Goal: Task Accomplishment & Management: Use online tool/utility

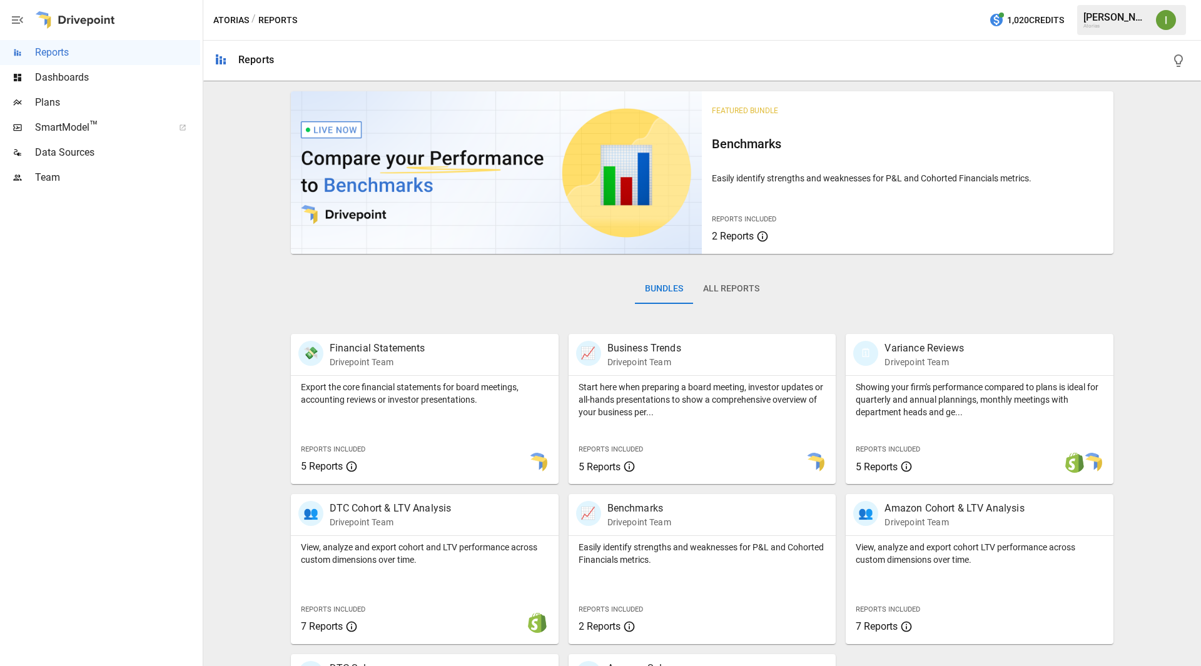
click at [53, 130] on span "SmartModel ™" at bounding box center [100, 127] width 130 height 15
click at [405, 530] on div "👥 DTC Cohort & LTV Analysis Drivepoint Team" at bounding box center [425, 514] width 268 height 41
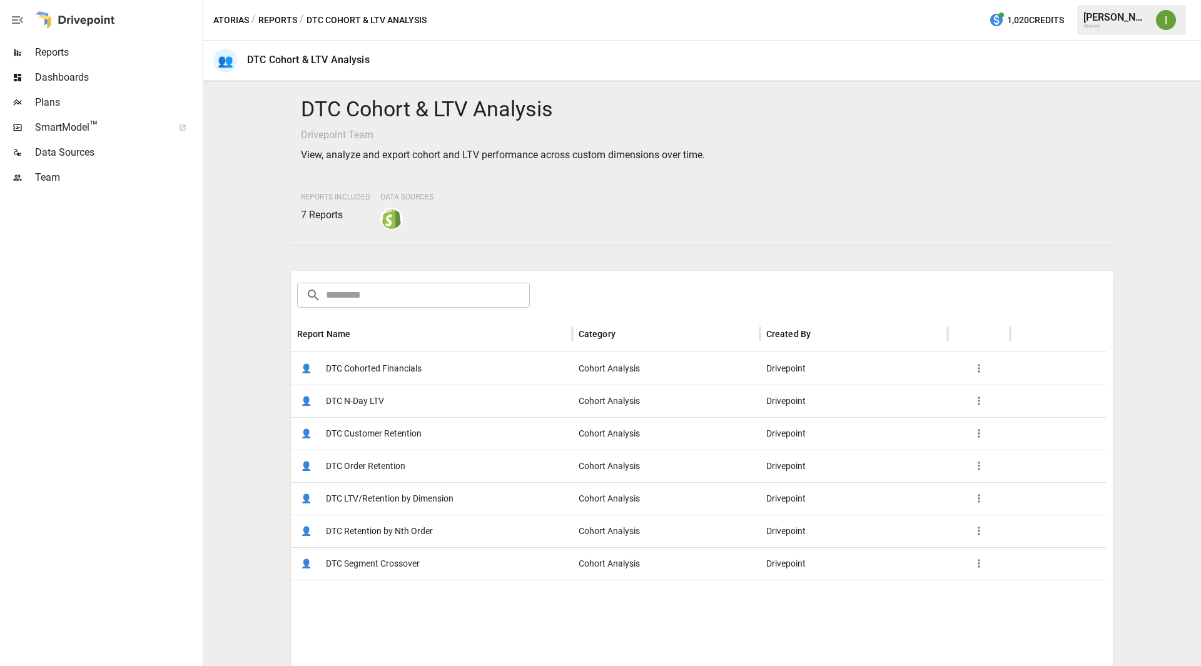
click at [417, 435] on span "DTC Customer Retention" at bounding box center [374, 434] width 96 height 32
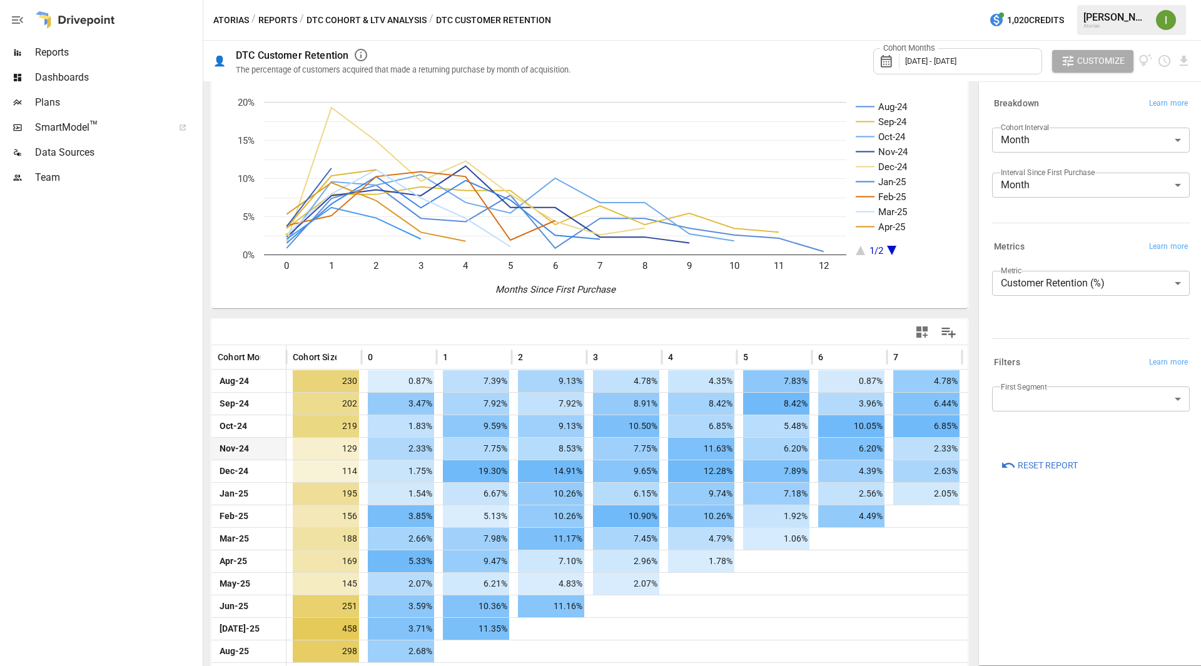
scroll to position [45, 0]
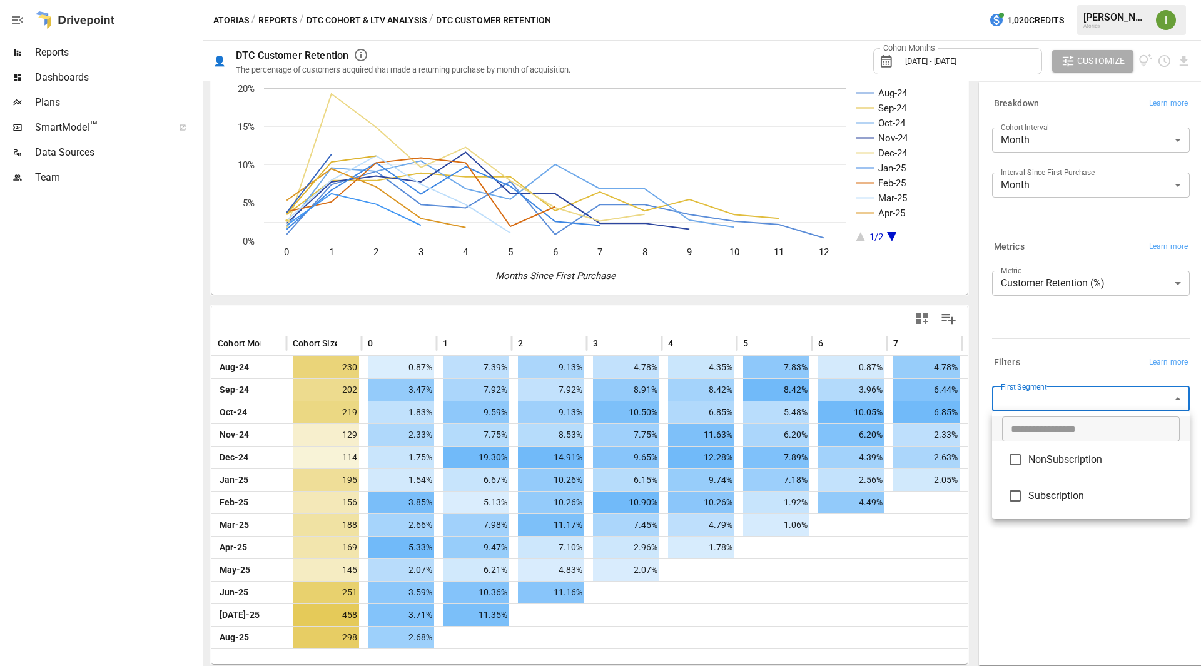
click at [1070, 0] on body "Reports Dashboards Plans SmartModel ™ Data Sources Team Atorias / Reports / DTC…" at bounding box center [600, 0] width 1201 height 0
type input "**********"
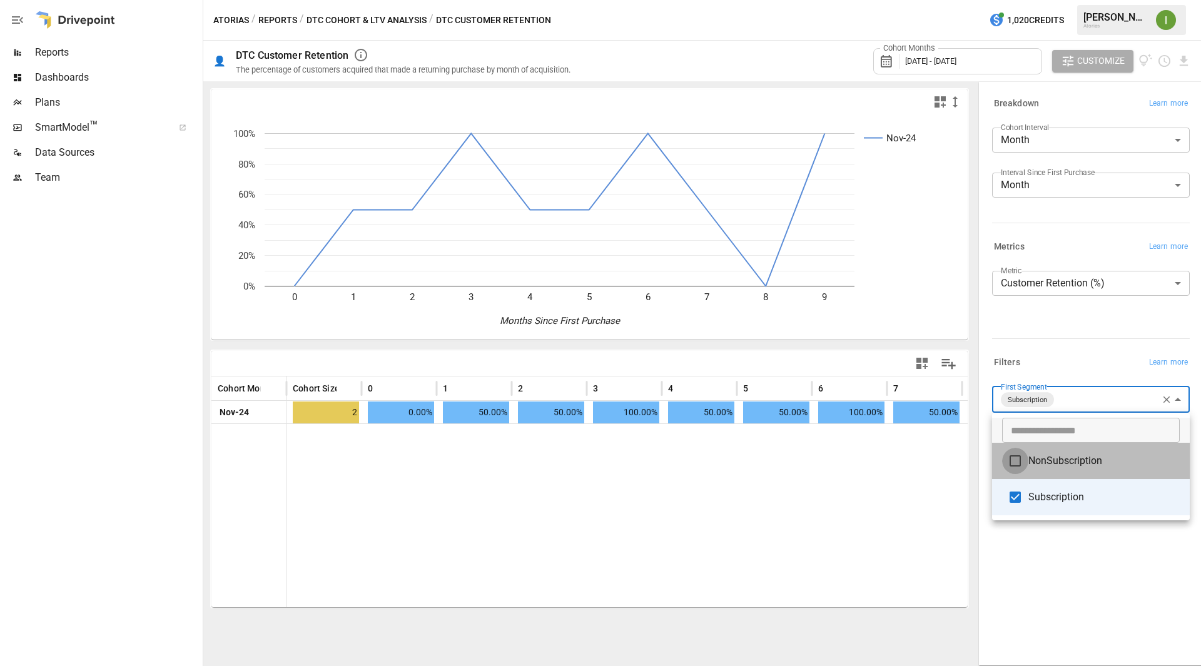
type input "**********"
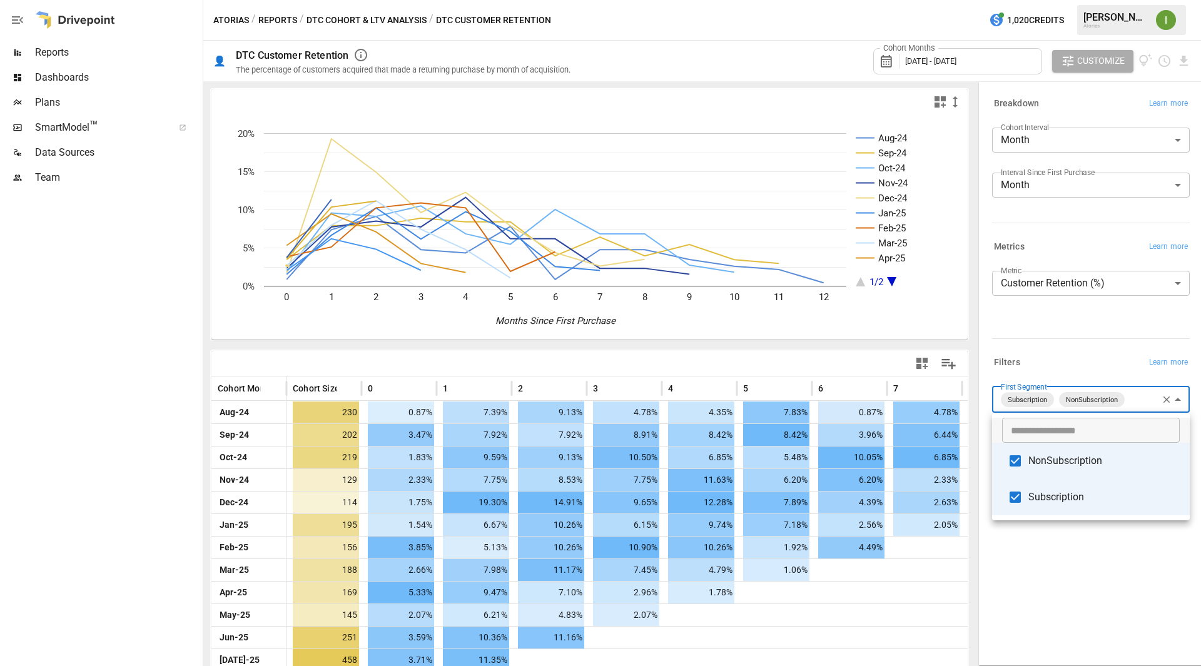
click at [1167, 399] on div at bounding box center [600, 333] width 1201 height 666
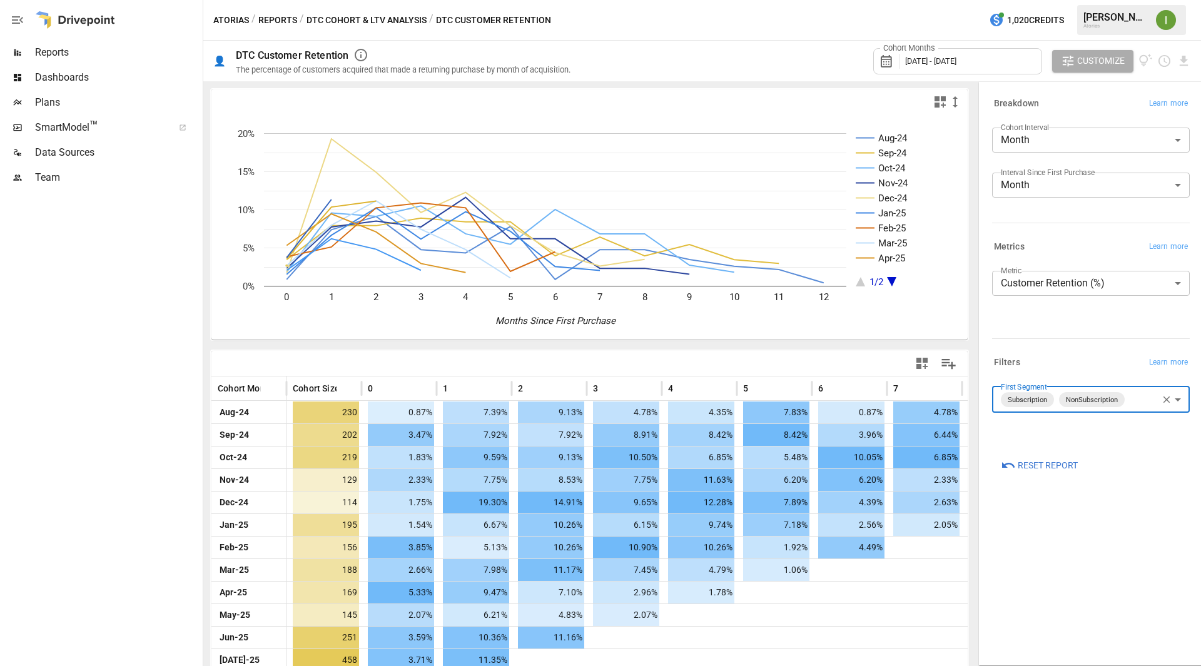
click at [1166, 402] on icon "button" at bounding box center [1166, 399] width 11 height 11
click at [1106, 0] on body "Reports Dashboards Plans SmartModel ™ Data Sources Team Atorias / Reports / DTC…" at bounding box center [600, 0] width 1201 height 0
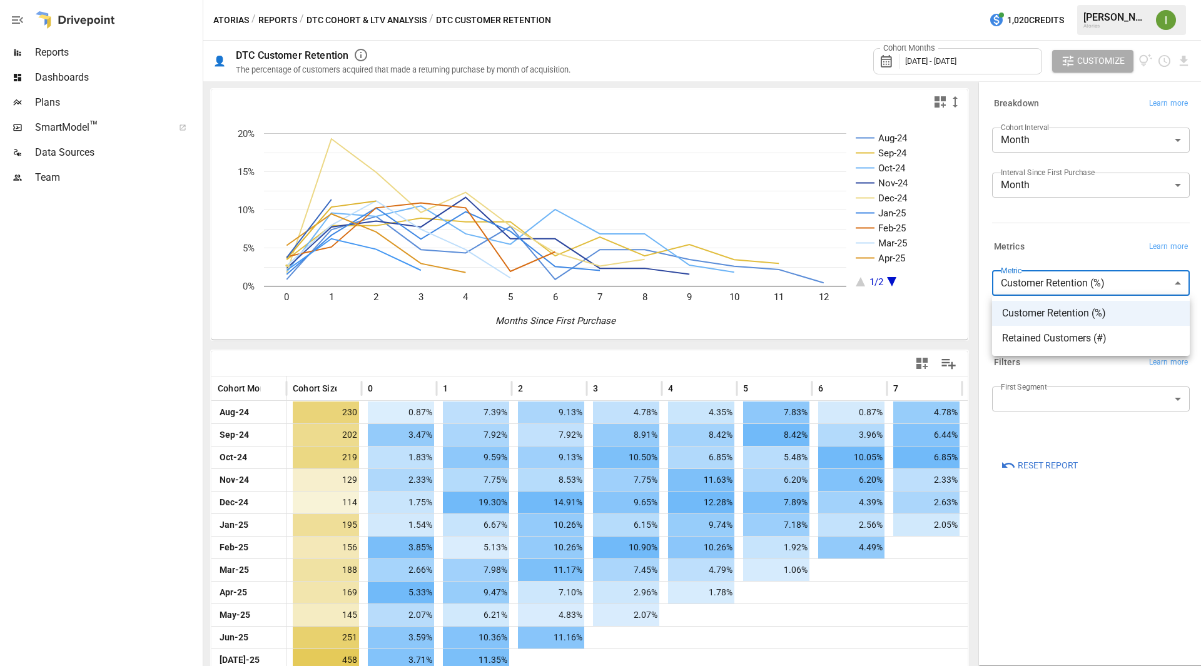
click at [1083, 341] on span "Retained Customers (#)" at bounding box center [1091, 338] width 178 height 15
type input "**********"
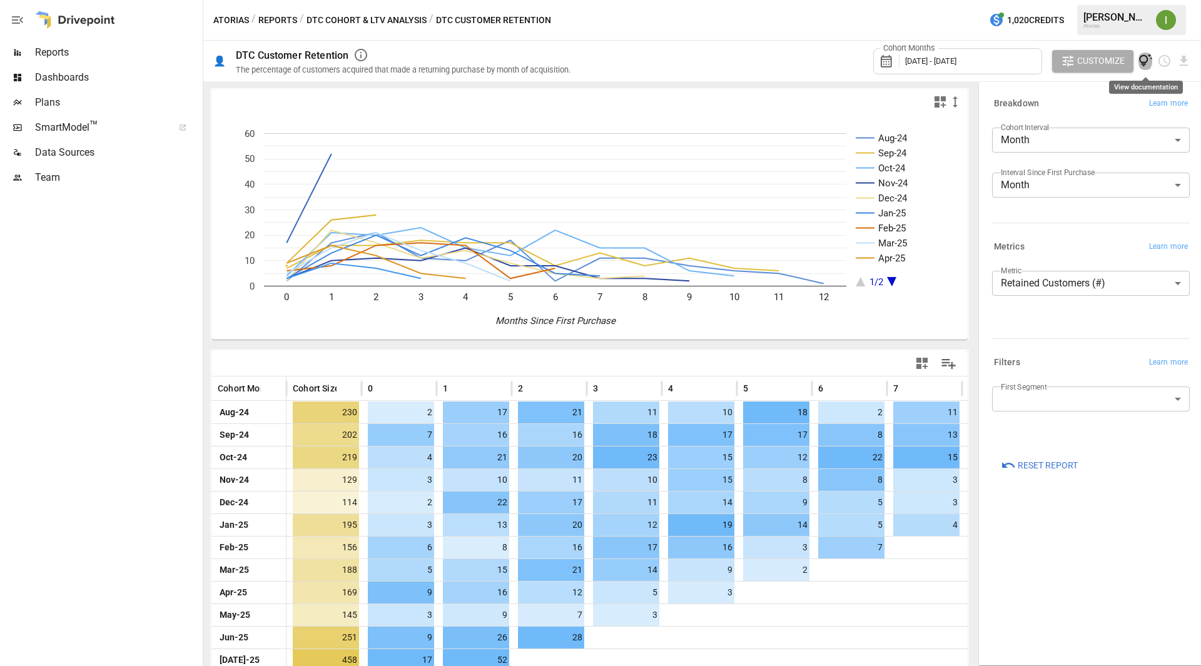
click at [1146, 69] on button "View documentation" at bounding box center [1146, 61] width 14 height 23
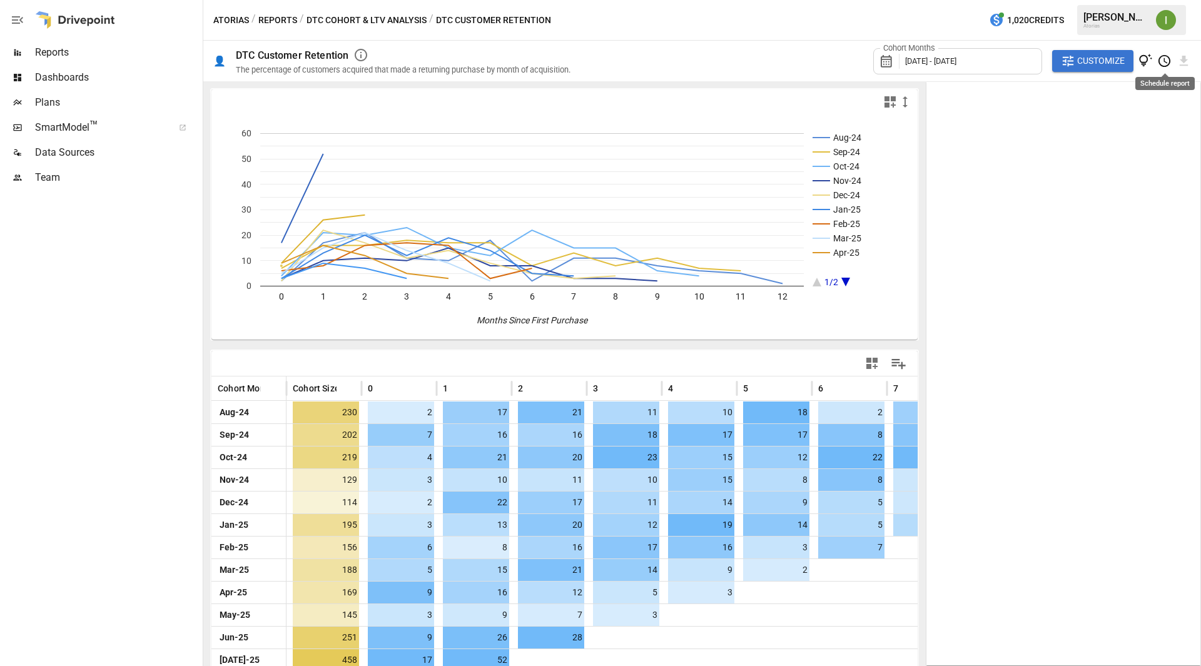
click at [1164, 58] on icon "Schedule report" at bounding box center [1165, 61] width 14 height 14
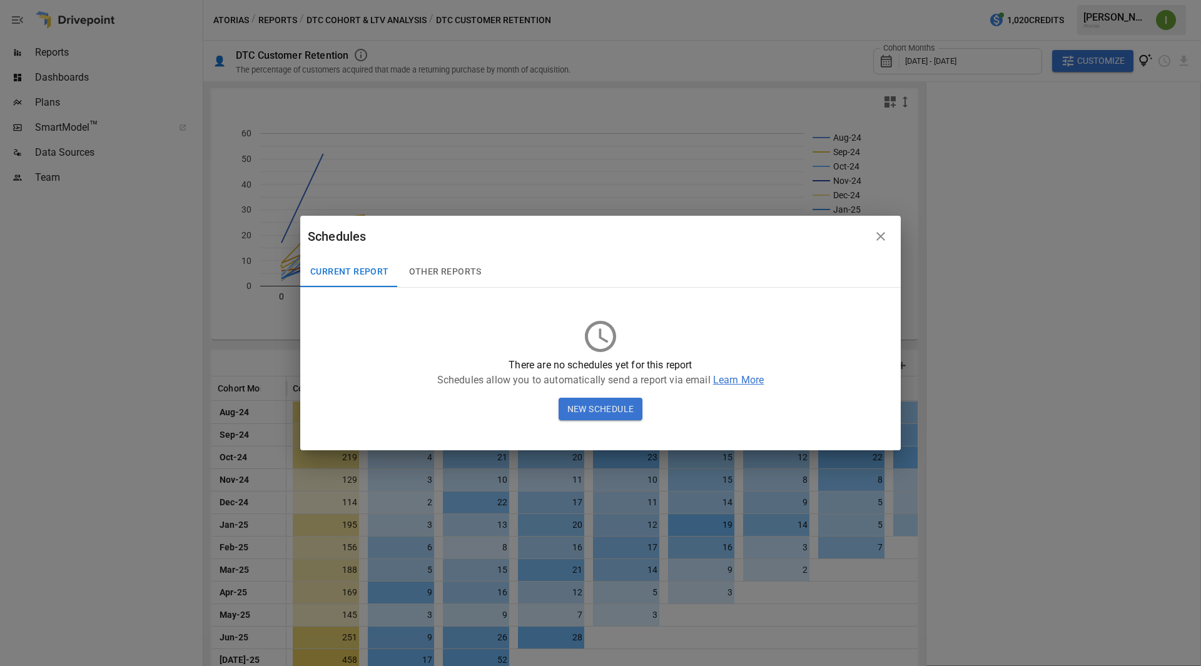
click at [883, 237] on icon "button" at bounding box center [881, 236] width 15 height 15
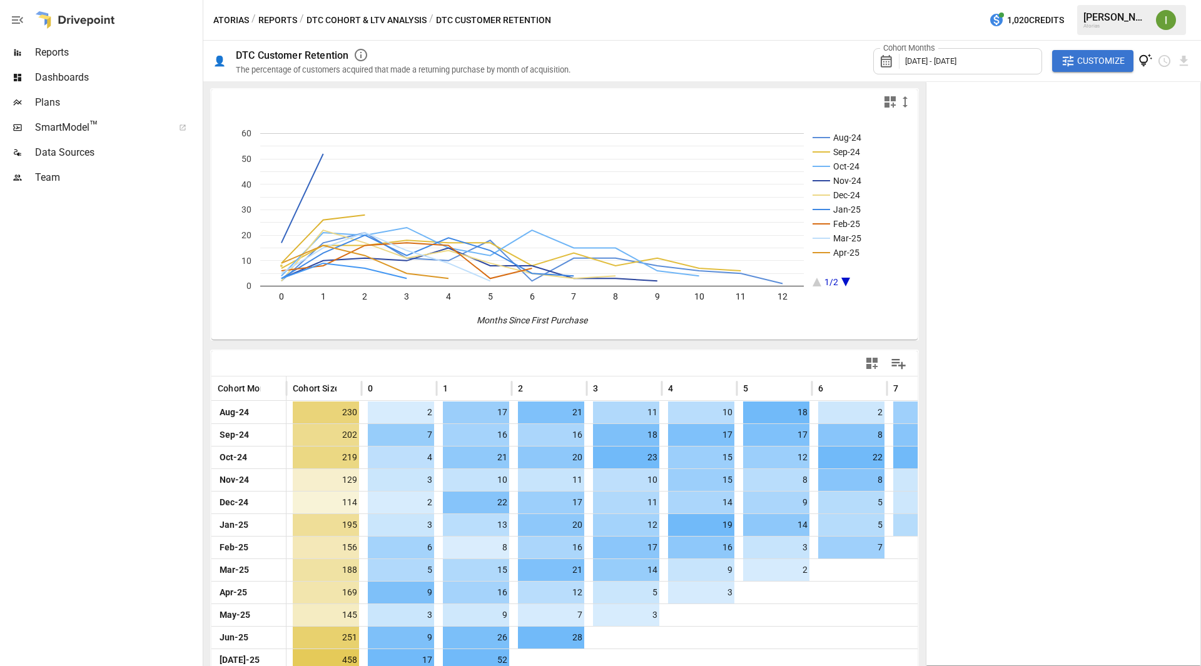
click at [353, 13] on button "DTC Cohort & LTV Analysis" at bounding box center [367, 21] width 120 height 16
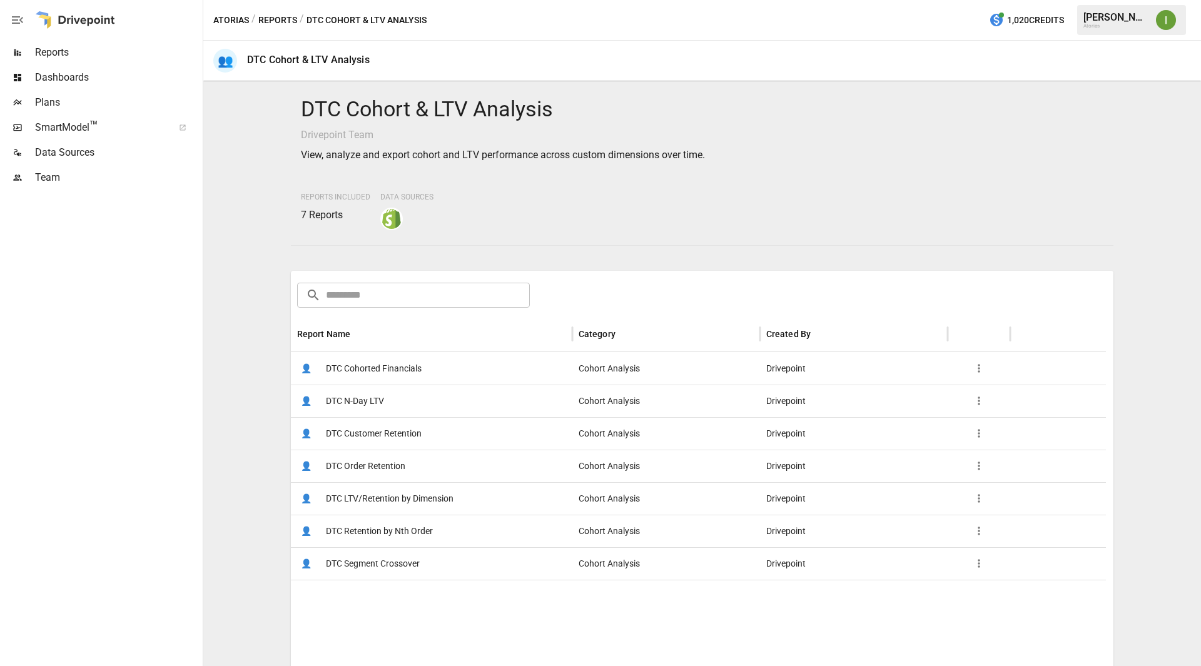
click at [360, 365] on span "DTC Cohorted Financials" at bounding box center [374, 369] width 96 height 32
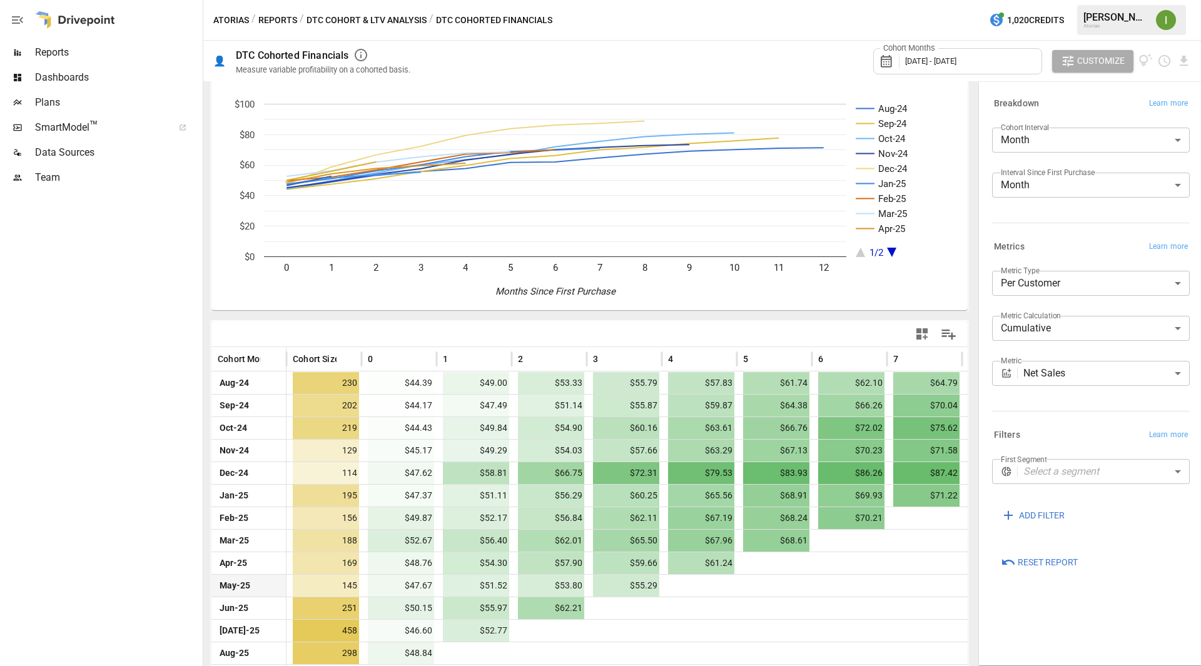
scroll to position [45, 0]
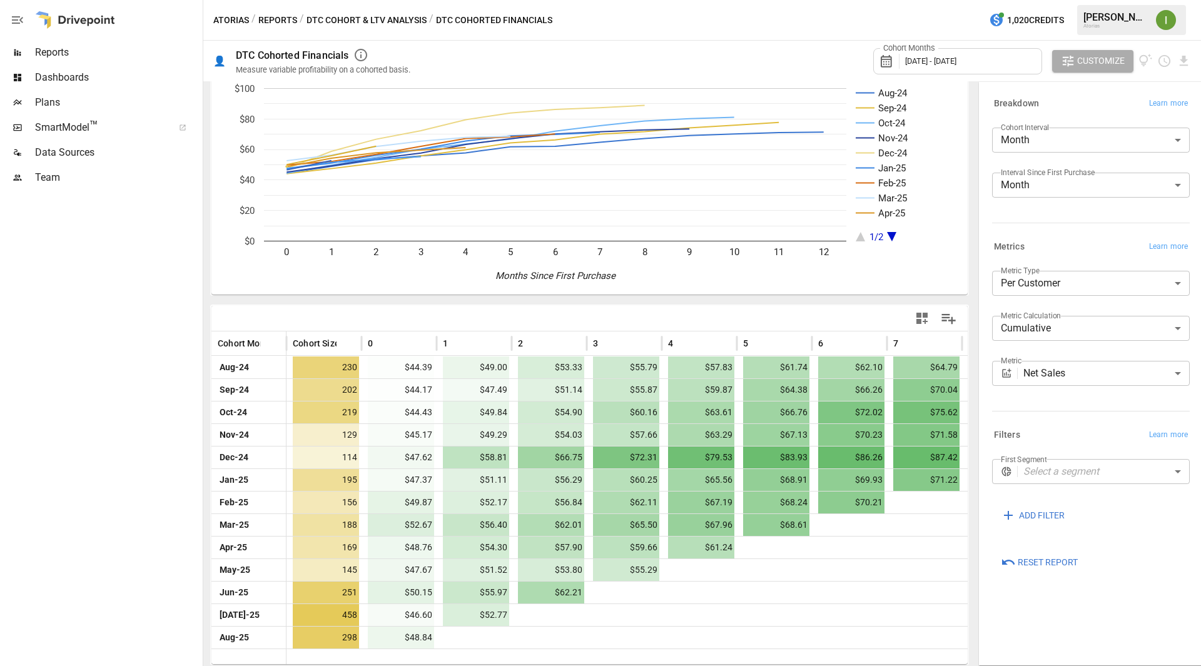
click at [1054, 0] on body "Reports Dashboards Plans SmartModel ™ Data Sources Team Atorias / Reports / DTC…" at bounding box center [600, 0] width 1201 height 0
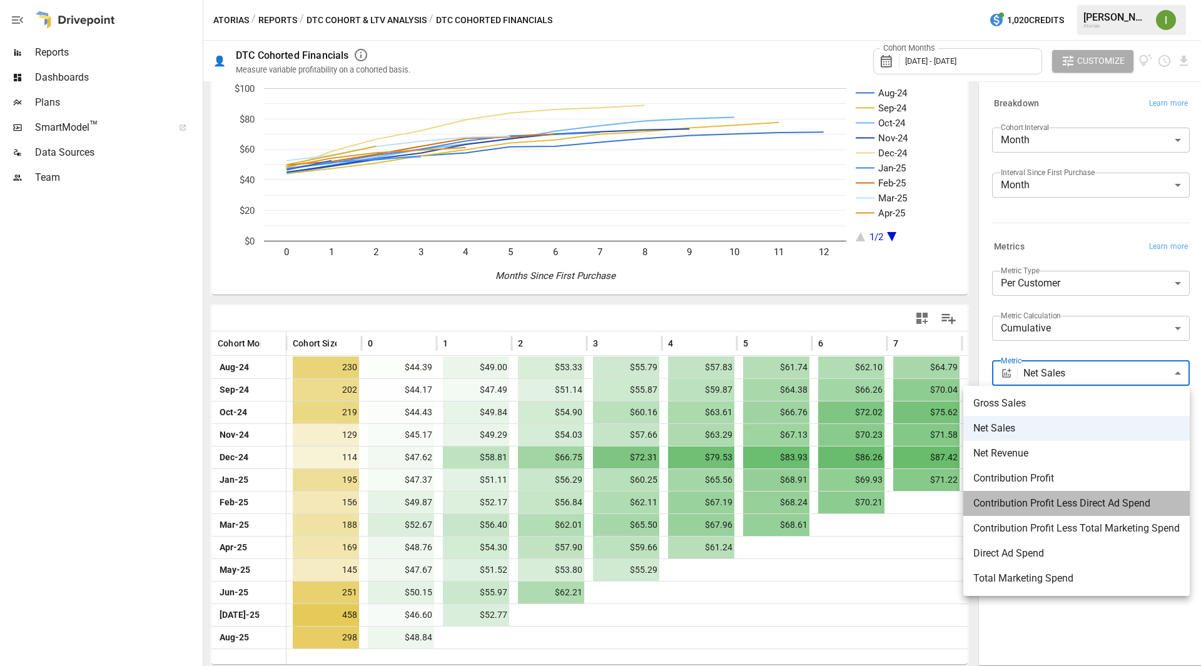
click at [1065, 497] on span "Contribution Profit Less Direct Ad Spend" at bounding box center [1077, 503] width 206 height 15
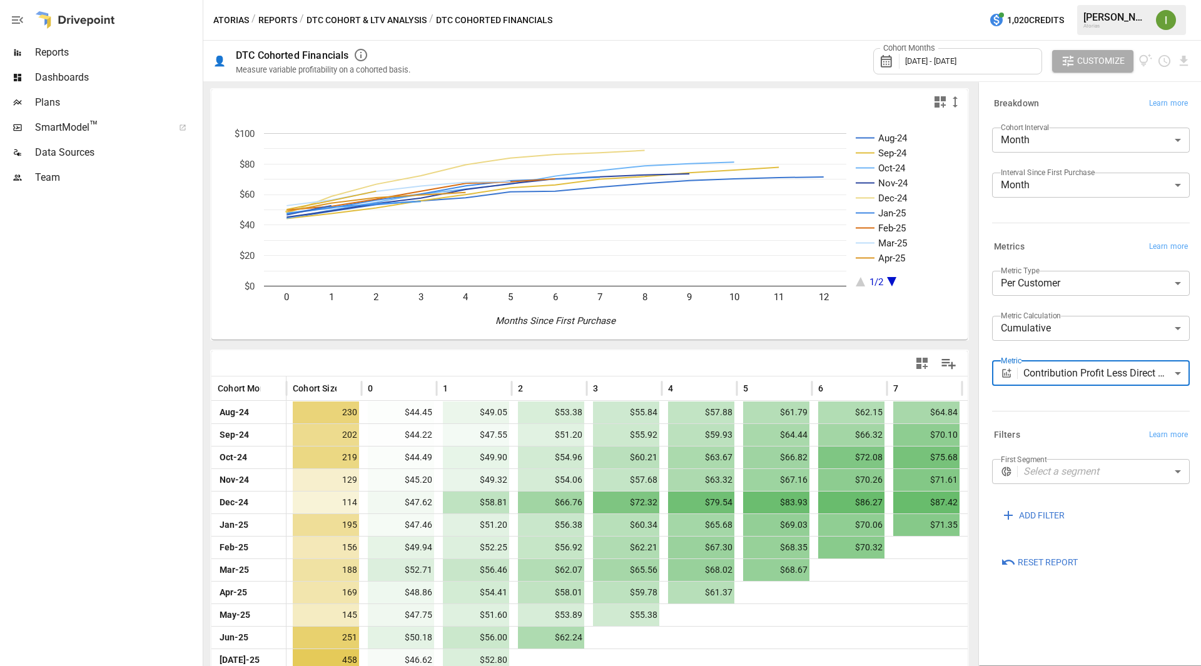
click at [1072, 0] on body "Reports Dashboards Plans SmartModel ™ Data Sources Team Atorias / Reports / DTC…" at bounding box center [600, 0] width 1201 height 0
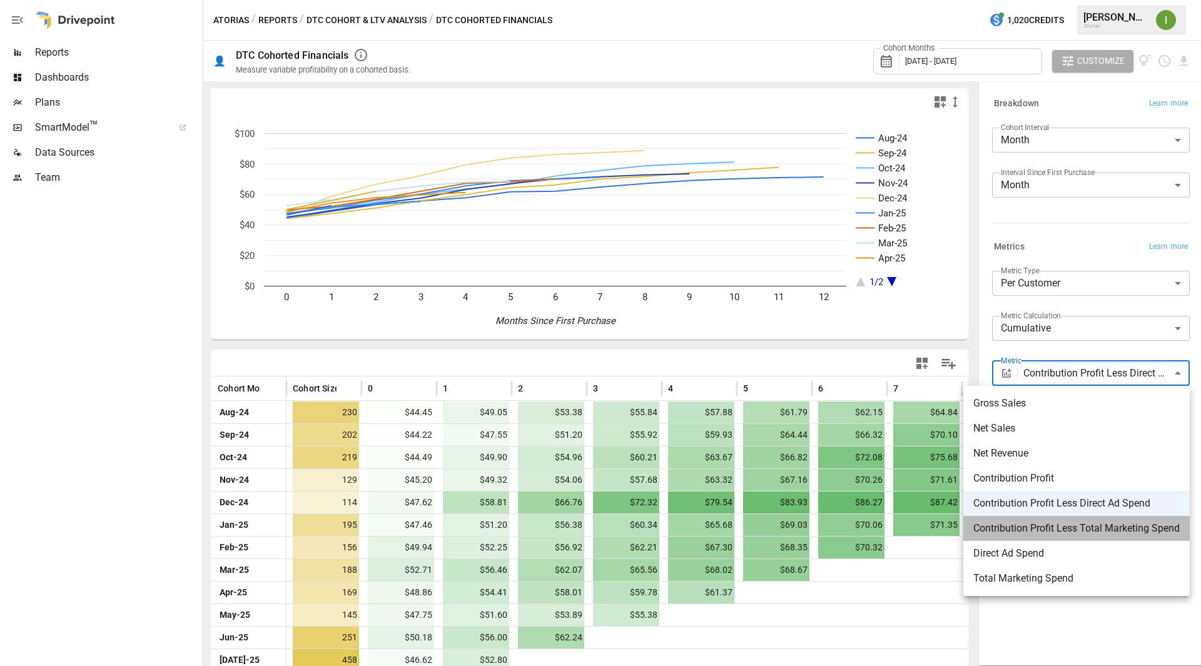
click at [1075, 527] on span "Contribution Profit Less Total Marketing Spend" at bounding box center [1077, 528] width 206 height 15
type input "**********"
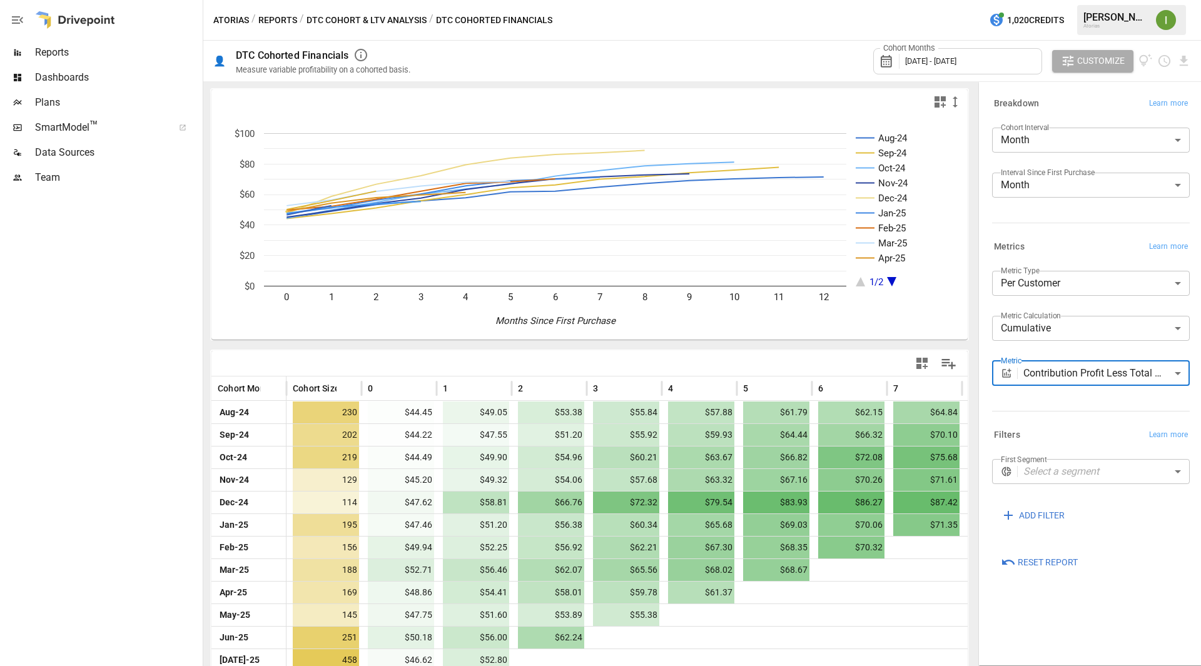
click at [393, 22] on button "DTC Cohort & LTV Analysis" at bounding box center [367, 21] width 120 height 16
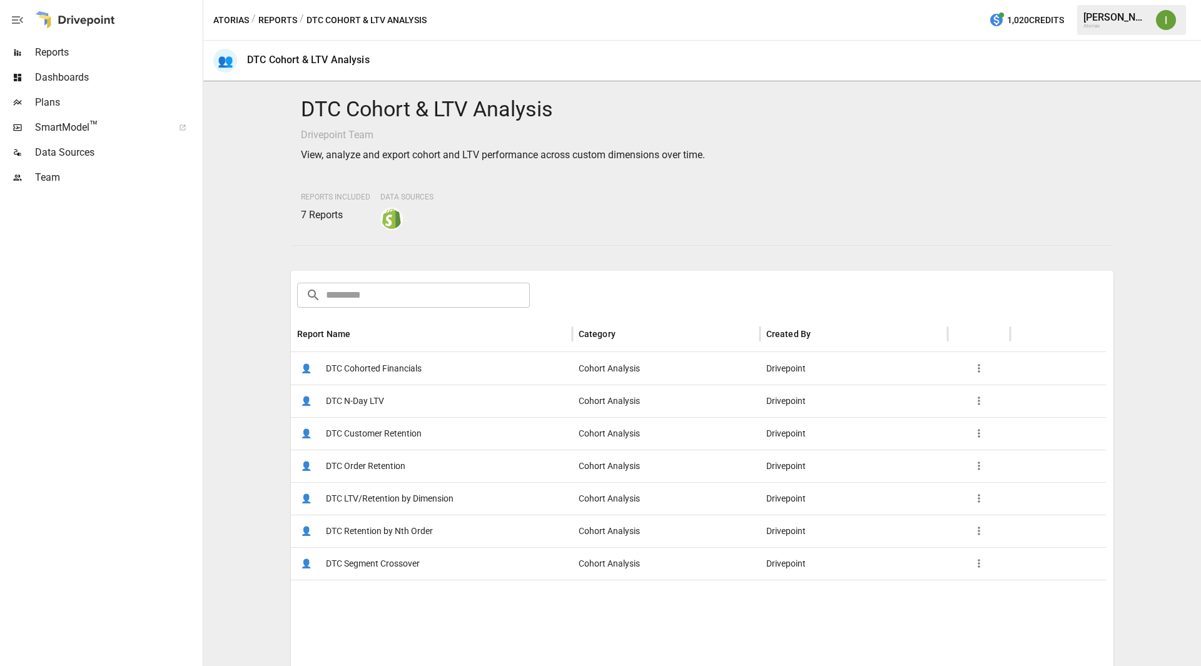
click at [349, 533] on span "DTC Retention by Nth Order" at bounding box center [379, 532] width 107 height 32
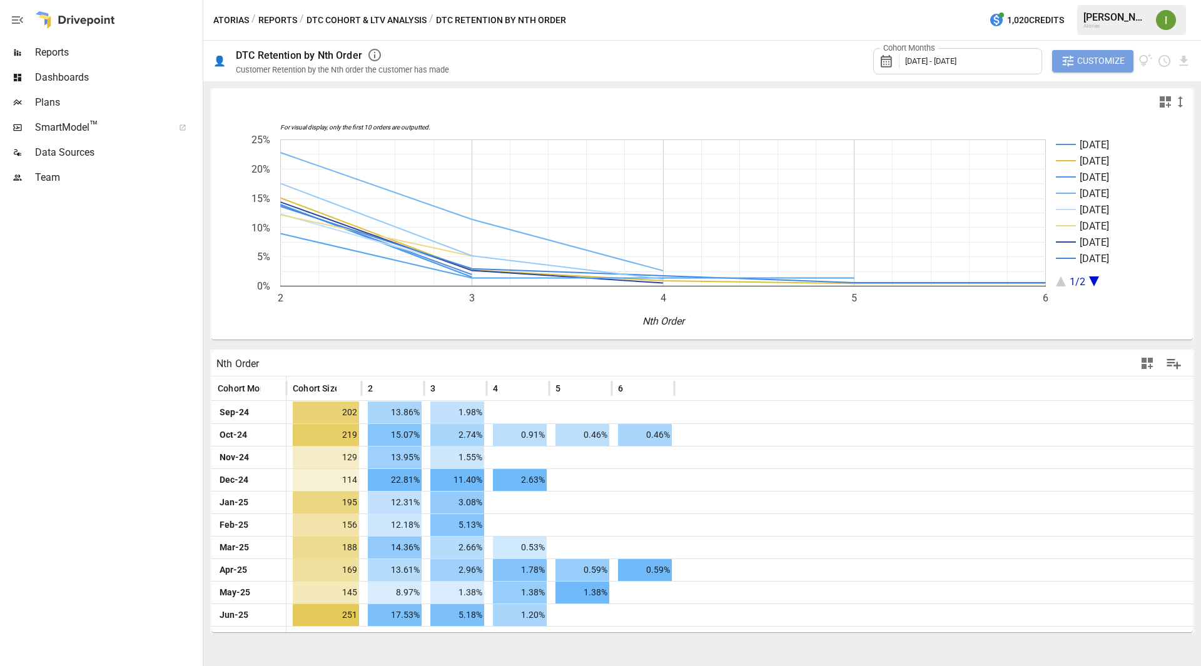
click at [1094, 57] on span "Customize" at bounding box center [1102, 61] width 48 height 16
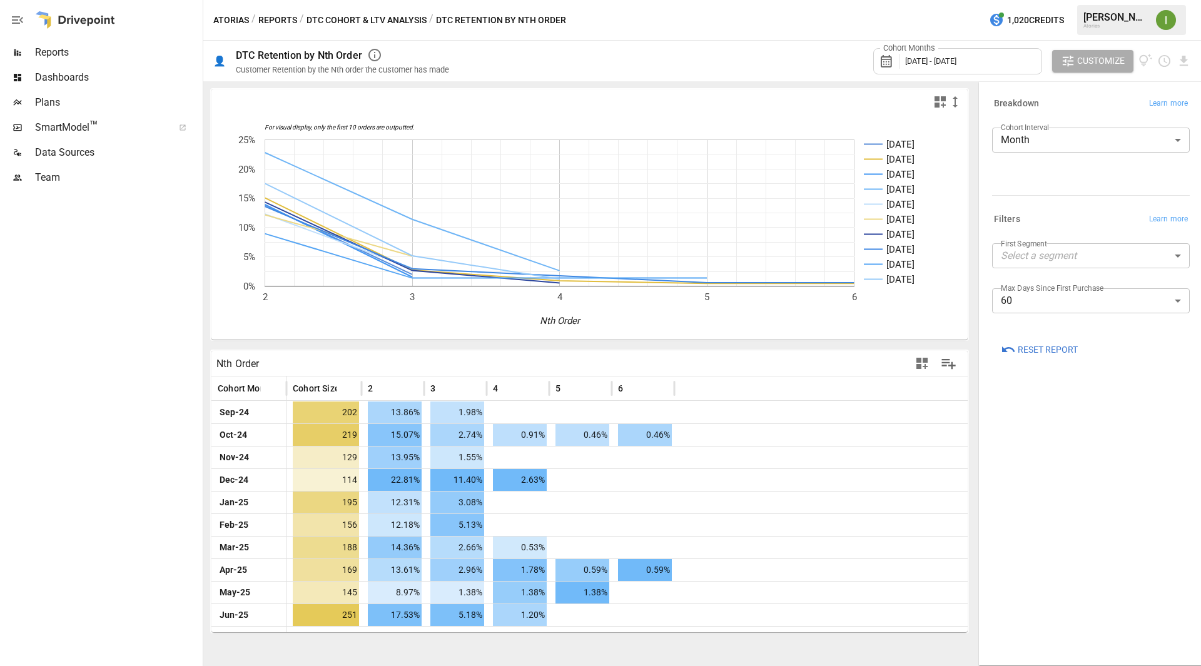
click at [1183, 0] on body "Reports Dashboards Plans SmartModel ™ Data Sources Team Atorias / Reports / DTC…" at bounding box center [600, 0] width 1201 height 0
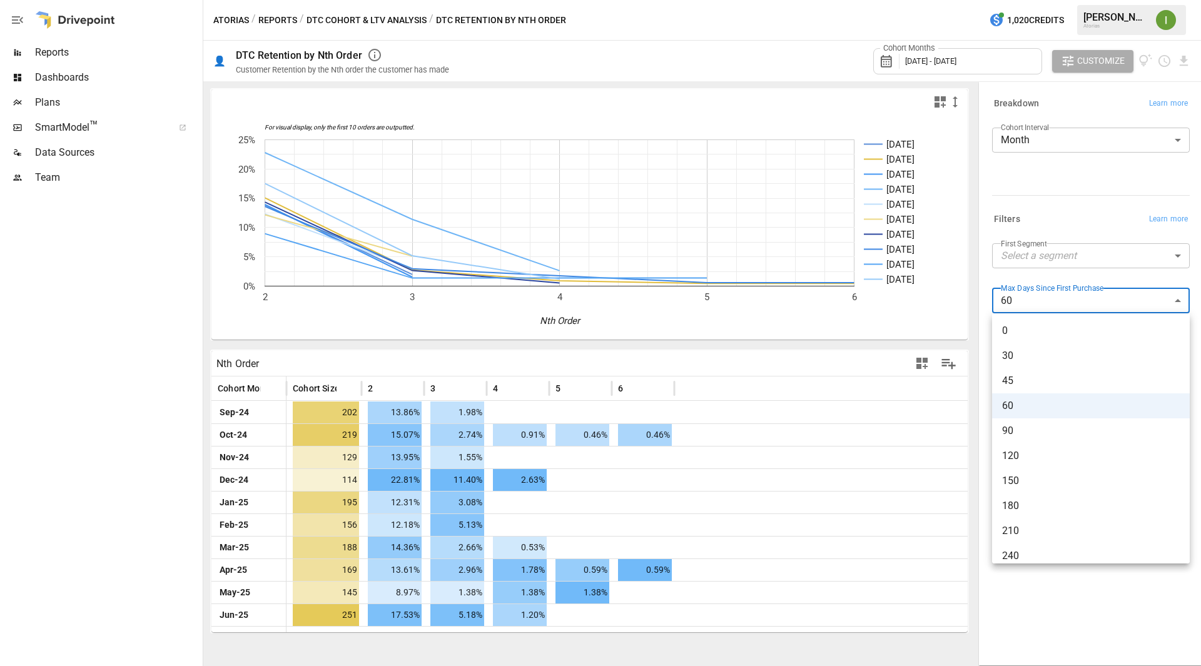
click at [1183, 300] on div at bounding box center [600, 333] width 1201 height 666
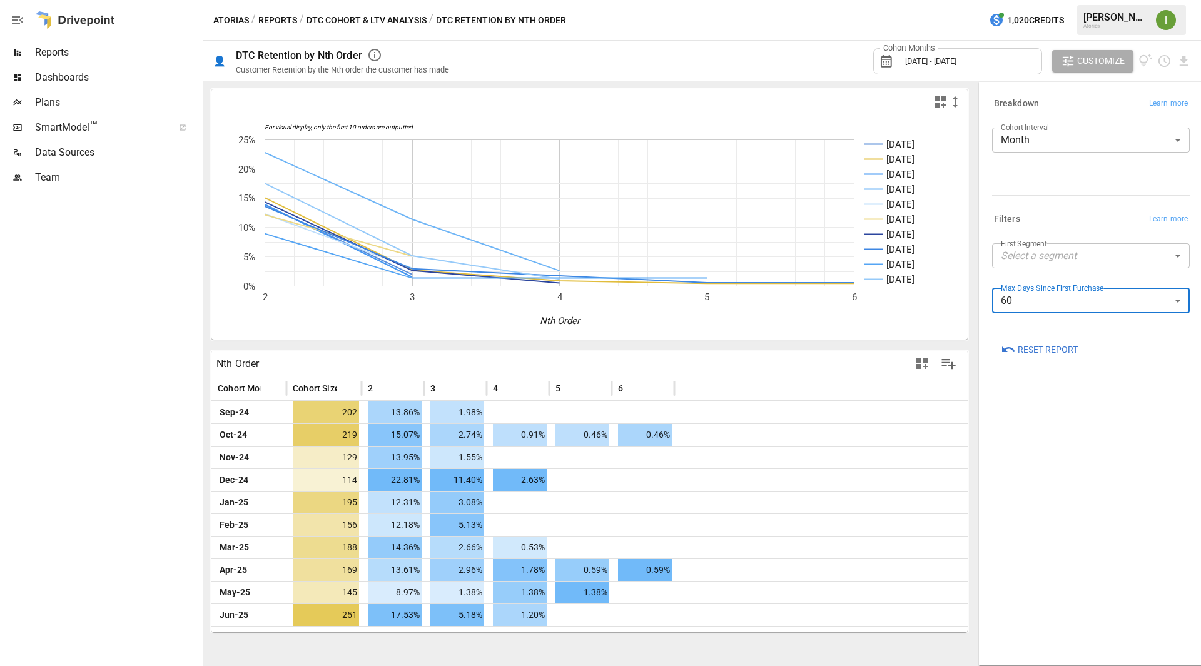
click at [379, 19] on button "DTC Cohort & LTV Analysis" at bounding box center [367, 21] width 120 height 16
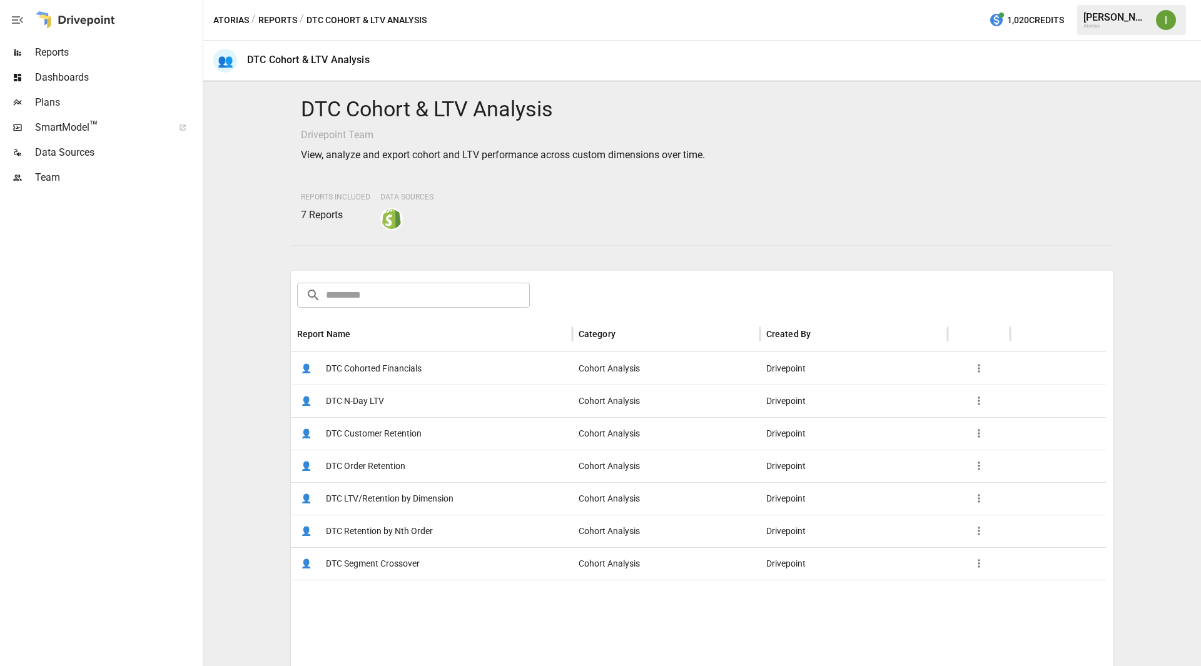
click at [278, 15] on button "Reports" at bounding box center [277, 21] width 39 height 16
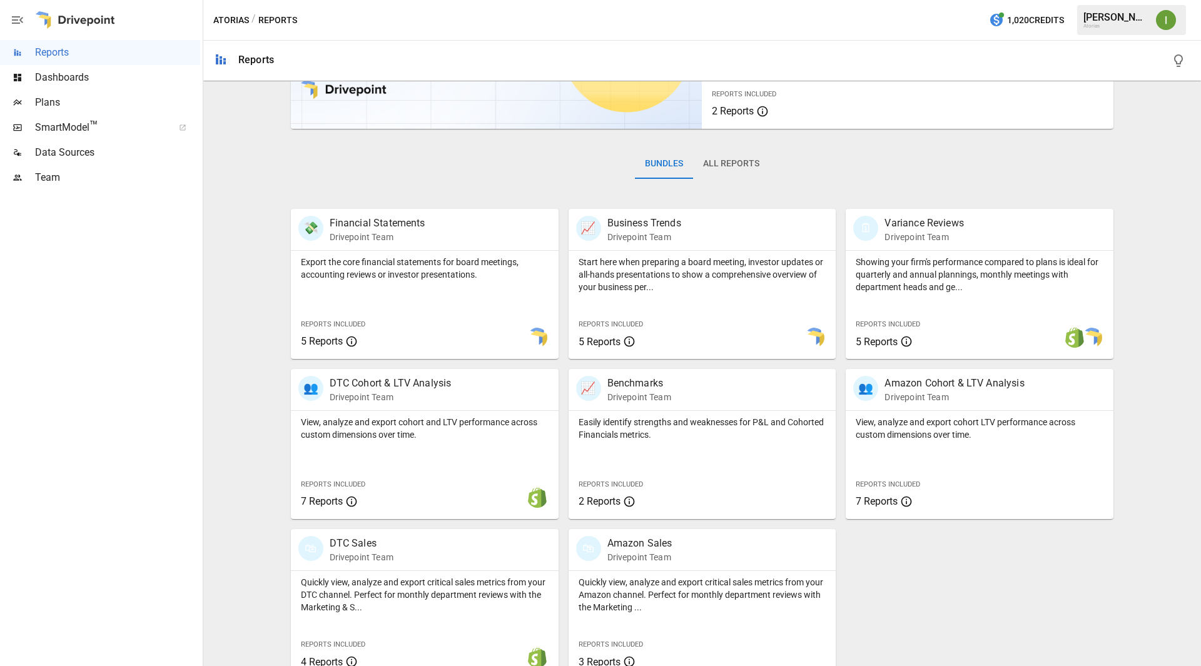
scroll to position [143, 0]
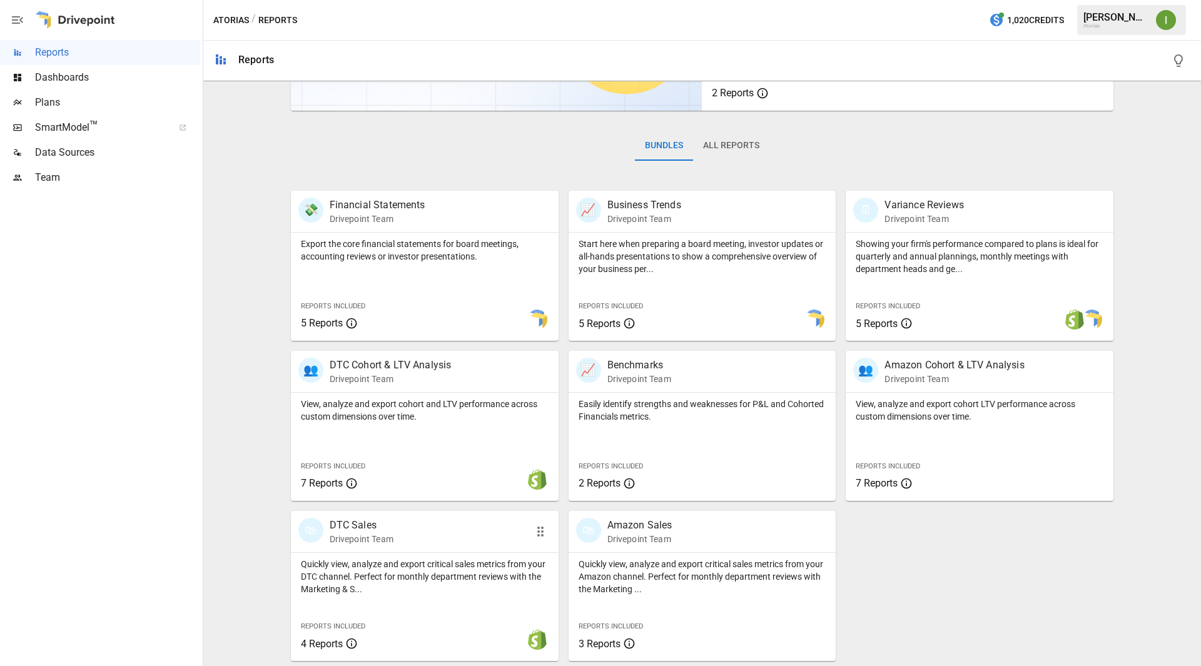
click at [357, 534] on p "Drivepoint Team" at bounding box center [362, 539] width 64 height 13
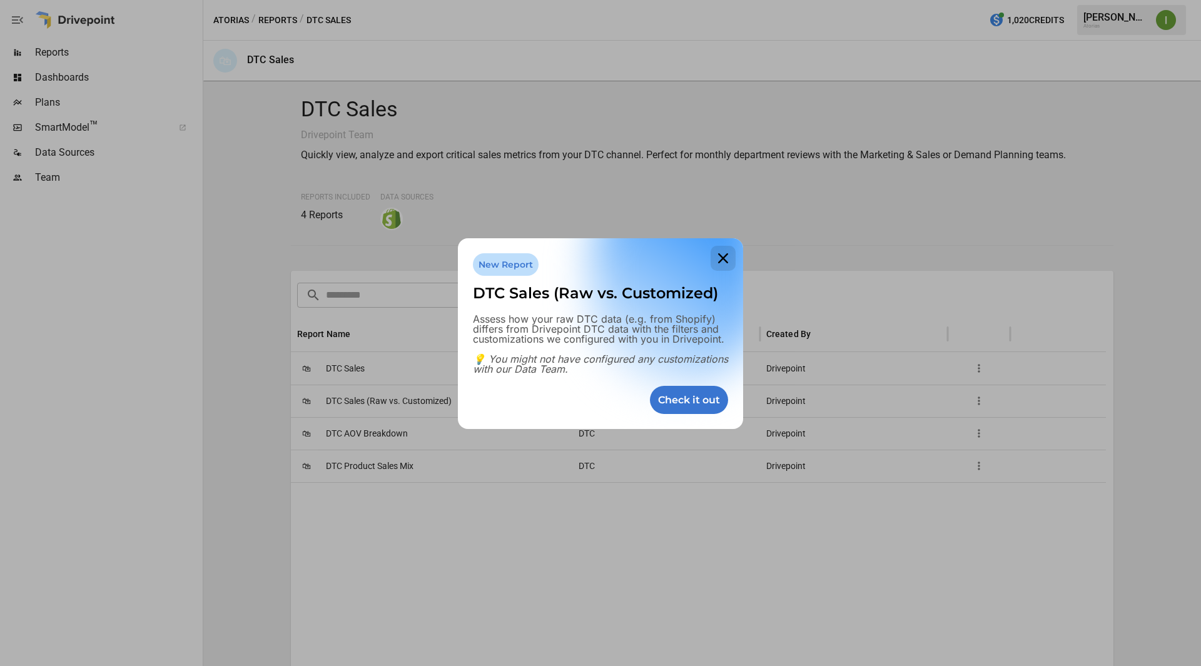
click at [730, 252] on icon at bounding box center [723, 258] width 25 height 25
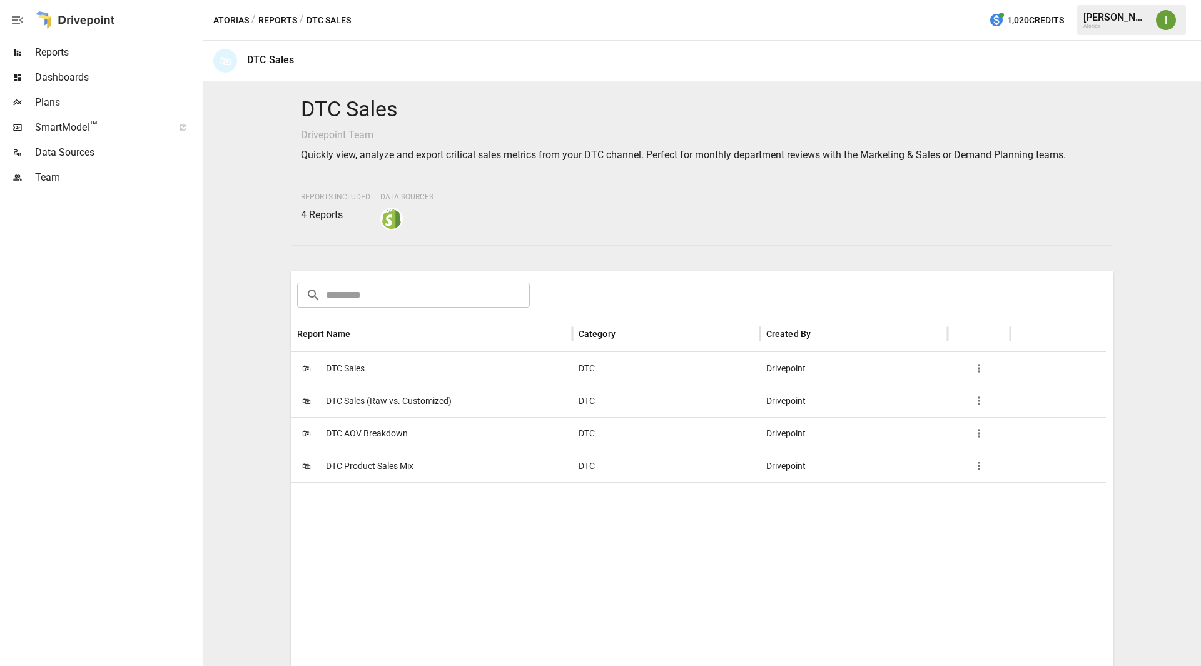
click at [344, 367] on span "DTC Sales" at bounding box center [345, 369] width 39 height 32
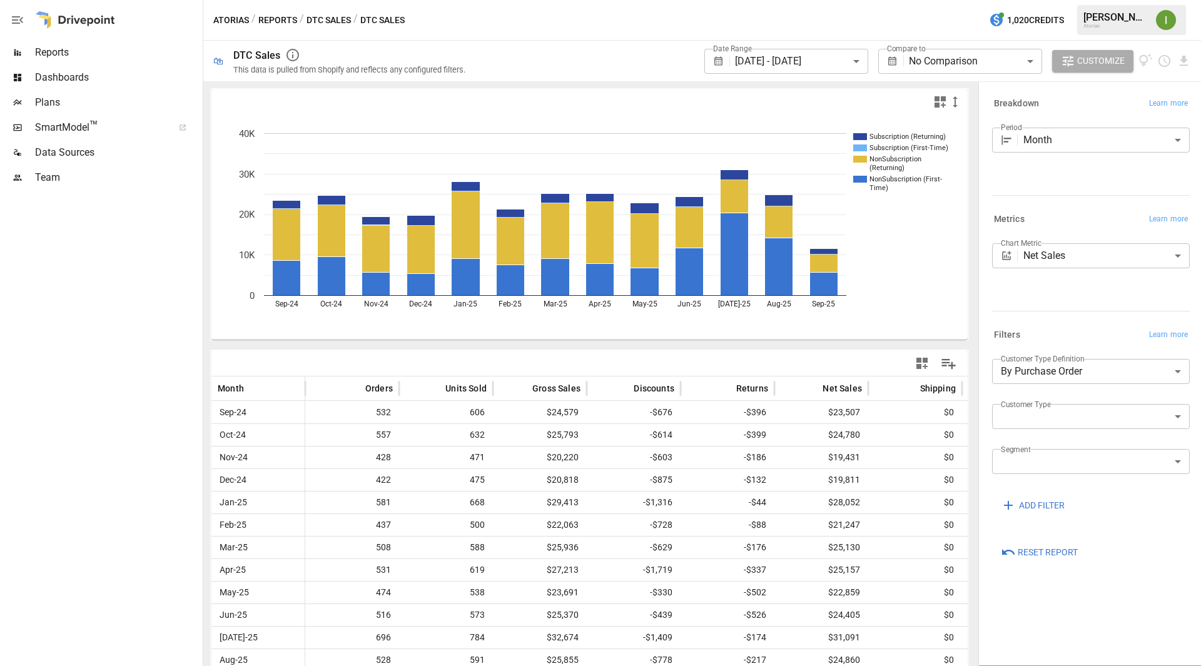
click at [1151, 0] on body "**********" at bounding box center [600, 0] width 1201 height 0
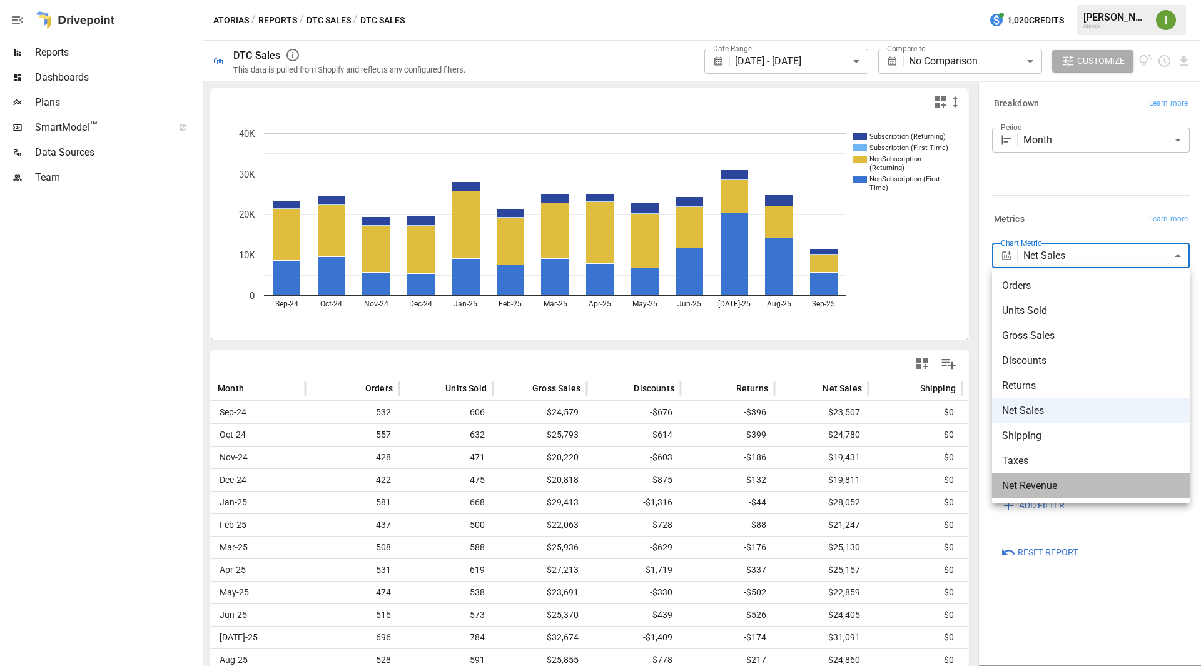
click at [1039, 489] on span "Net Revenue" at bounding box center [1091, 486] width 178 height 15
type input "**********"
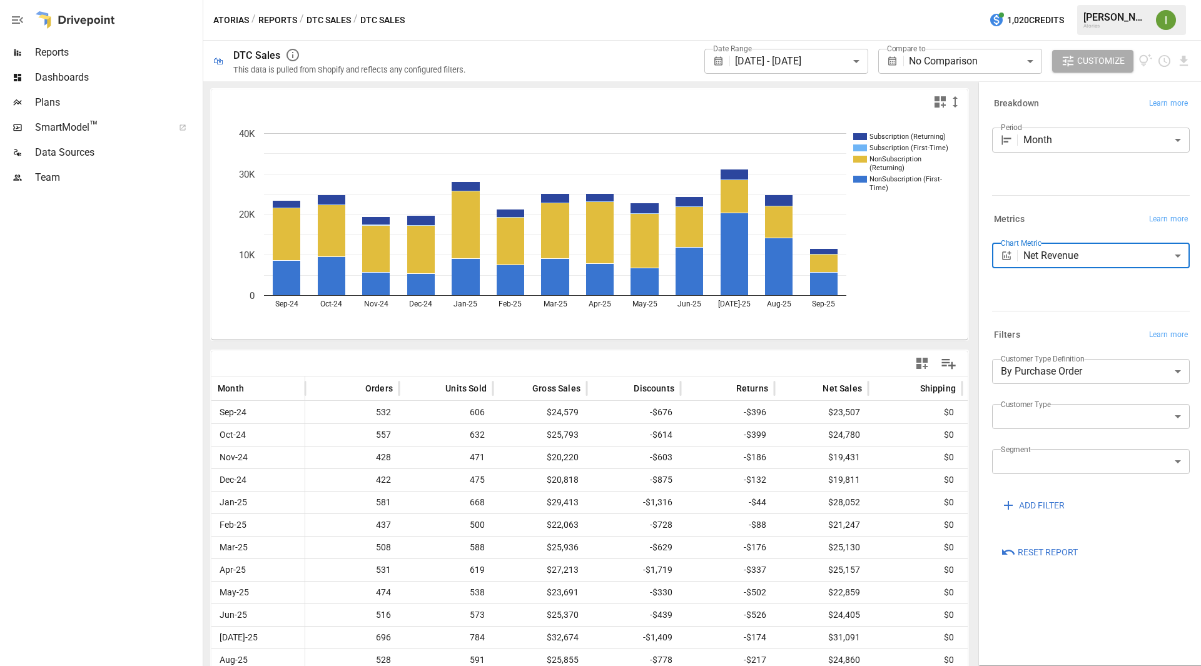
click at [952, 0] on body "**********" at bounding box center [600, 0] width 1201 height 0
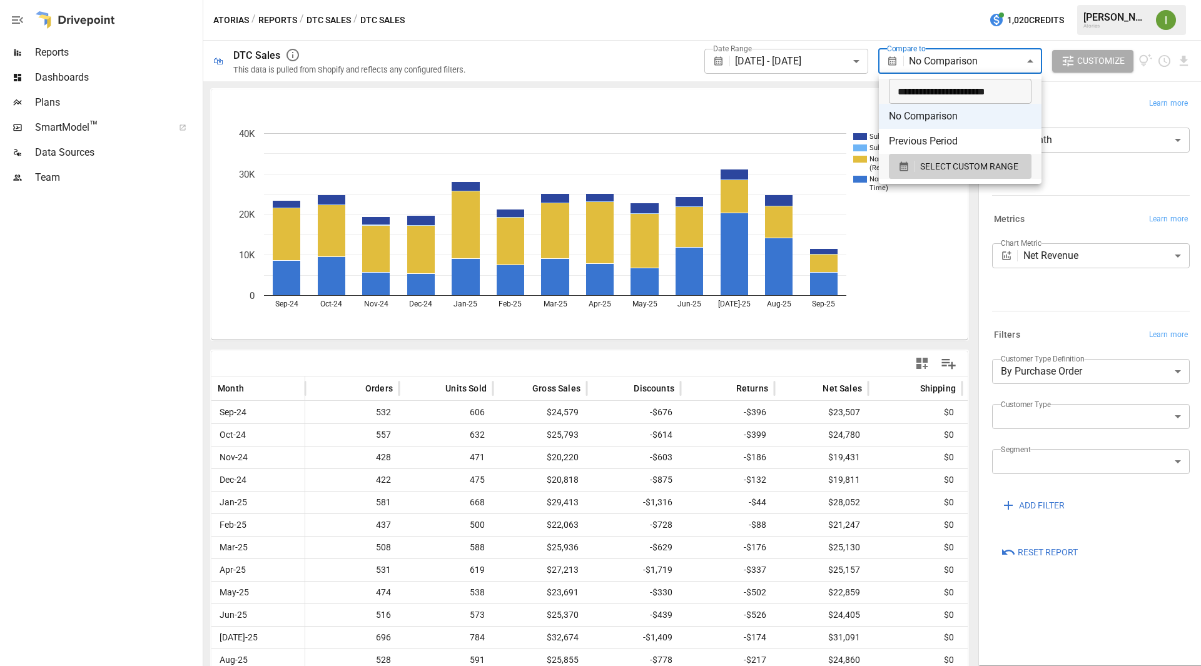
click at [934, 95] on input "**********" at bounding box center [956, 91] width 134 height 25
type input "**********"
click at [787, 54] on div at bounding box center [600, 333] width 1201 height 666
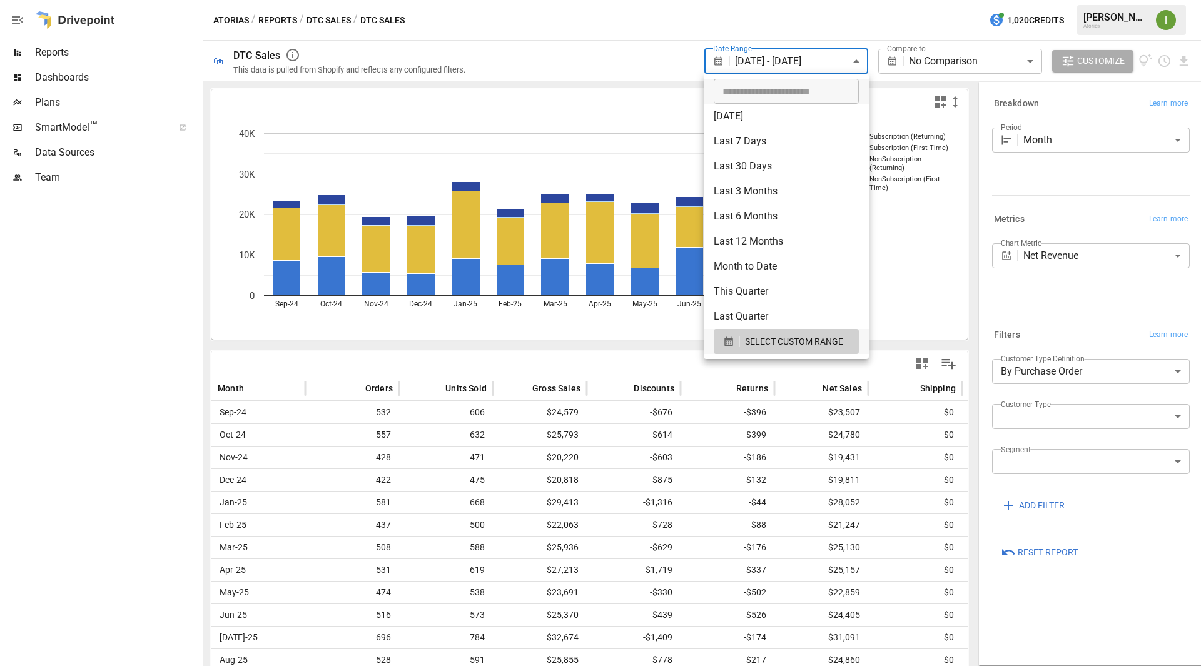
click at [859, 0] on body "**********" at bounding box center [600, 0] width 1201 height 0
click at [777, 188] on li "Last 3 Months" at bounding box center [786, 191] width 165 height 25
type input "**********"
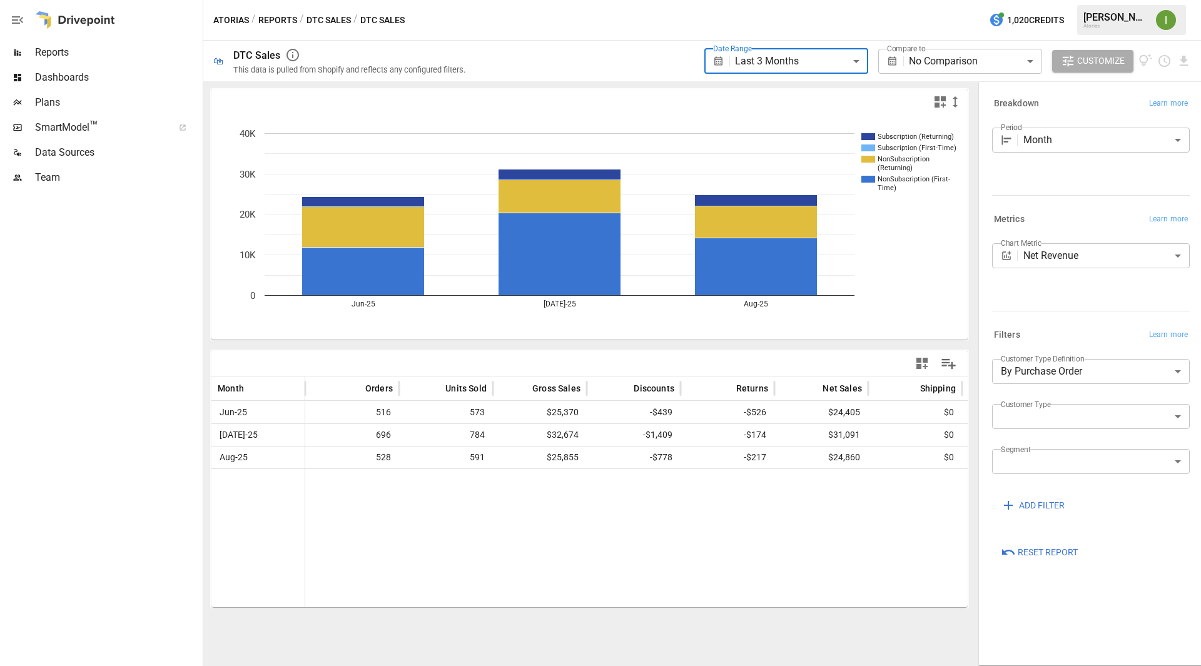
click at [991, 0] on body "**********" at bounding box center [600, 0] width 1201 height 0
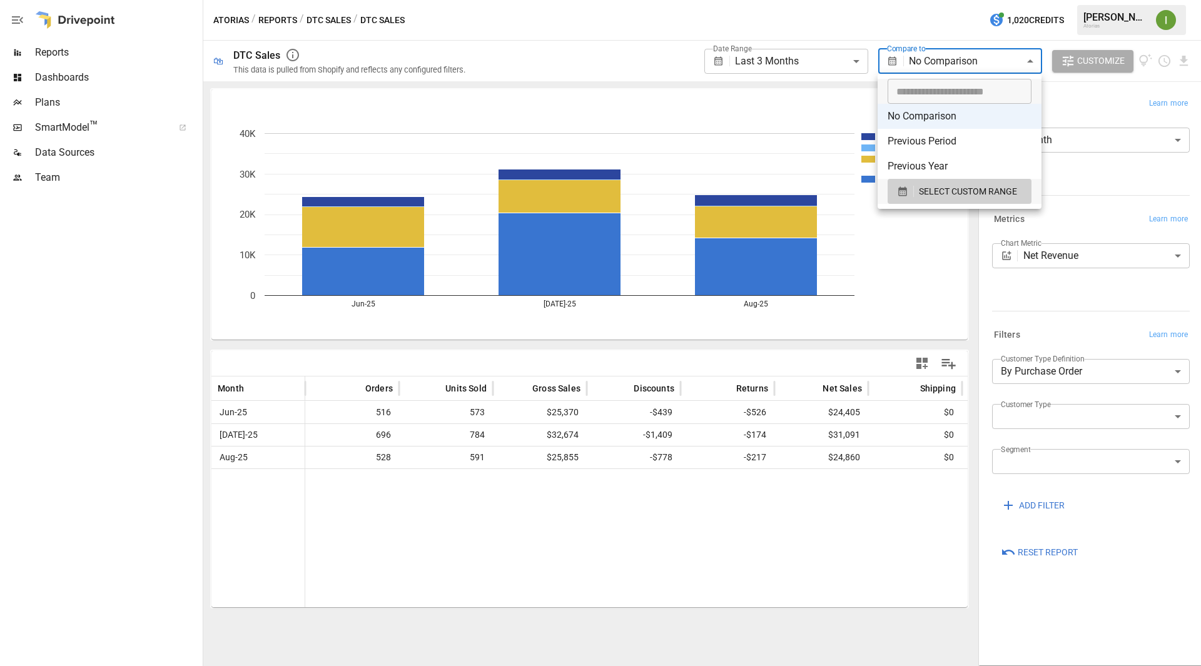
click at [961, 140] on li "Previous Period" at bounding box center [960, 141] width 164 height 25
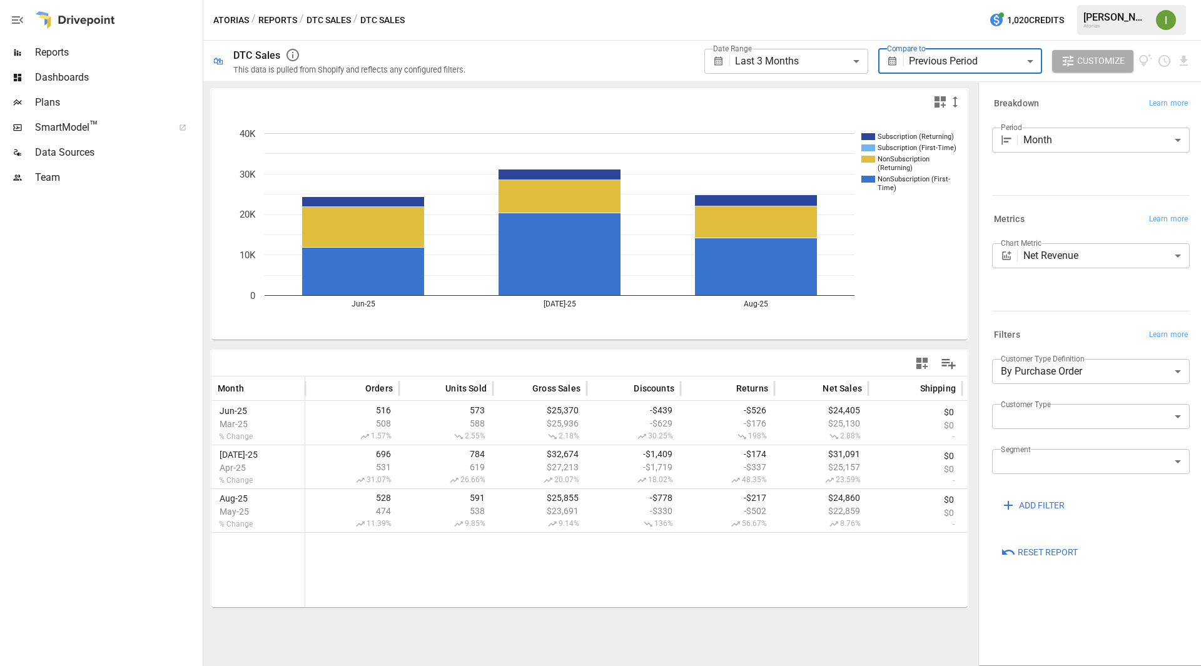
click at [999, 0] on body "**********" at bounding box center [600, 0] width 1201 height 0
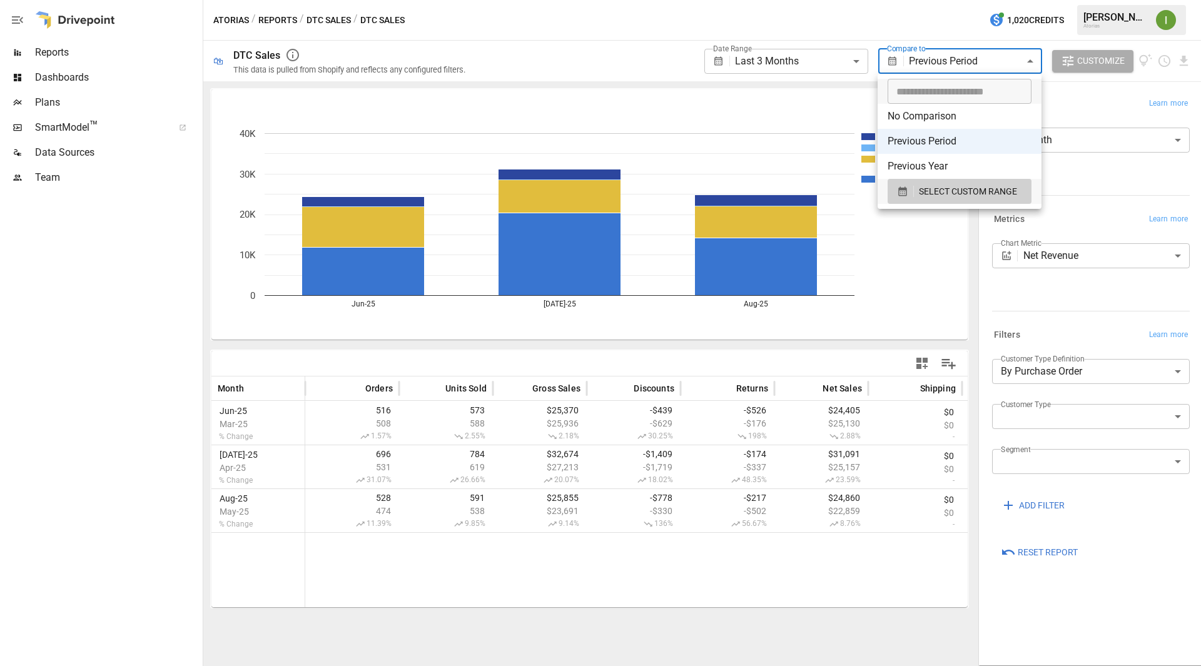
click at [947, 173] on li "Previous Year" at bounding box center [960, 166] width 164 height 25
type input "**********"
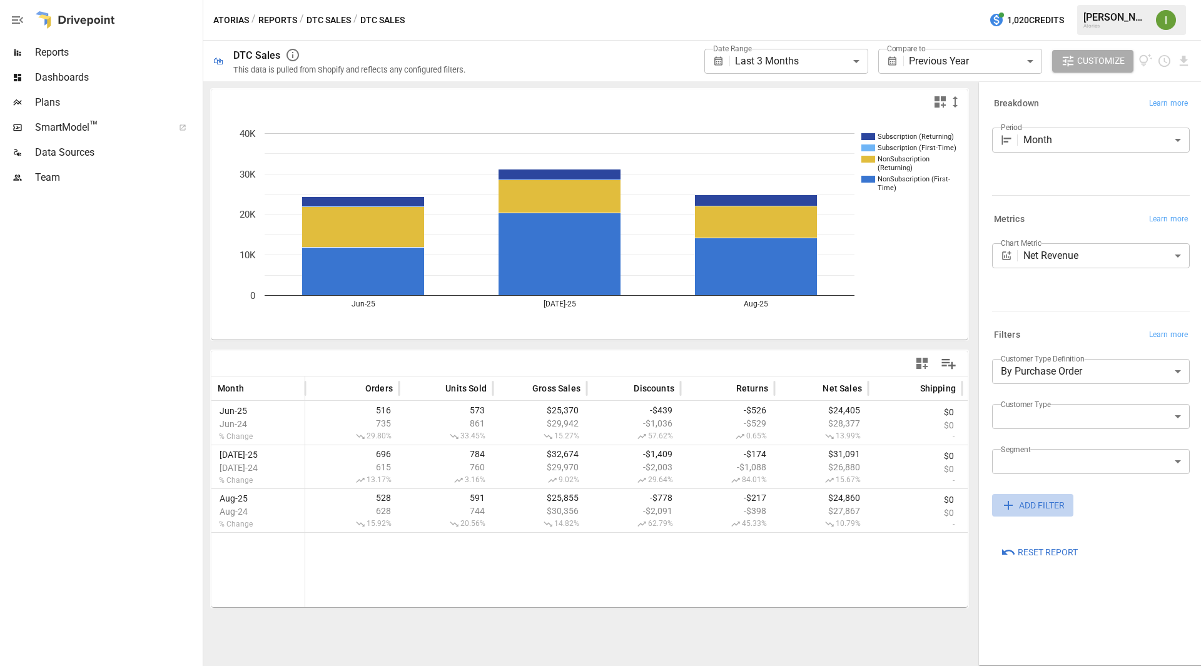
click at [1046, 507] on span "ADD FILTER" at bounding box center [1042, 506] width 46 height 16
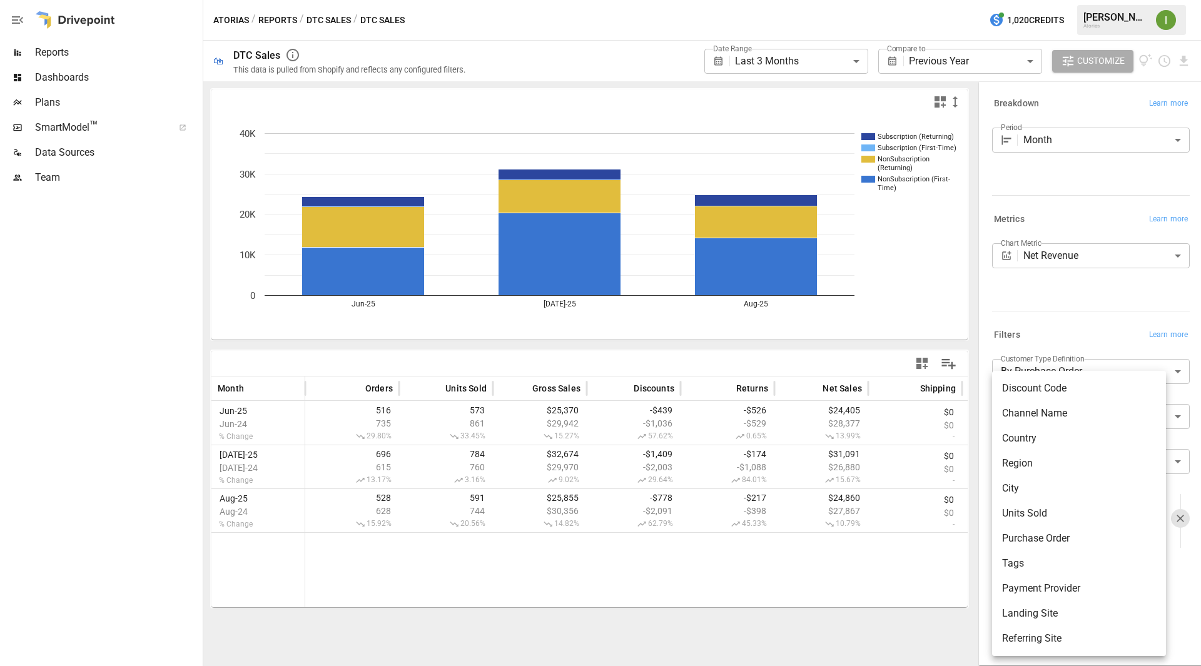
click at [1107, 0] on body "**********" at bounding box center [600, 0] width 1201 height 0
click at [978, 291] on div at bounding box center [600, 333] width 1201 height 666
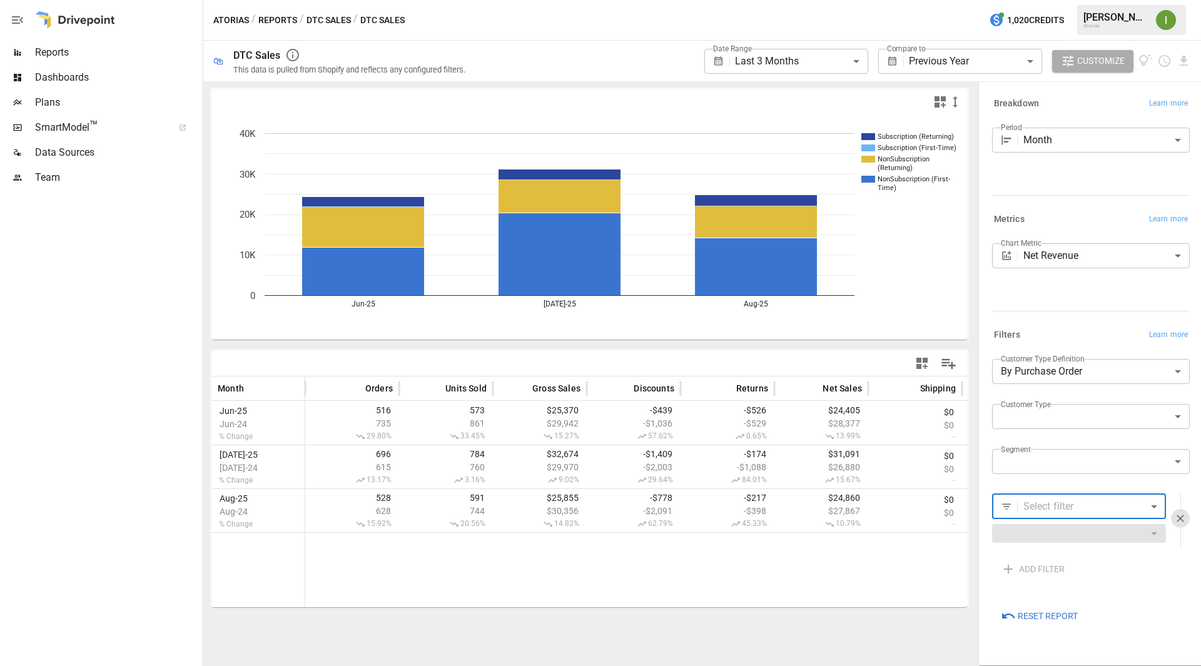
click at [329, 21] on button "DTC Sales" at bounding box center [329, 21] width 44 height 16
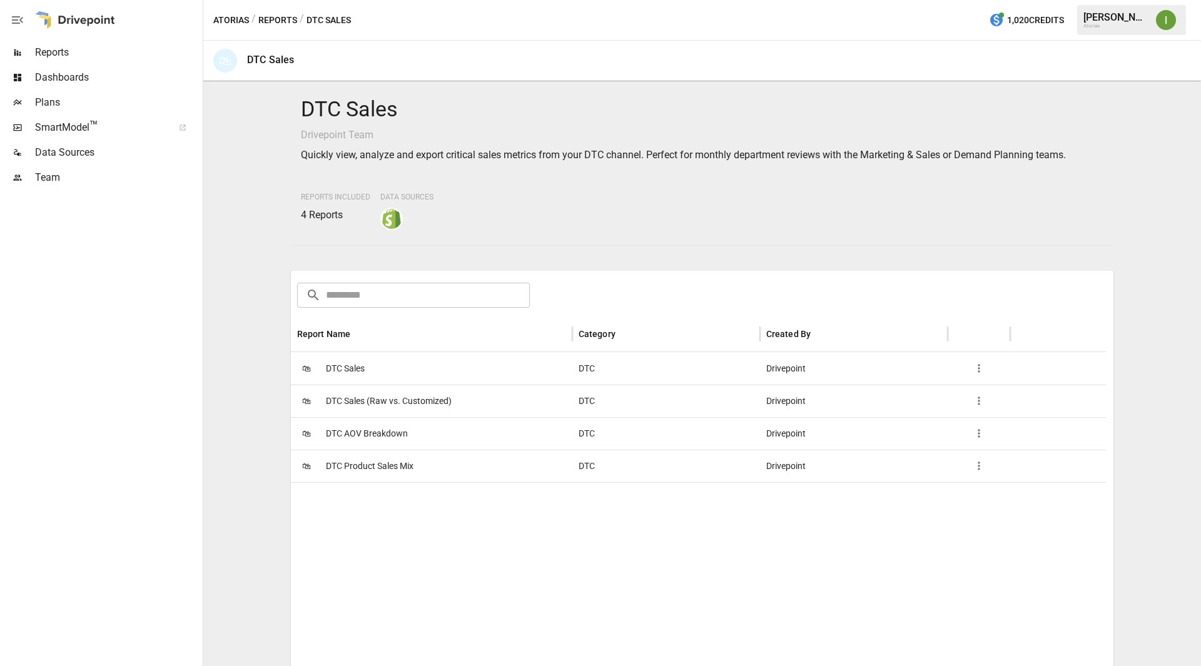
click at [362, 469] on span "DTC Product Sales Mix" at bounding box center [370, 467] width 88 height 32
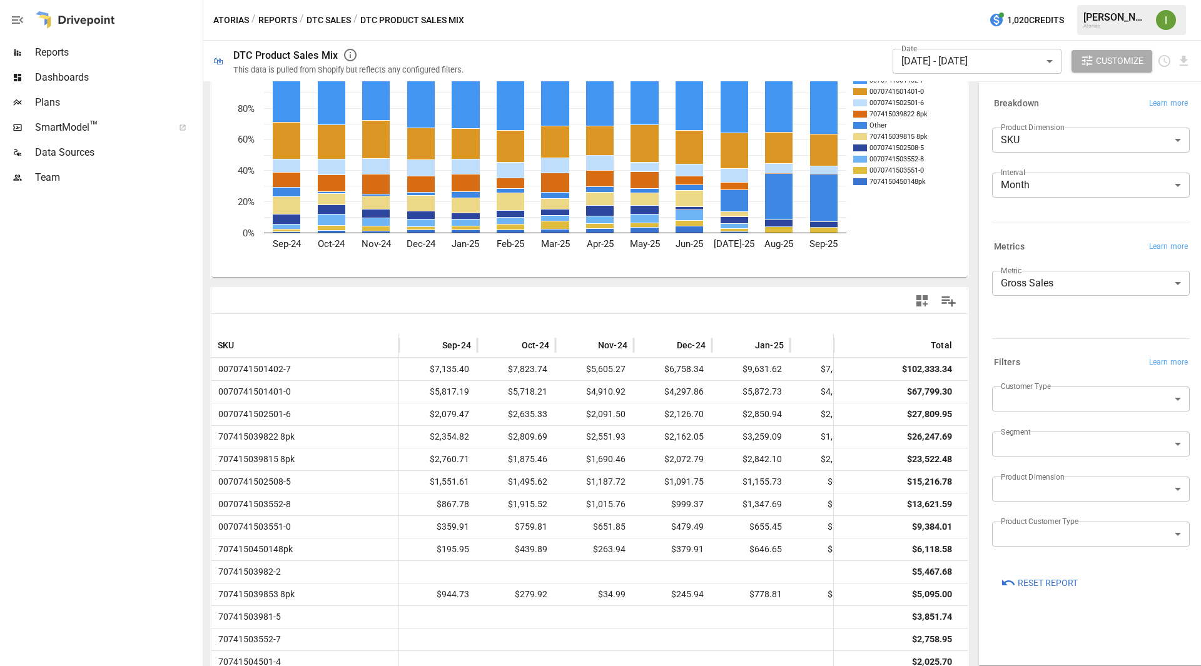
click at [1080, 0] on body "Reports Dashboards Plans SmartModel ™ Data Sources Team Atorias / Reports / DTC…" at bounding box center [600, 0] width 1201 height 0
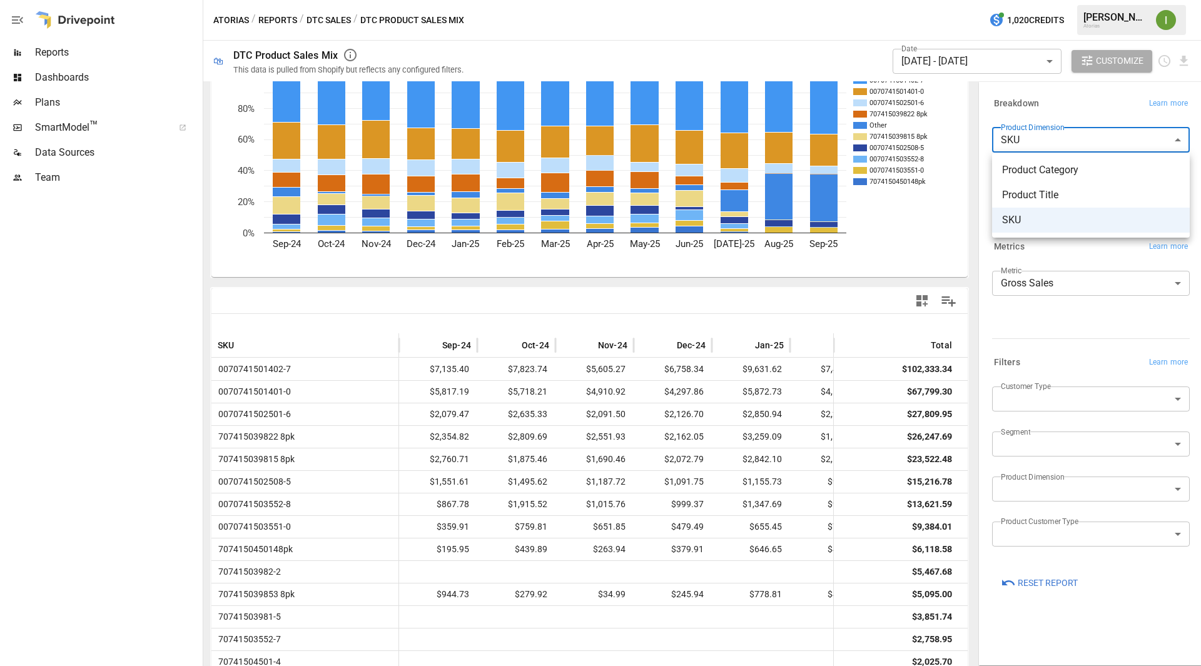
click at [1048, 194] on span "Product Title" at bounding box center [1091, 195] width 178 height 15
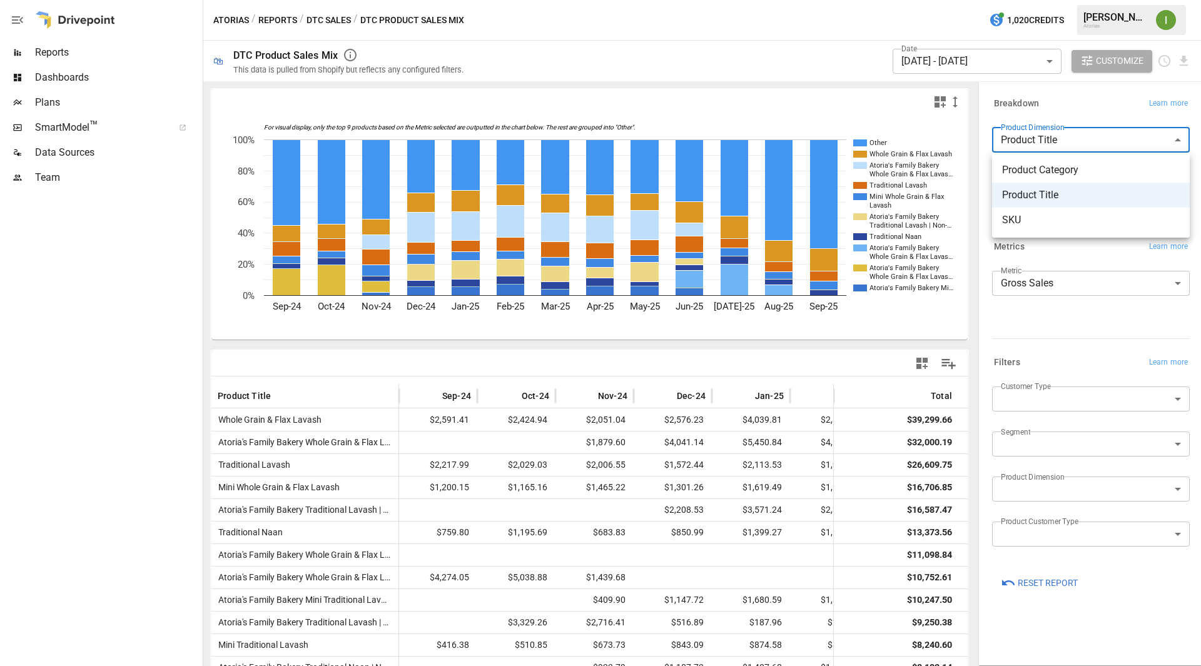
click at [1039, 0] on body "Reports Dashboards Plans SmartModel ™ Data Sources Team Atorias / Reports / DTC…" at bounding box center [600, 0] width 1201 height 0
click at [1031, 220] on span "SKU" at bounding box center [1091, 220] width 178 height 15
type input "***"
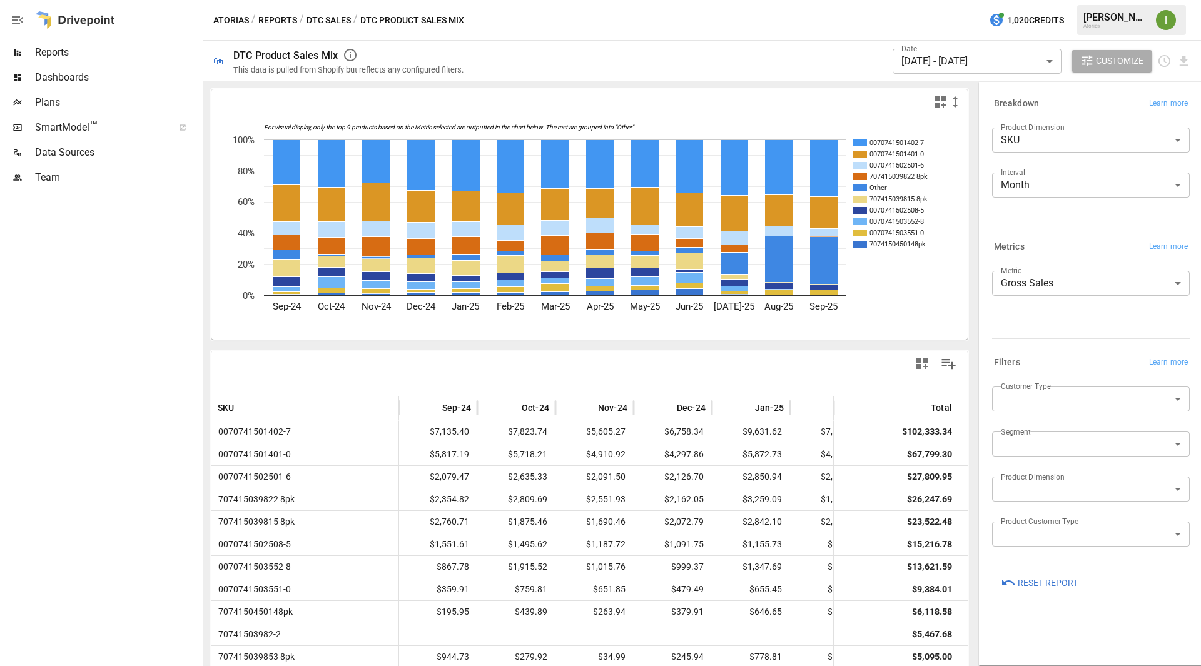
click at [328, 22] on button "DTC Sales" at bounding box center [329, 21] width 44 height 16
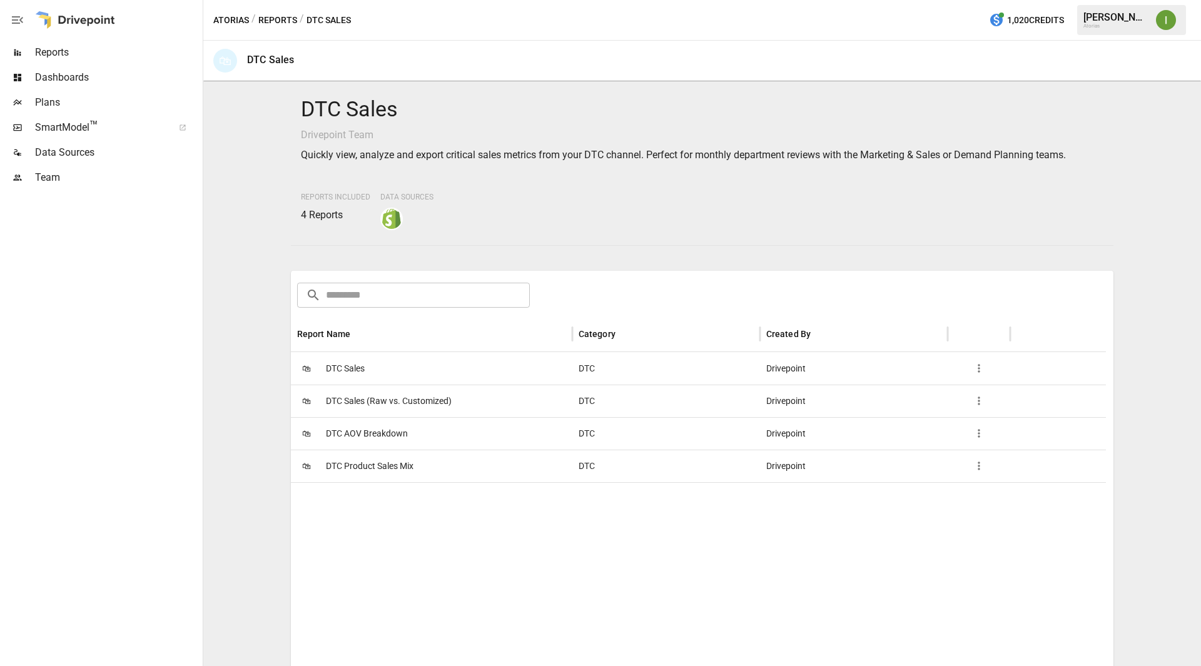
click at [393, 442] on span "DTC AOV Breakdown" at bounding box center [367, 434] width 82 height 32
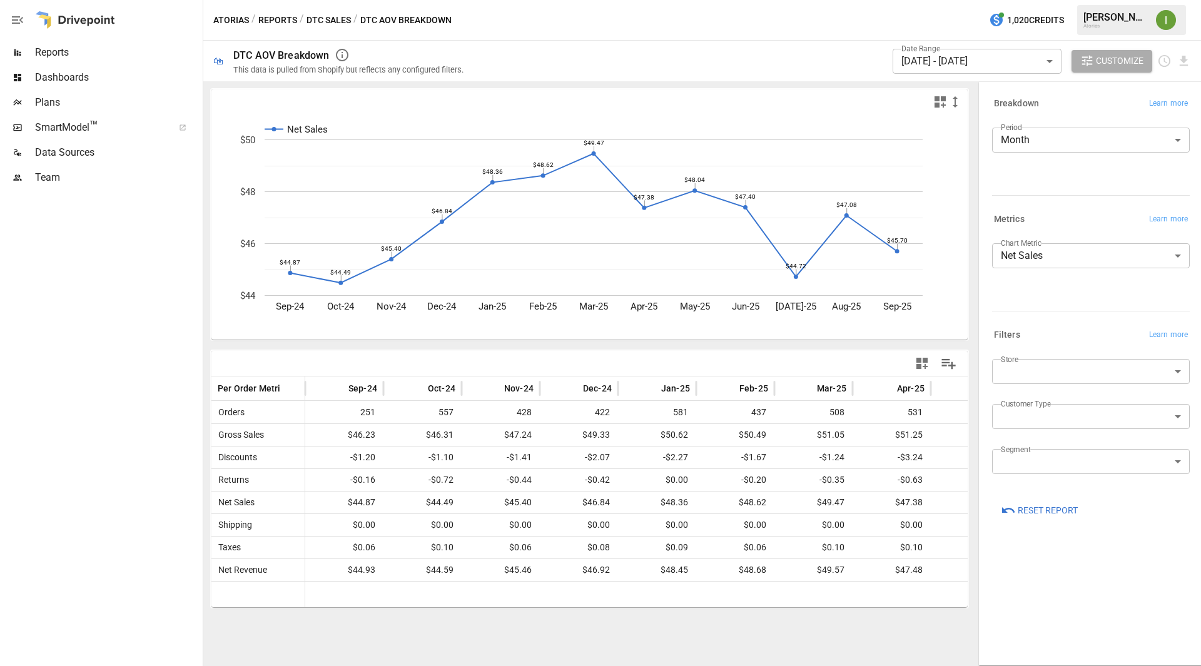
click at [825, 21] on div "Atorias / Reports / DTC Sales / DTC AOV Breakdown 1,020 Credits [PERSON_NAME] A…" at bounding box center [702, 20] width 998 height 40
click at [1064, 0] on body "Reports Dashboards Plans SmartModel ™ Data Sources Team Atorias / Reports / DTC…" at bounding box center [600, 0] width 1201 height 0
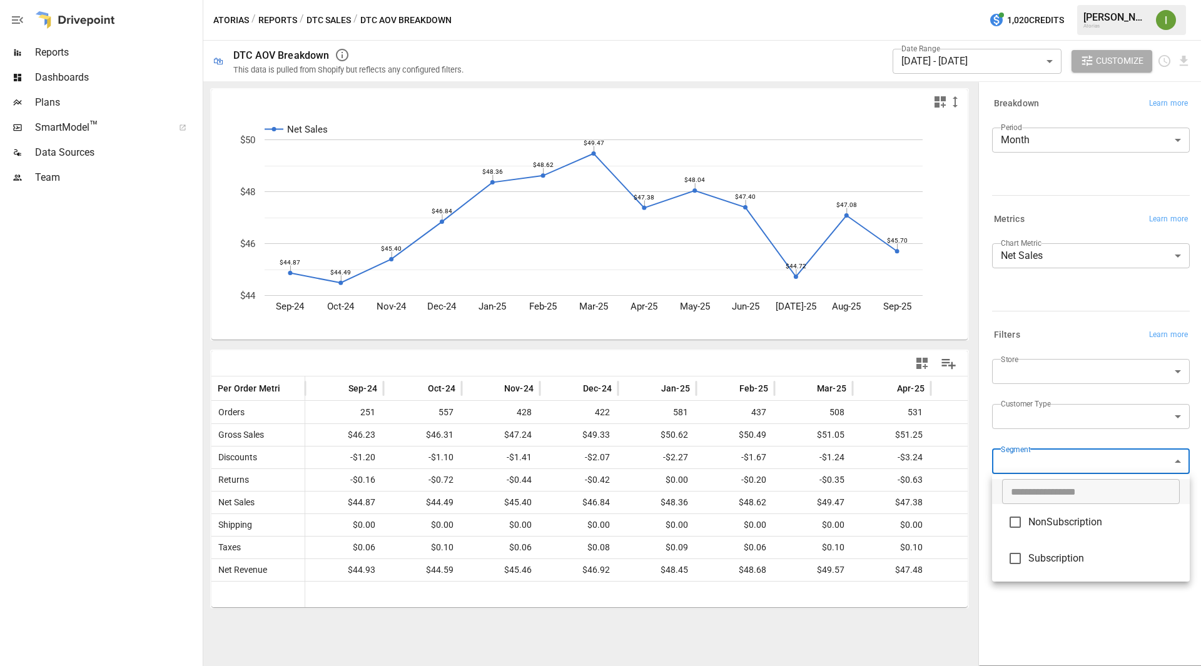
click at [818, 611] on div at bounding box center [600, 333] width 1201 height 666
click at [325, 13] on button "DTC Sales" at bounding box center [329, 21] width 44 height 16
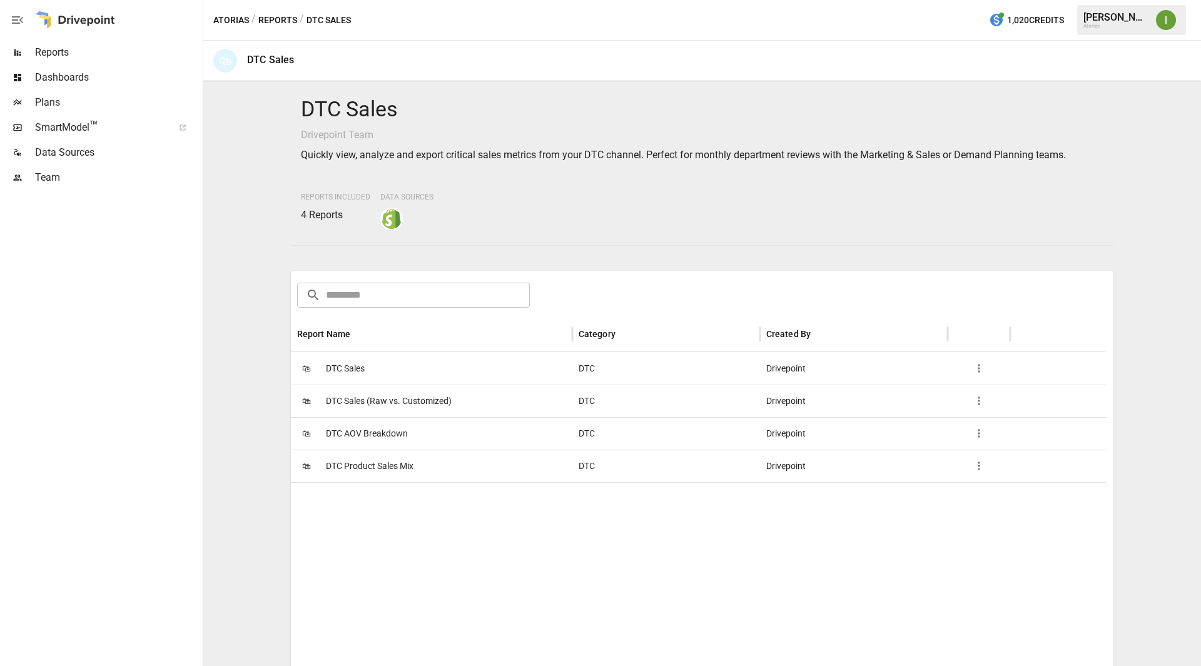
click at [276, 14] on button "Reports" at bounding box center [277, 21] width 39 height 16
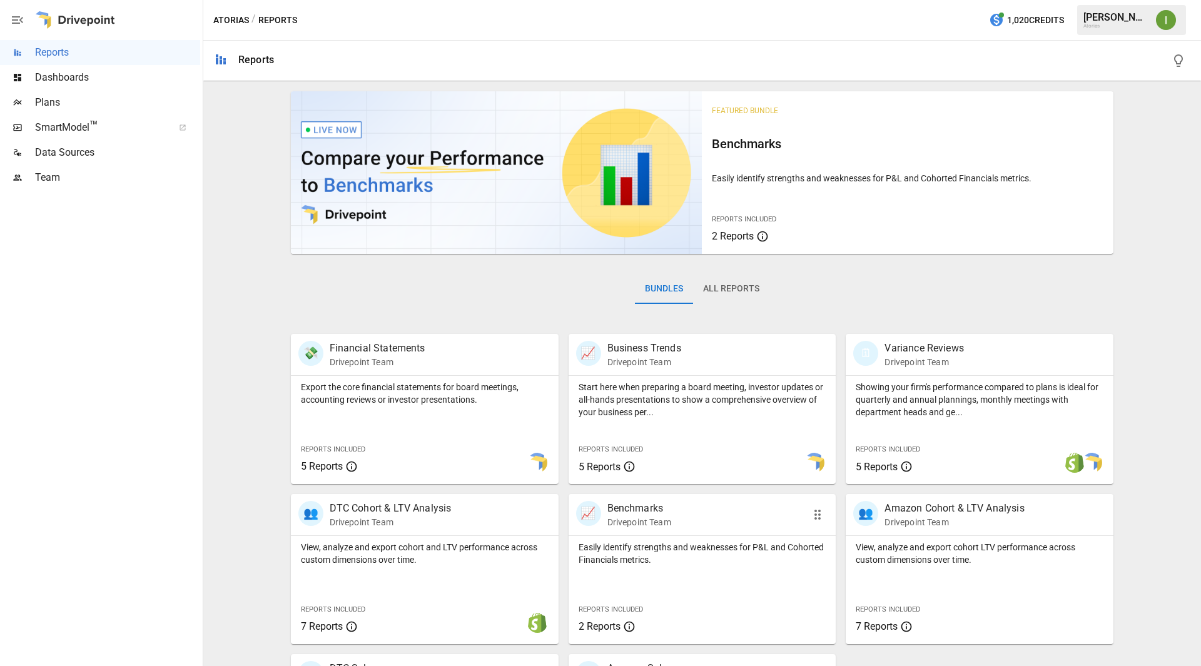
click at [660, 535] on div "📈 Benchmarks Drivepoint Team" at bounding box center [703, 514] width 268 height 41
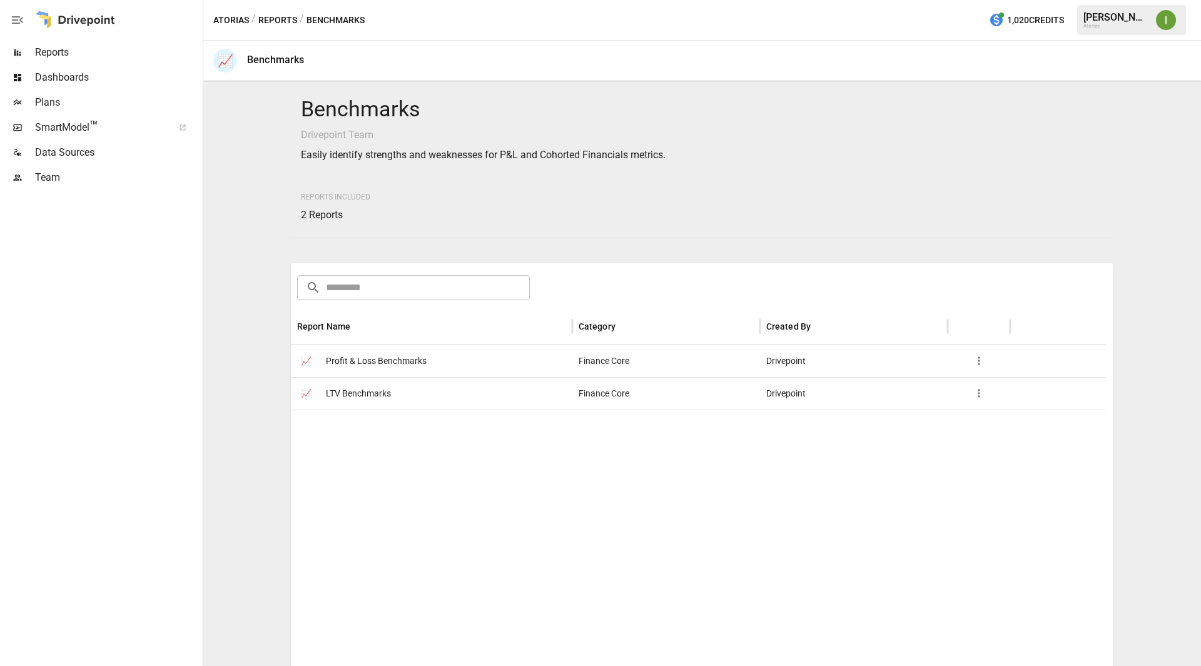
click at [383, 357] on span "Profit & Loss Benchmarks" at bounding box center [376, 361] width 101 height 32
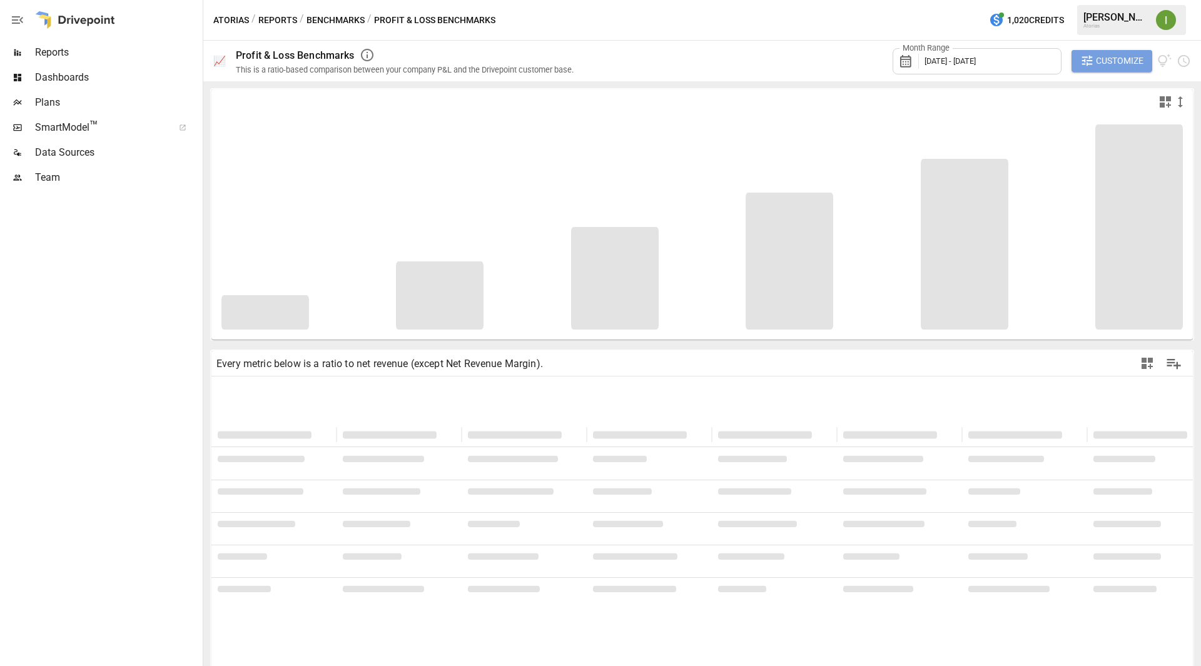
click at [1121, 59] on span "Customize" at bounding box center [1120, 61] width 48 height 16
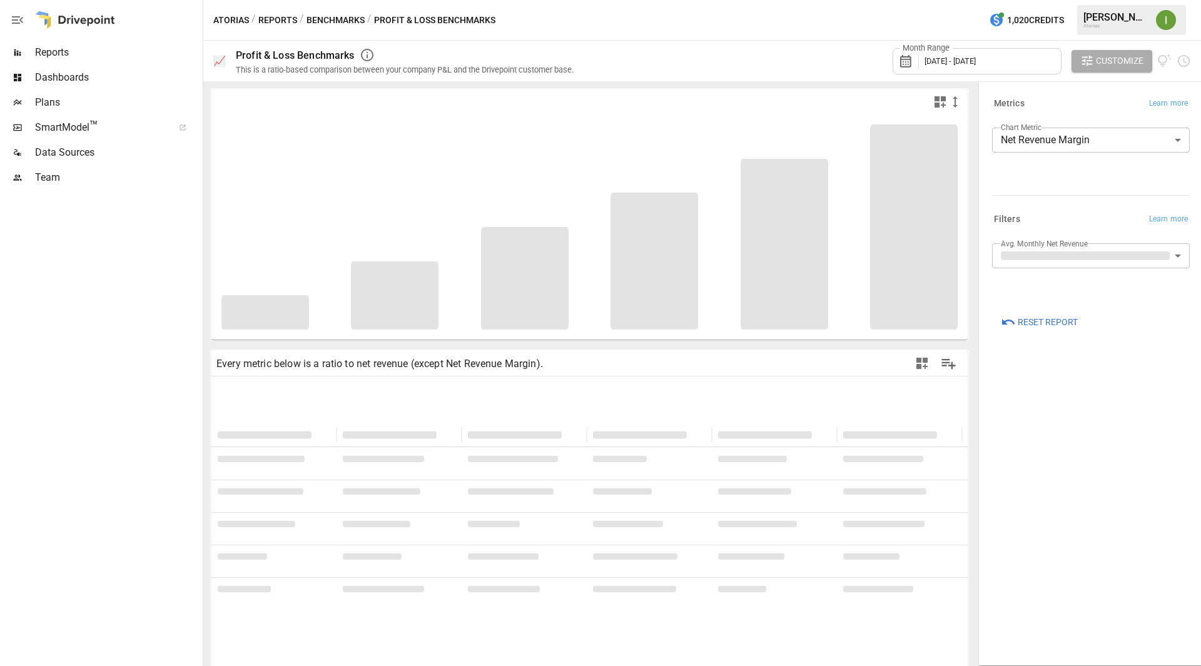
type input "**********"
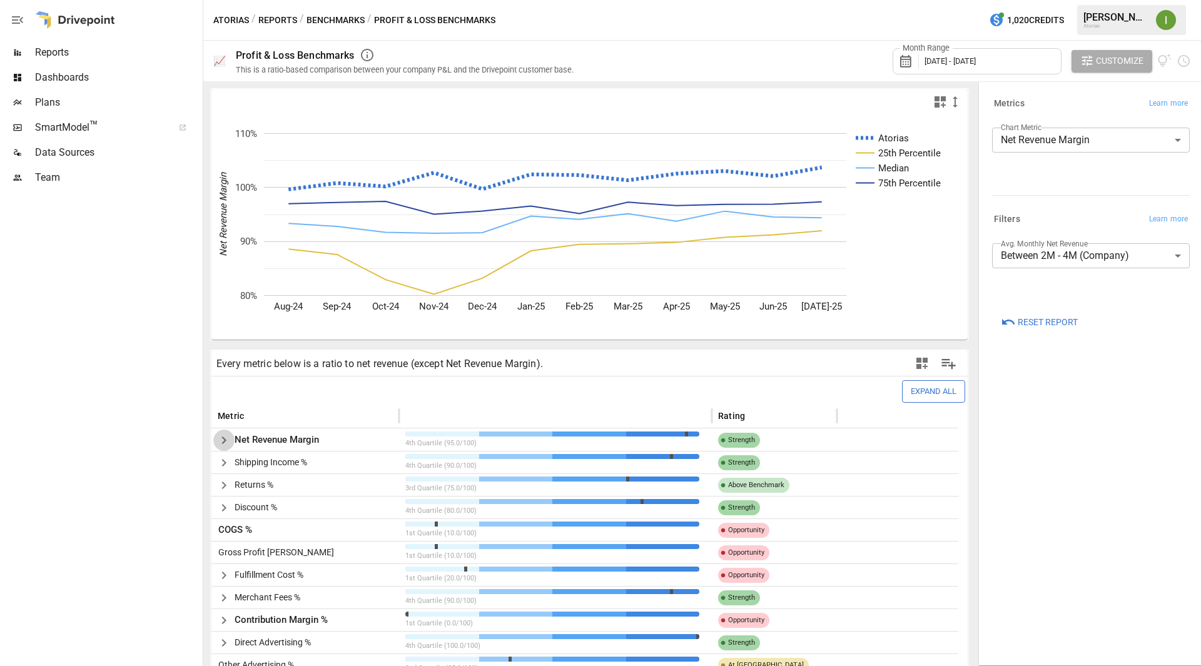
click at [225, 442] on icon "button" at bounding box center [224, 441] width 4 height 8
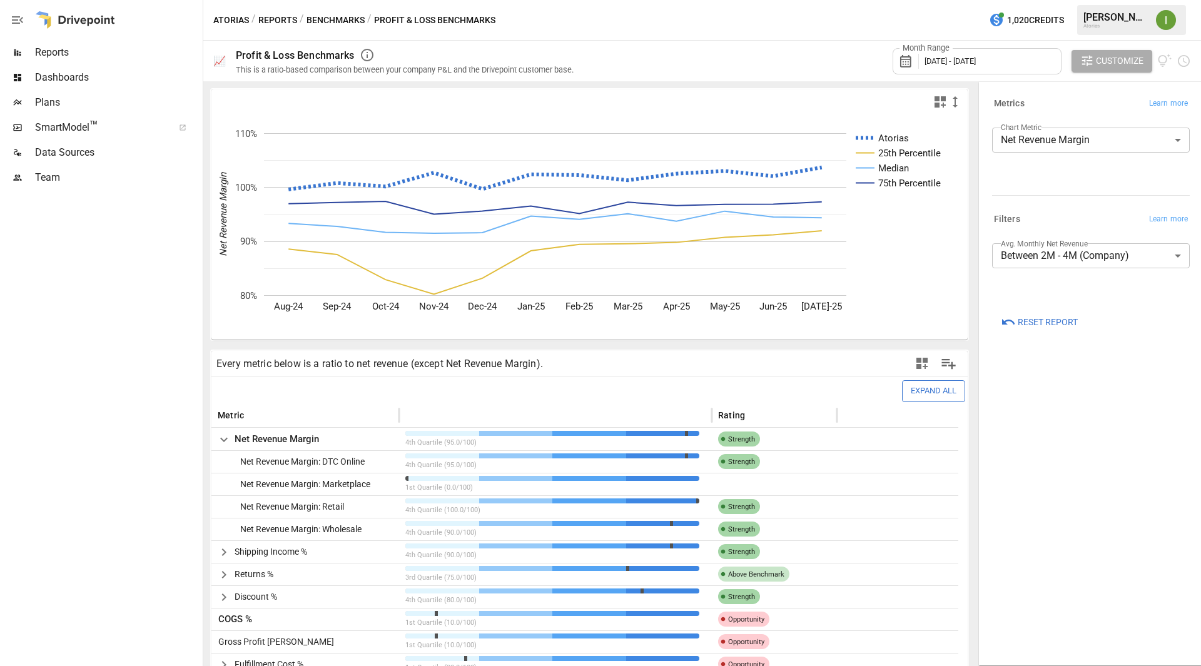
click at [225, 442] on icon "button" at bounding box center [224, 439] width 15 height 15
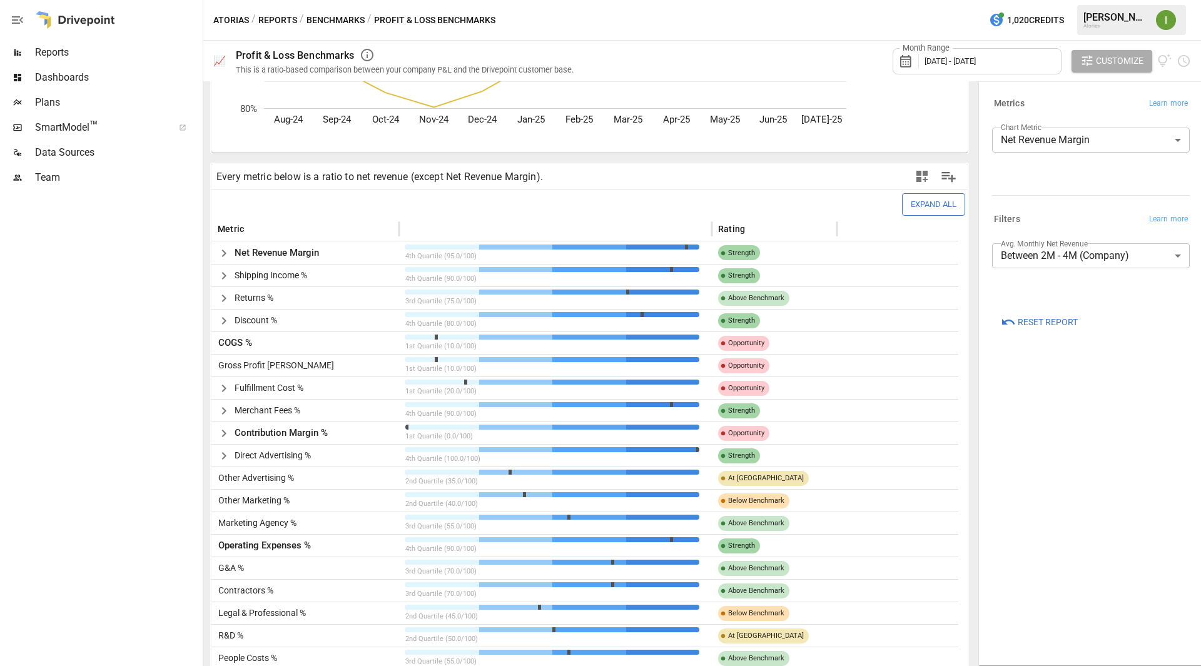
scroll to position [188, 0]
click at [225, 434] on icon "button" at bounding box center [224, 433] width 4 height 8
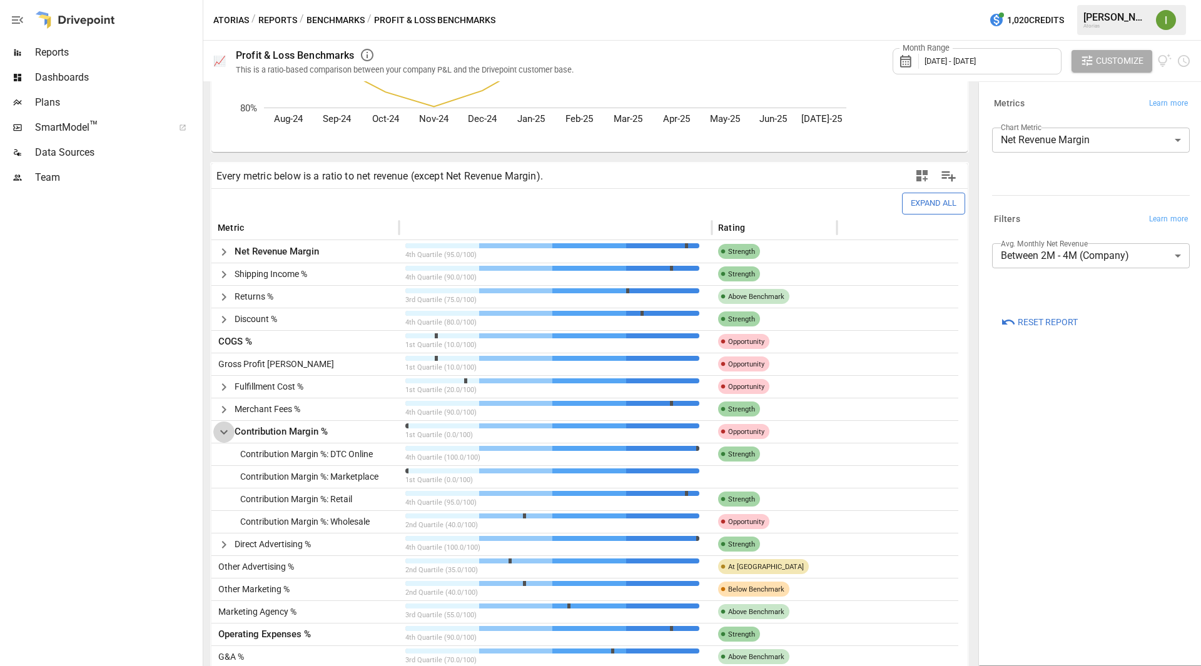
click at [225, 434] on icon "button" at bounding box center [224, 432] width 8 height 4
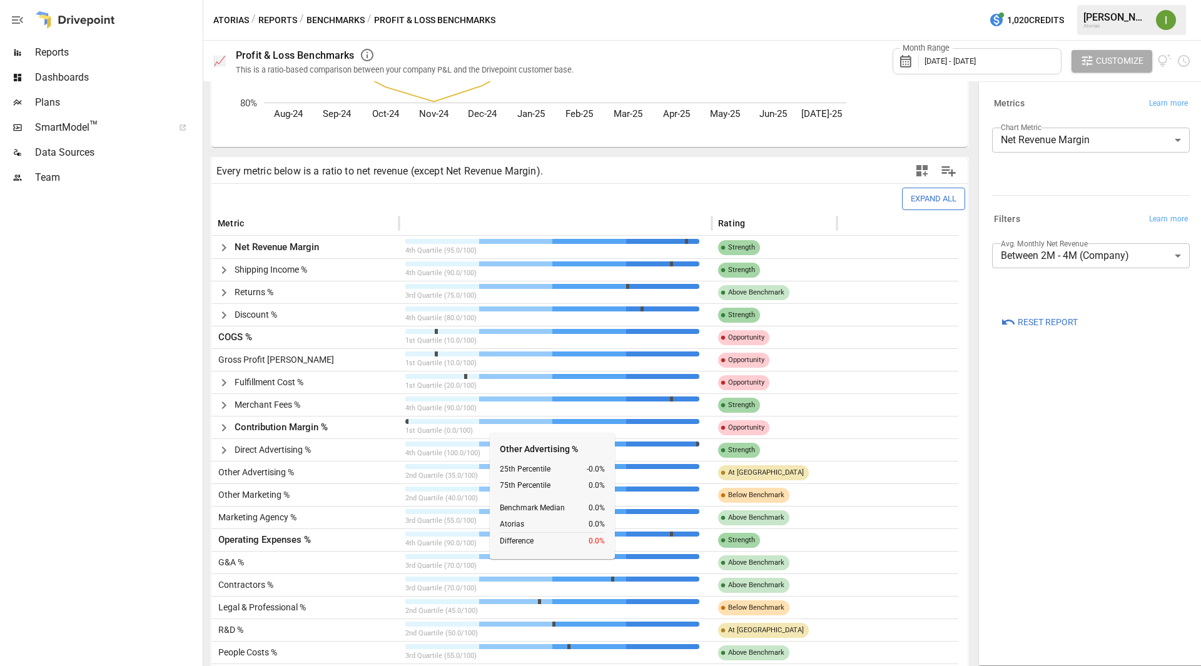
scroll to position [0, 0]
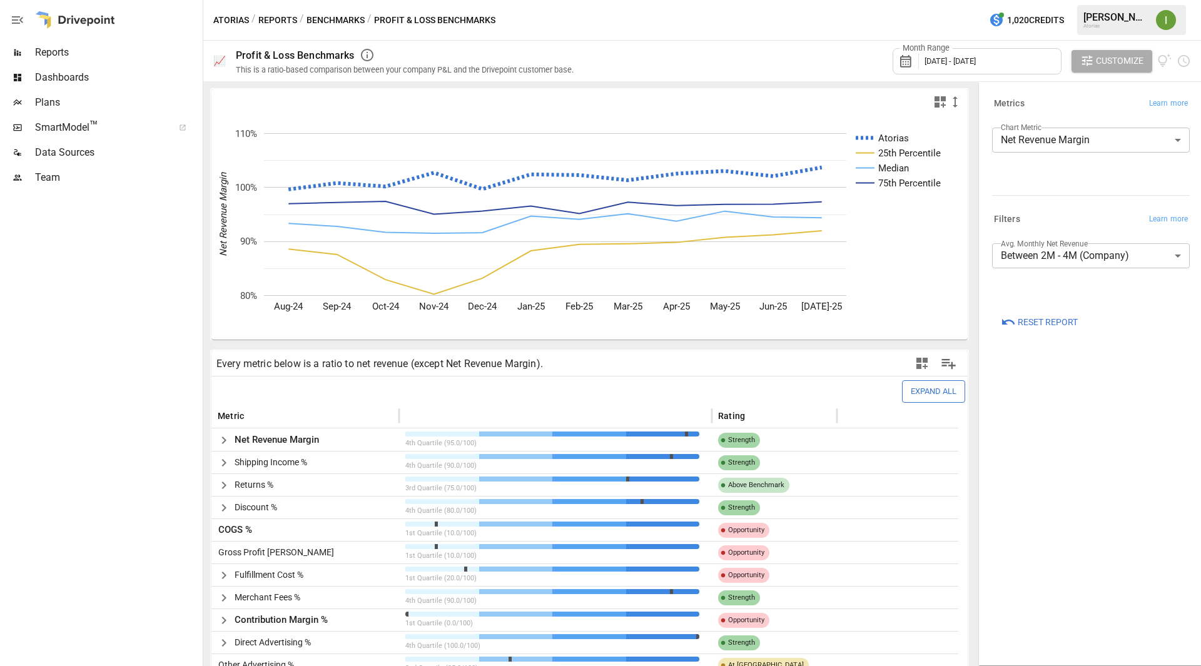
click at [342, 19] on button "Benchmarks" at bounding box center [336, 21] width 58 height 16
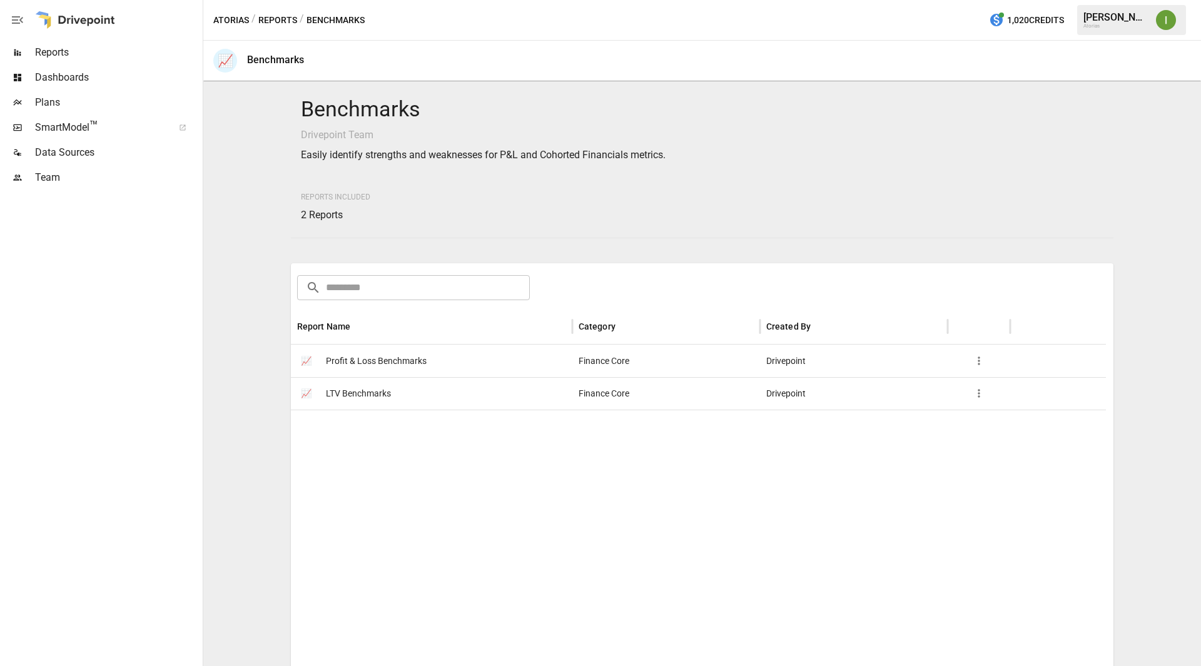
click at [341, 384] on span "LTV Benchmarks" at bounding box center [358, 394] width 65 height 32
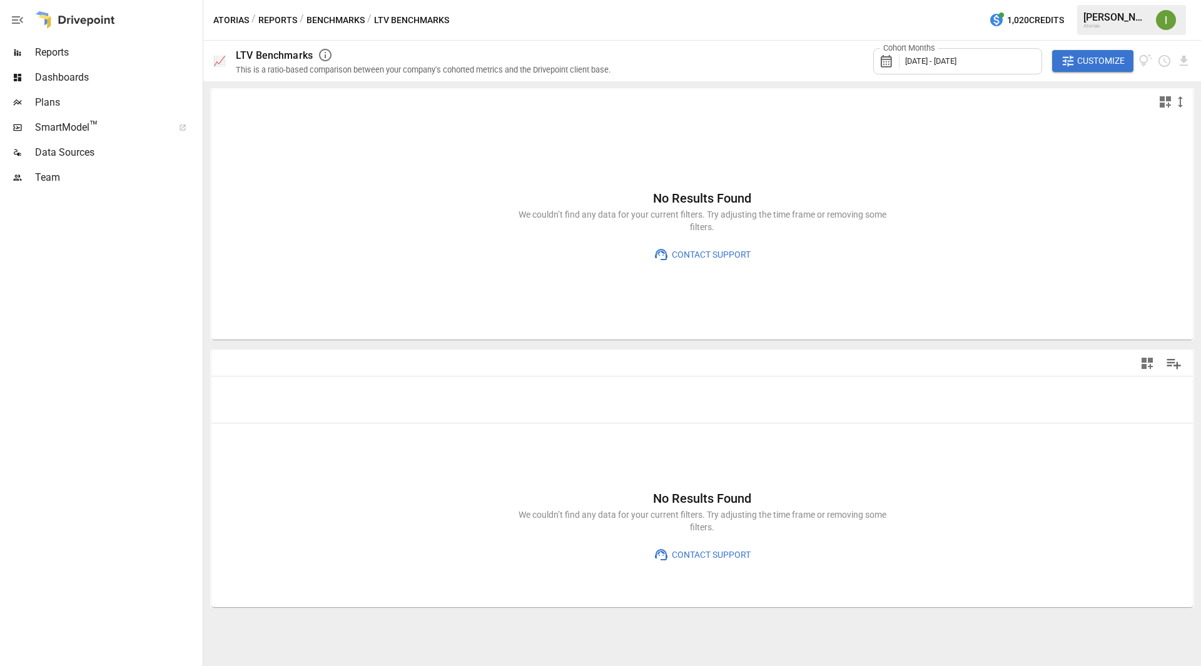
type input "**********"
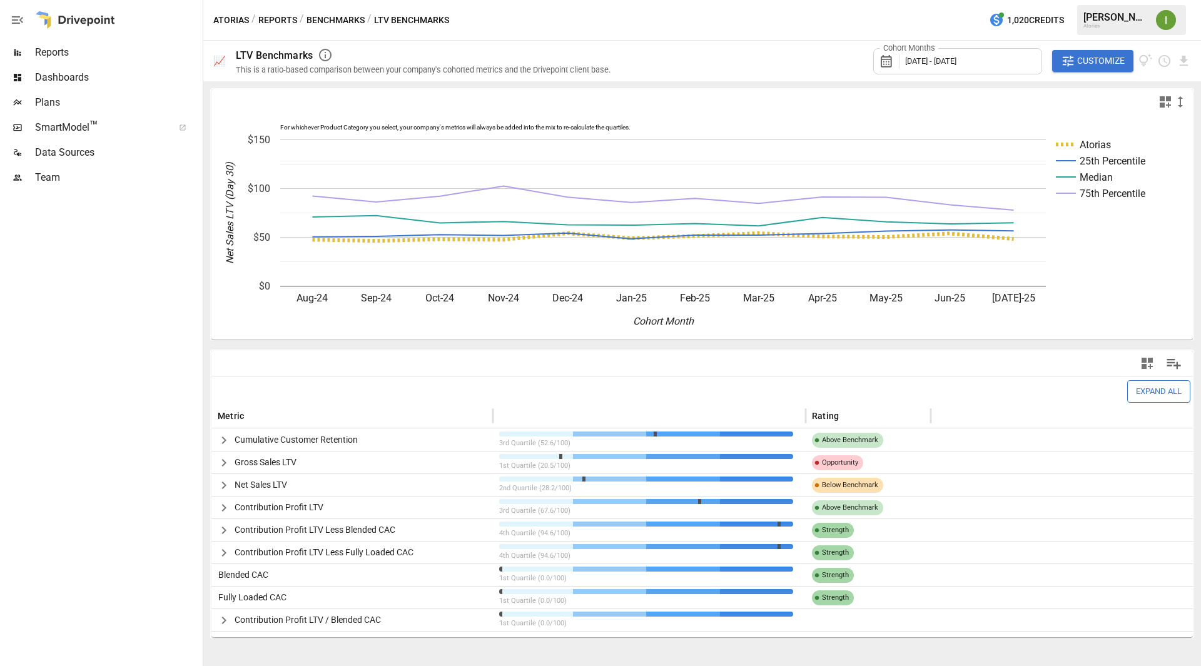
click at [1106, 67] on span "Customize" at bounding box center [1102, 61] width 48 height 16
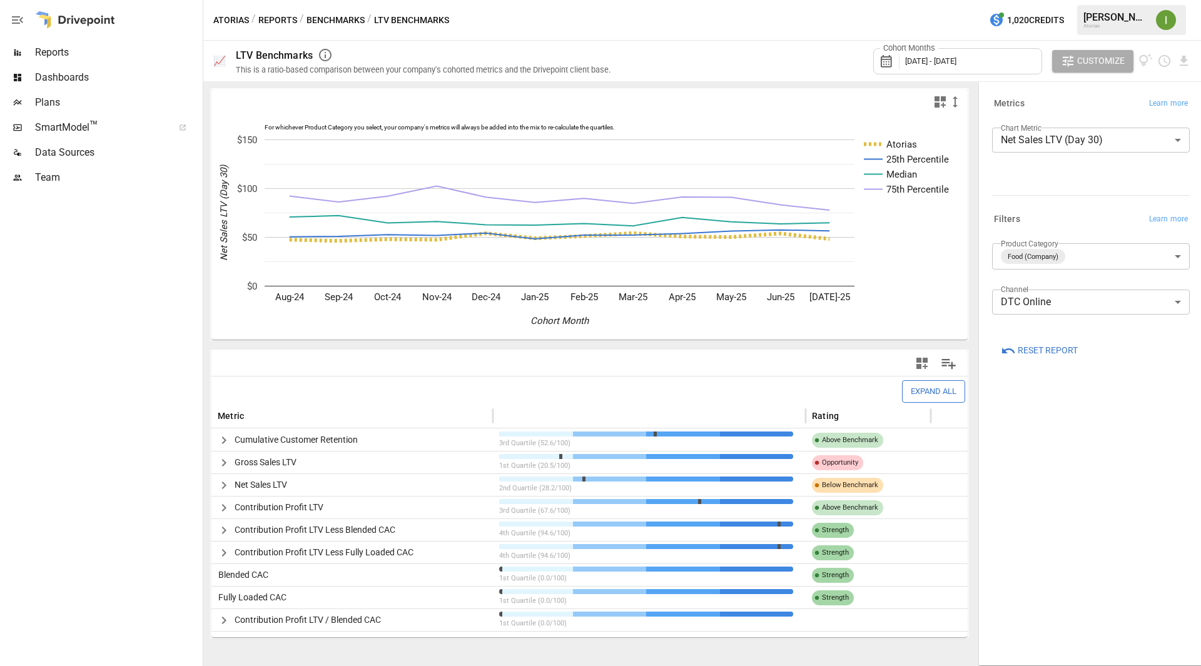
click at [1061, 0] on body "Reports Dashboards Plans SmartModel ™ Data Sources Team Atorias / Reports / Ben…" at bounding box center [600, 0] width 1201 height 0
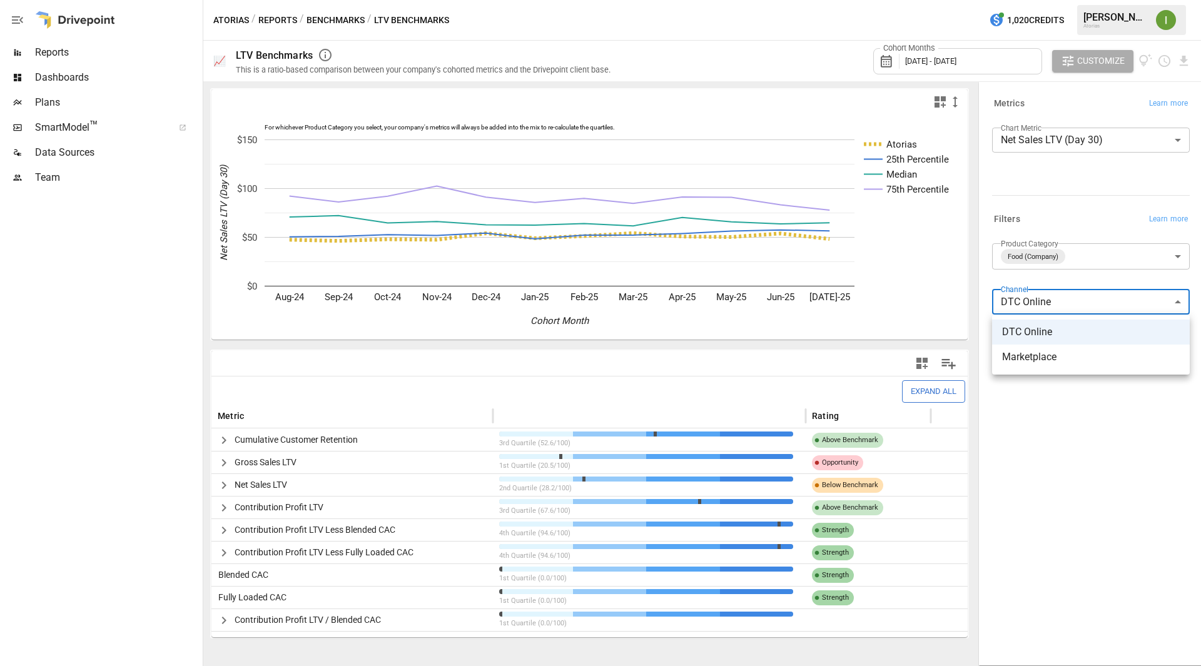
click at [1061, 302] on div at bounding box center [600, 333] width 1201 height 666
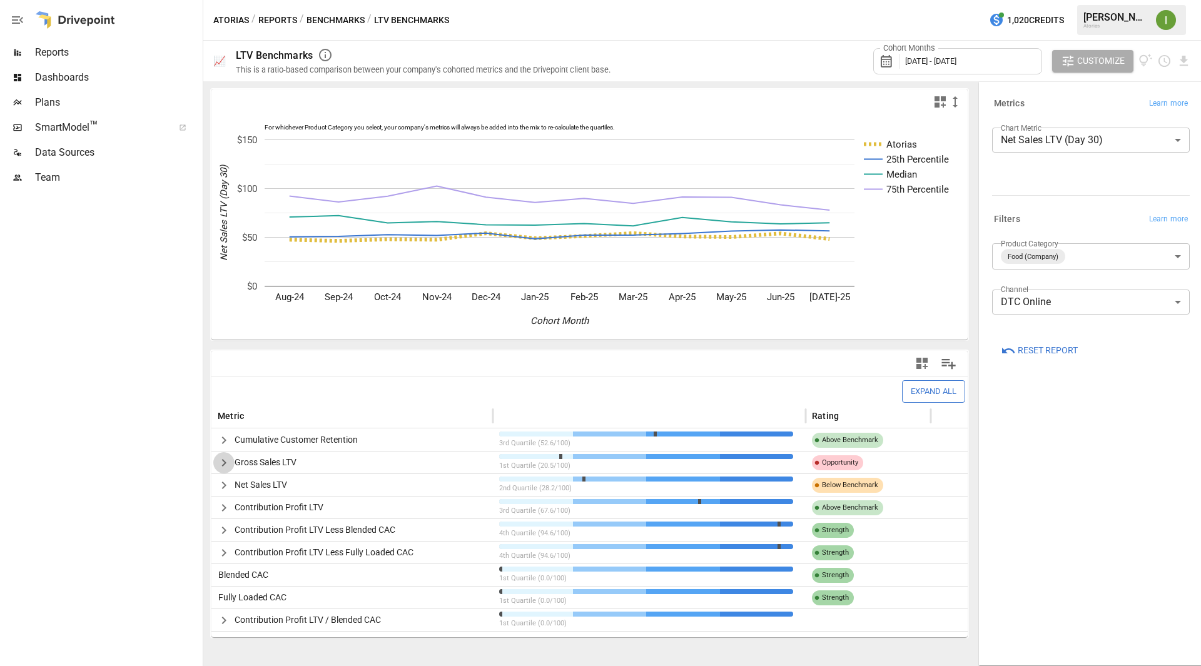
click at [222, 460] on icon "button" at bounding box center [224, 463] width 15 height 15
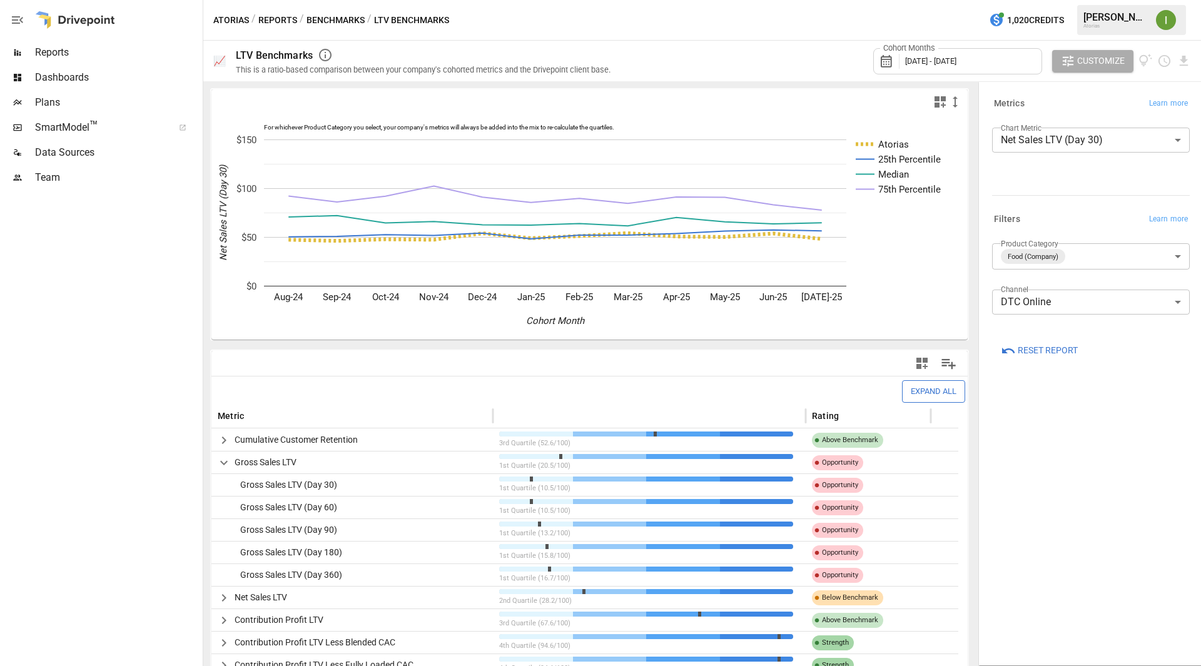
click at [222, 460] on icon "button" at bounding box center [224, 463] width 15 height 15
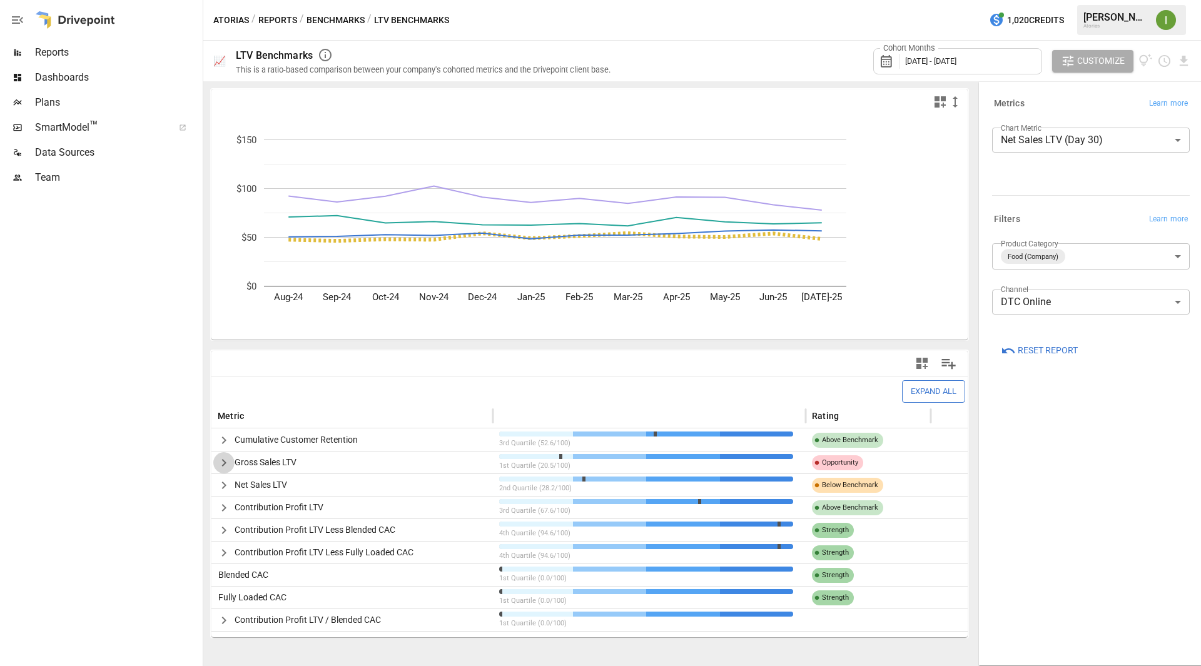
click at [222, 460] on icon "button" at bounding box center [224, 463] width 15 height 15
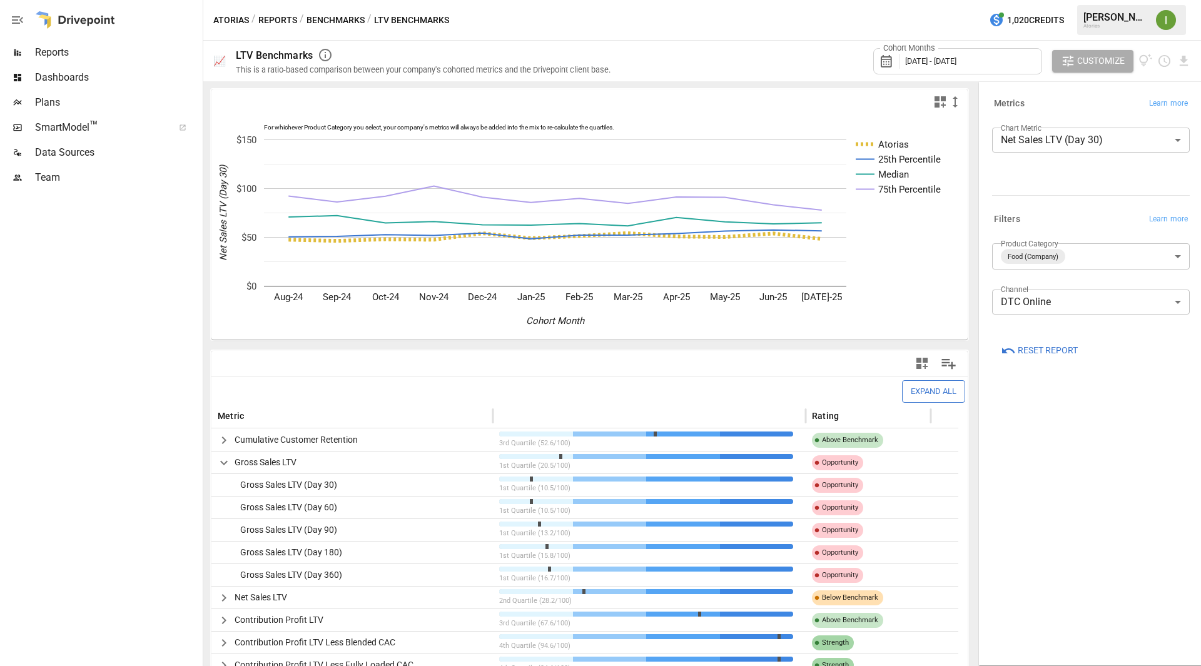
click at [222, 460] on icon "button" at bounding box center [224, 463] width 15 height 15
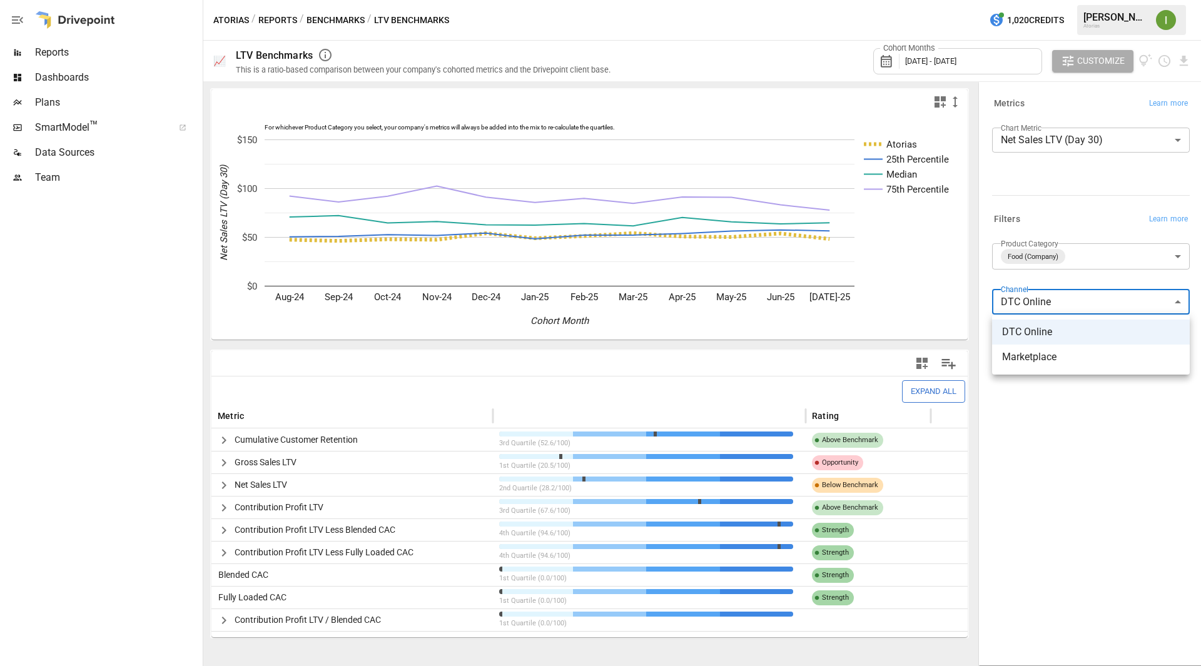
click at [1034, 0] on body "Reports Dashboards Plans SmartModel ™ Data Sources Team Atorias / Reports / Ben…" at bounding box center [600, 0] width 1201 height 0
click at [1034, 359] on span "Marketplace" at bounding box center [1091, 357] width 178 height 15
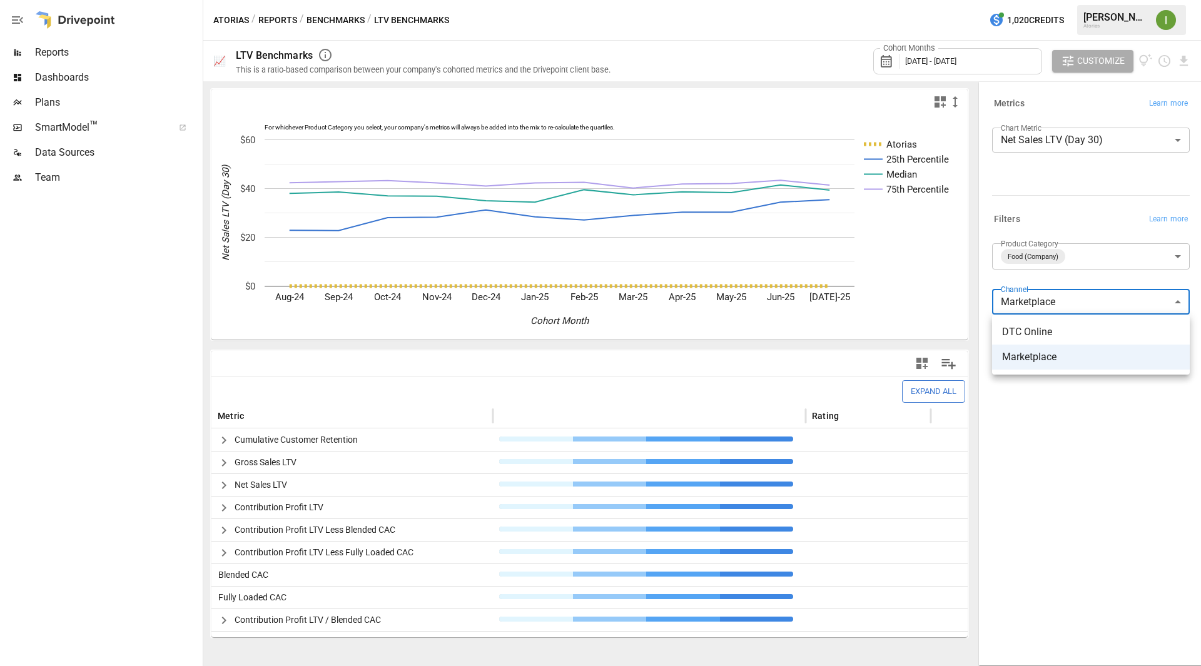
click at [1059, 0] on body "**********" at bounding box center [600, 0] width 1201 height 0
click at [1034, 340] on li "DTC Online" at bounding box center [1091, 332] width 198 height 25
type input "**********"
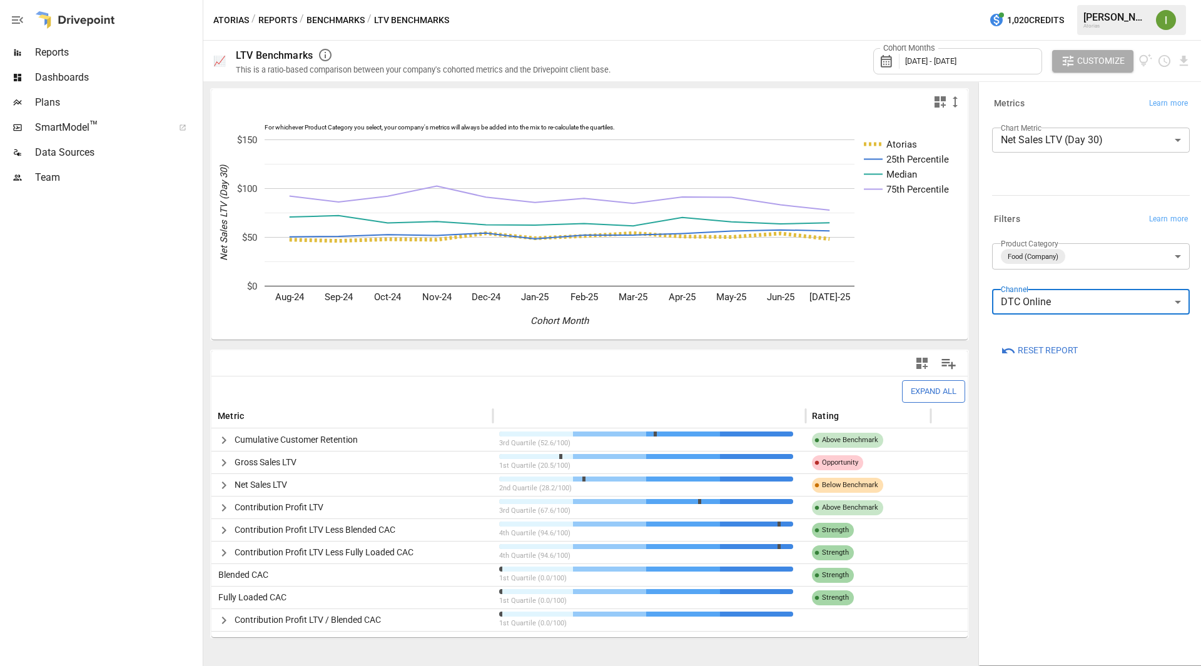
click at [1062, 0] on body "Reports Dashboards Plans SmartModel ™ Data Sources Team Atorias / Reports / Ben…" at bounding box center [600, 0] width 1201 height 0
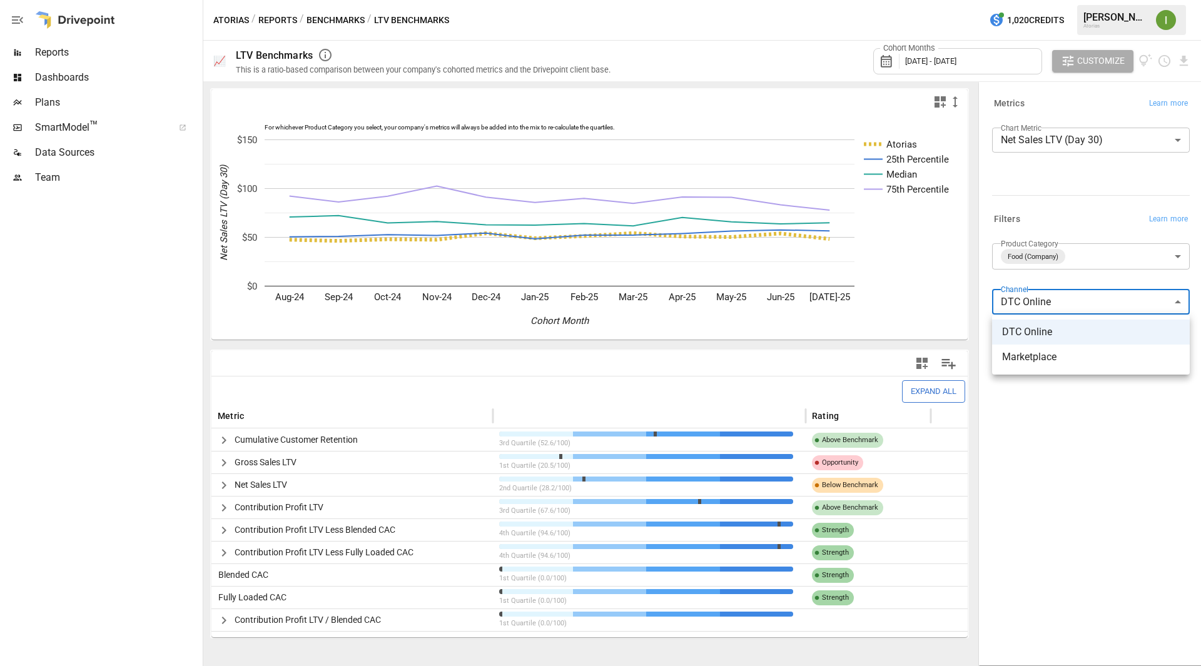
click at [121, 425] on div at bounding box center [600, 333] width 1201 height 666
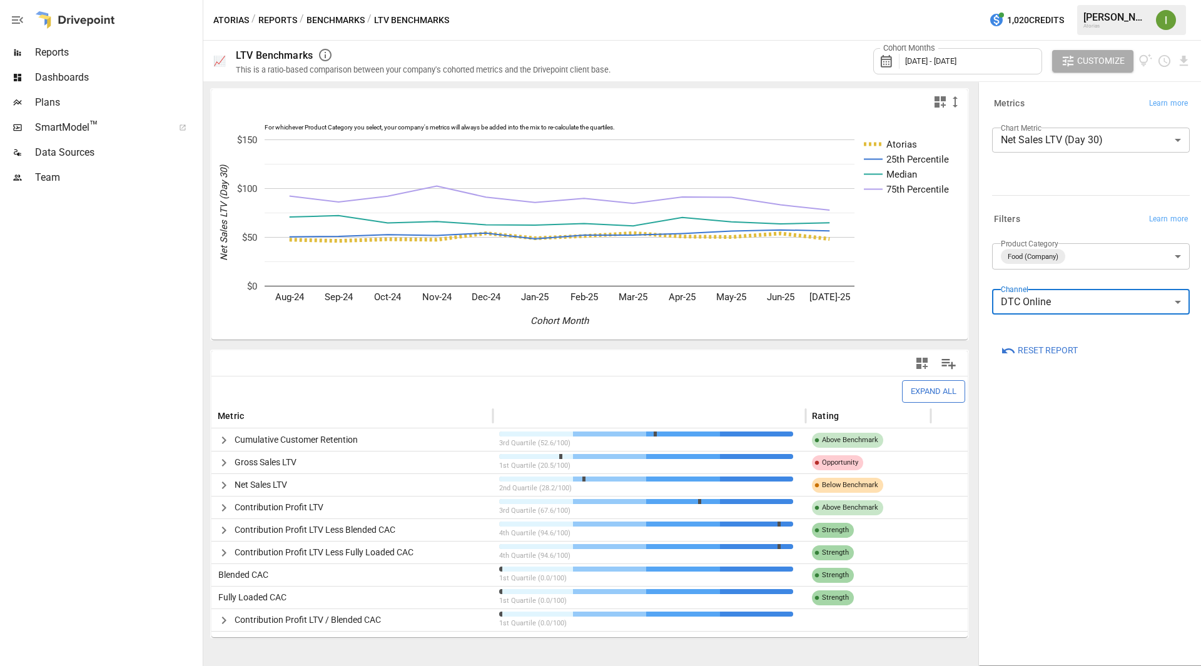
click at [282, 14] on button "Reports" at bounding box center [277, 21] width 39 height 16
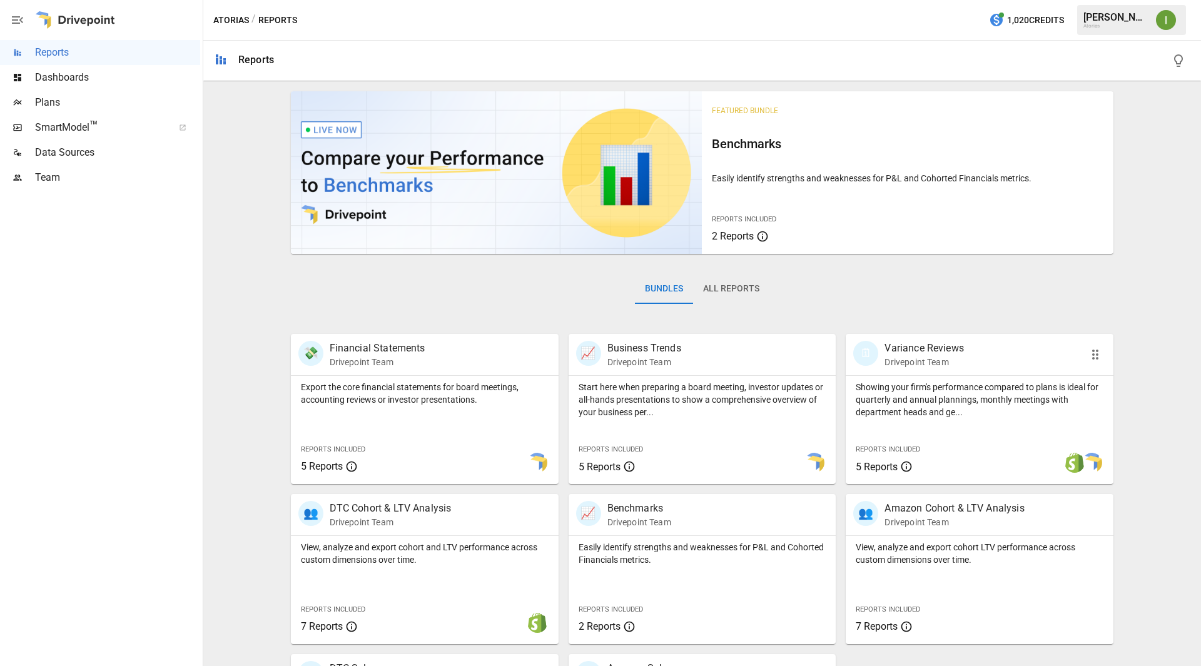
click at [947, 349] on p "Variance Reviews" at bounding box center [924, 348] width 79 height 15
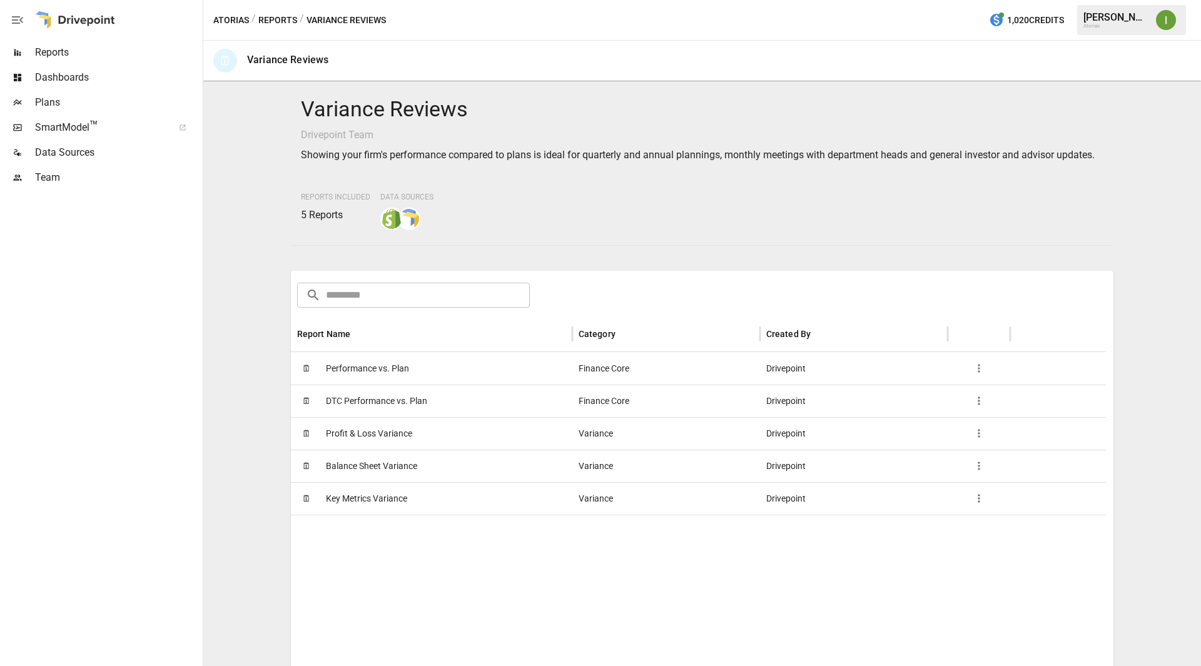
click at [343, 385] on span "Performance vs. Plan" at bounding box center [367, 369] width 83 height 32
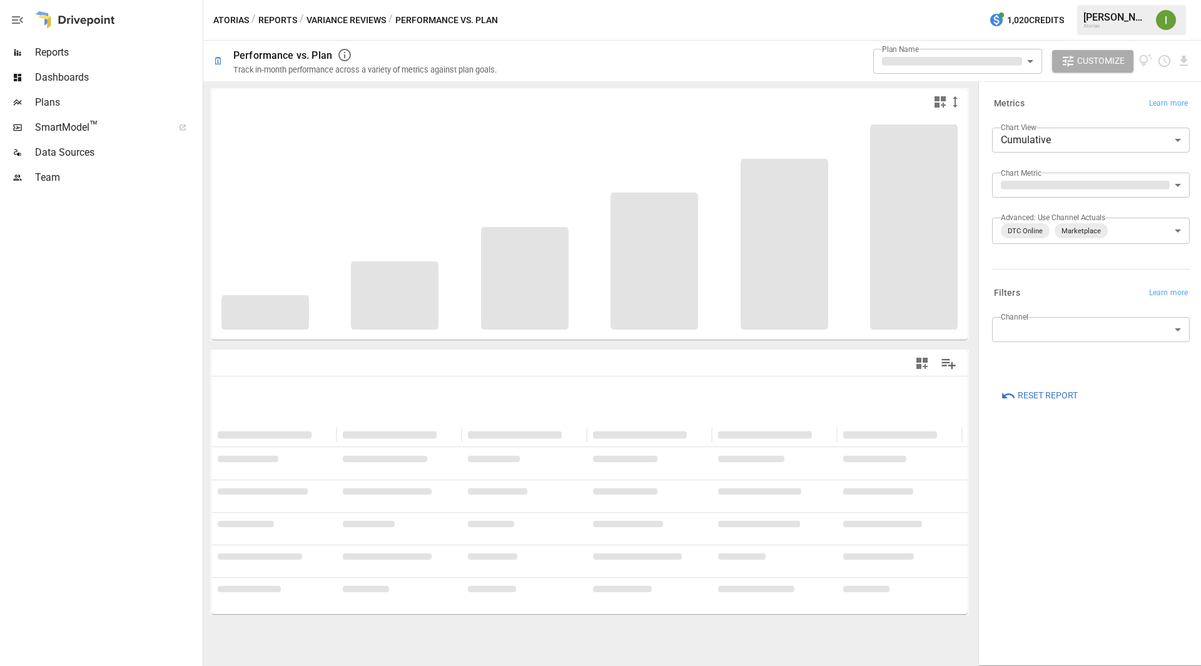
type input "**********"
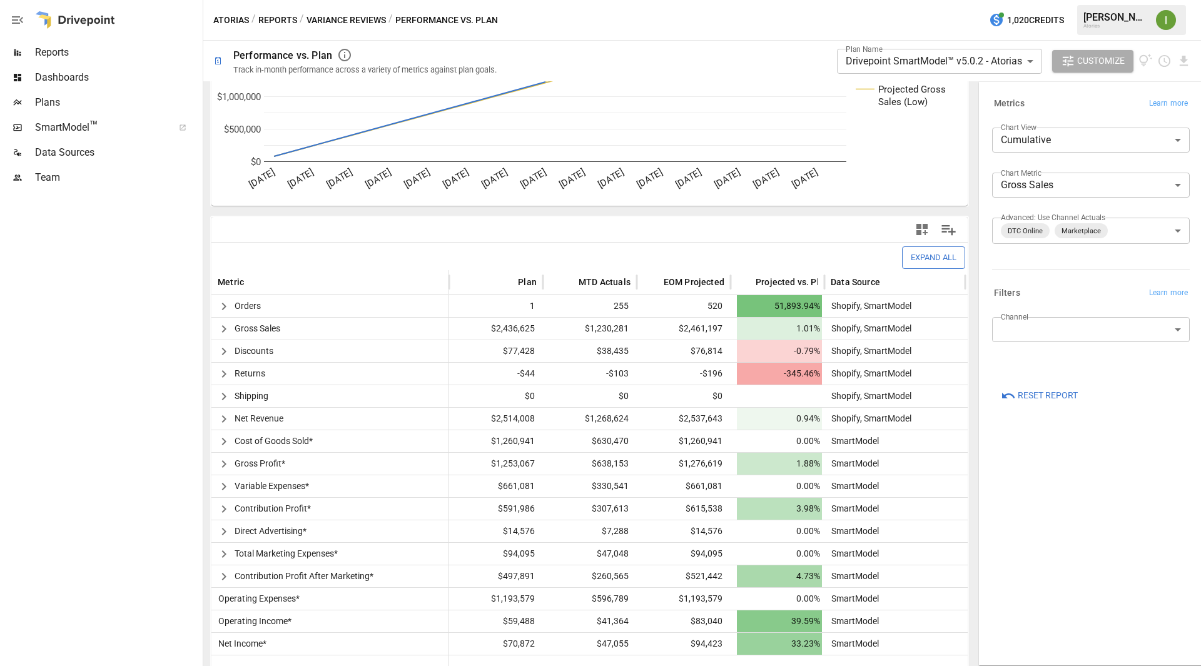
scroll to position [140, 0]
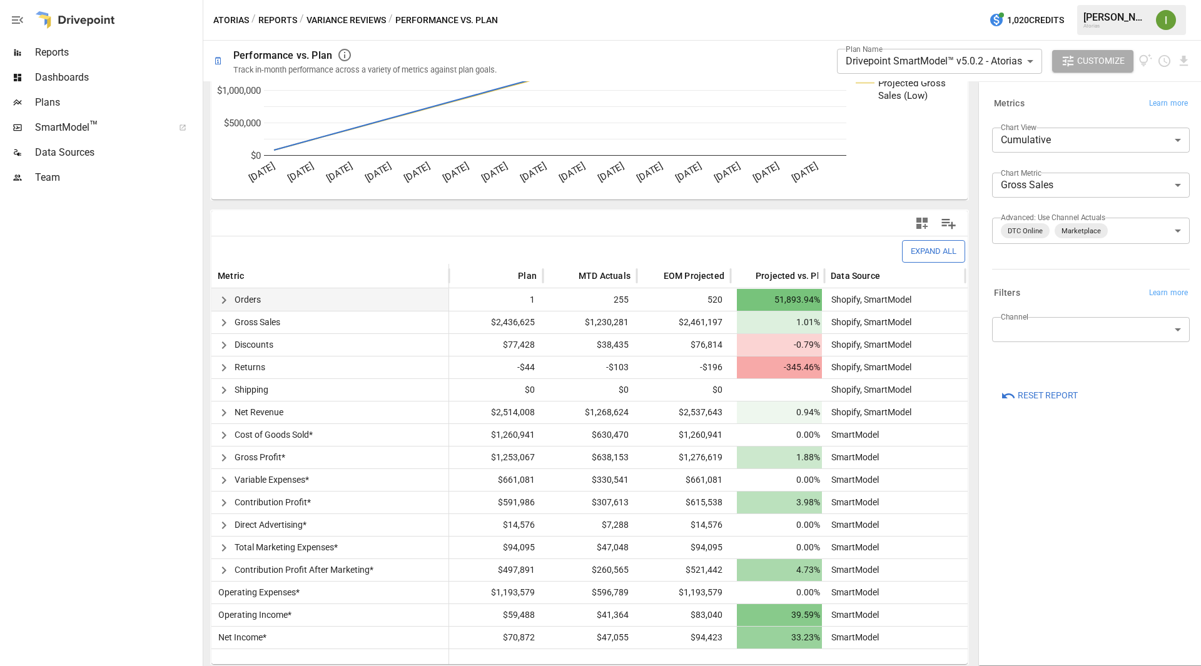
click at [224, 302] on icon "button" at bounding box center [224, 301] width 4 height 8
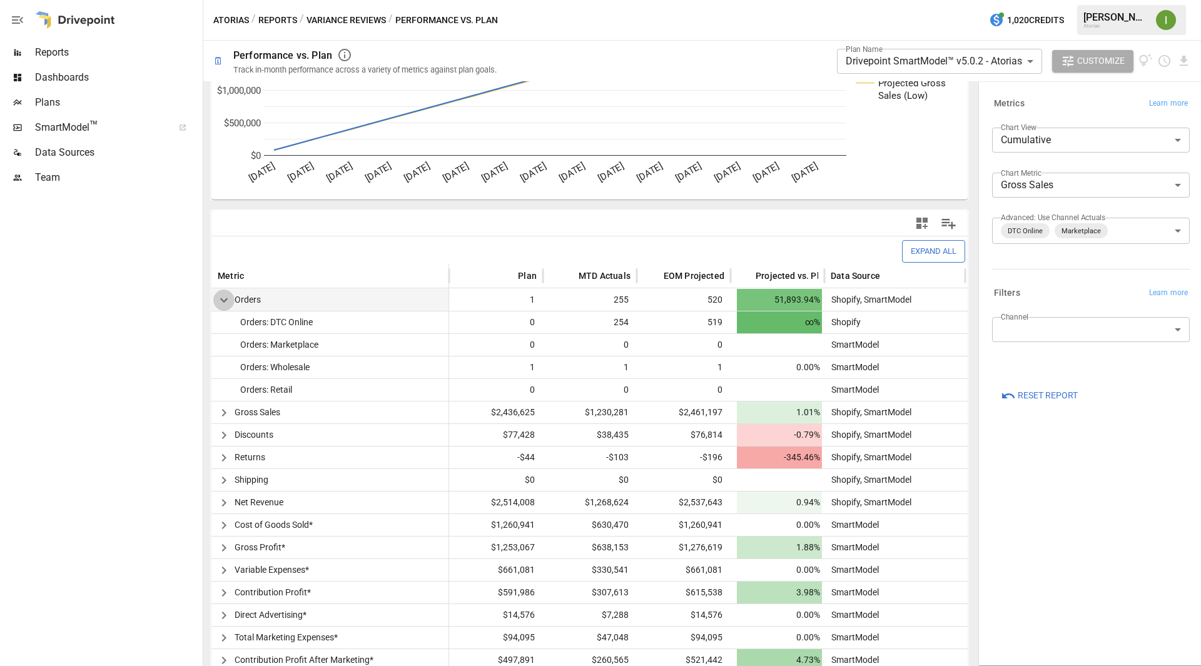
click at [224, 302] on icon "button" at bounding box center [224, 300] width 8 height 4
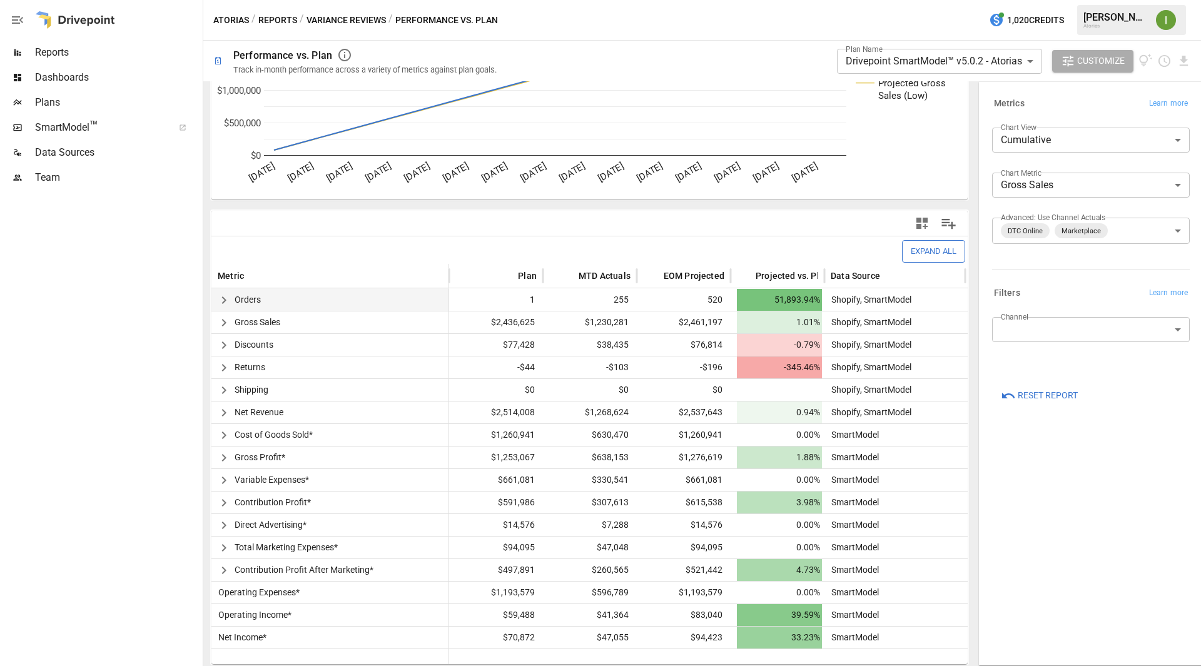
click at [224, 302] on icon "button" at bounding box center [224, 301] width 4 height 8
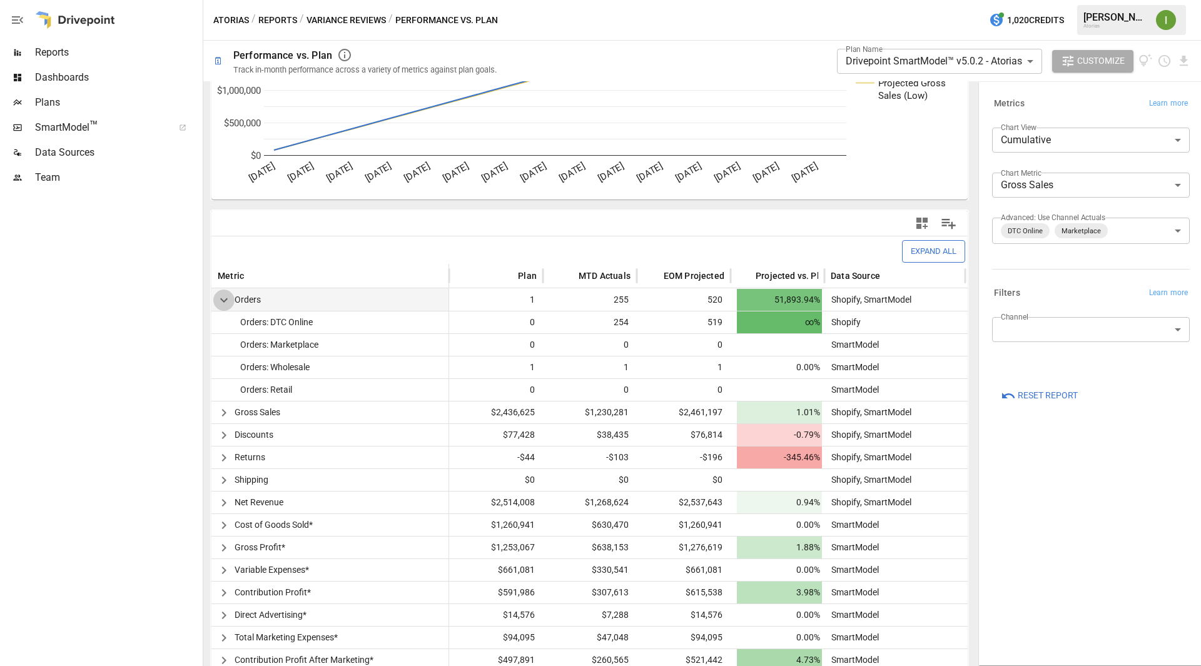
click at [224, 302] on icon "button" at bounding box center [224, 300] width 8 height 4
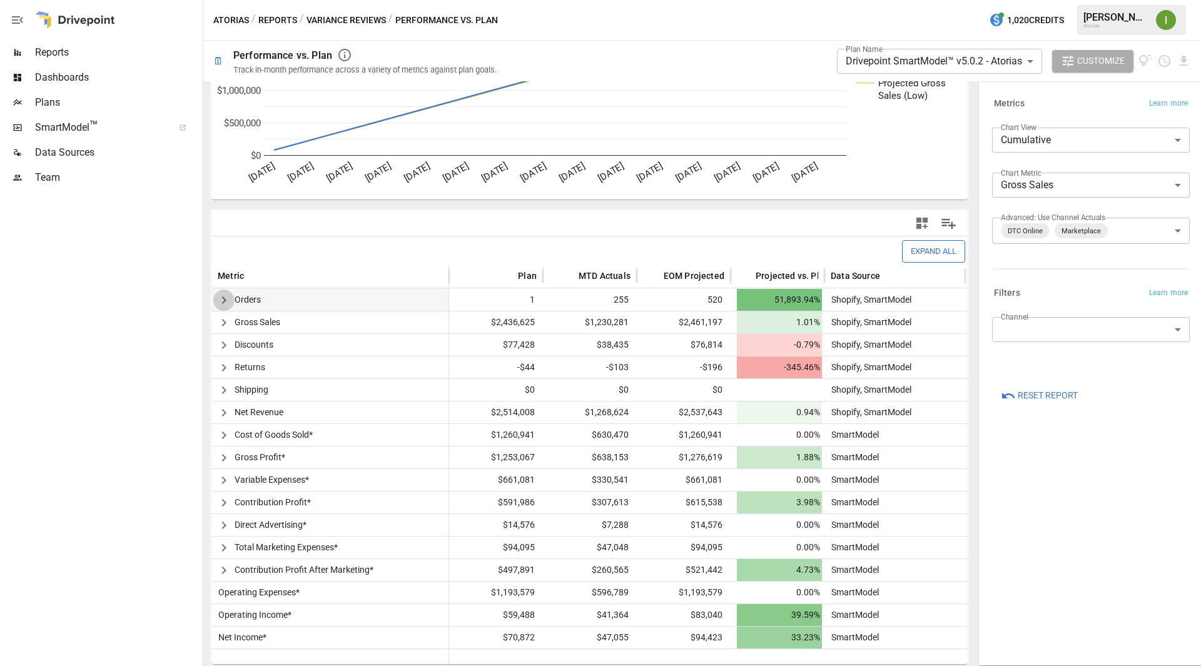
click at [224, 302] on icon "button" at bounding box center [224, 301] width 4 height 8
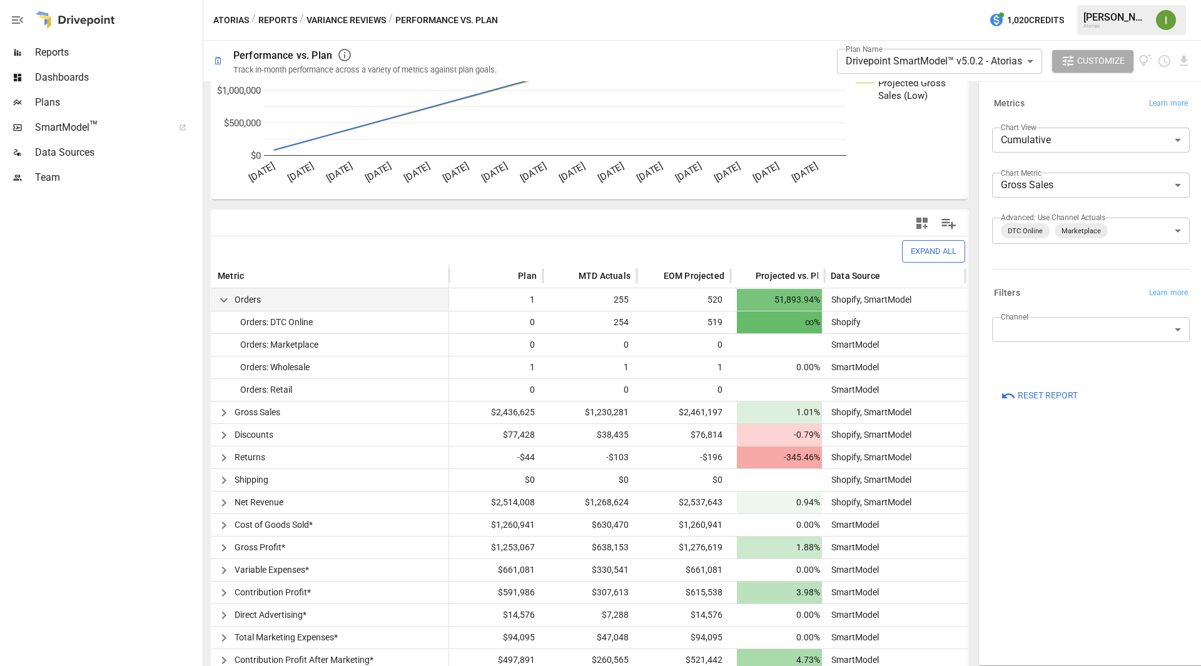
click at [224, 302] on icon "button" at bounding box center [224, 300] width 8 height 4
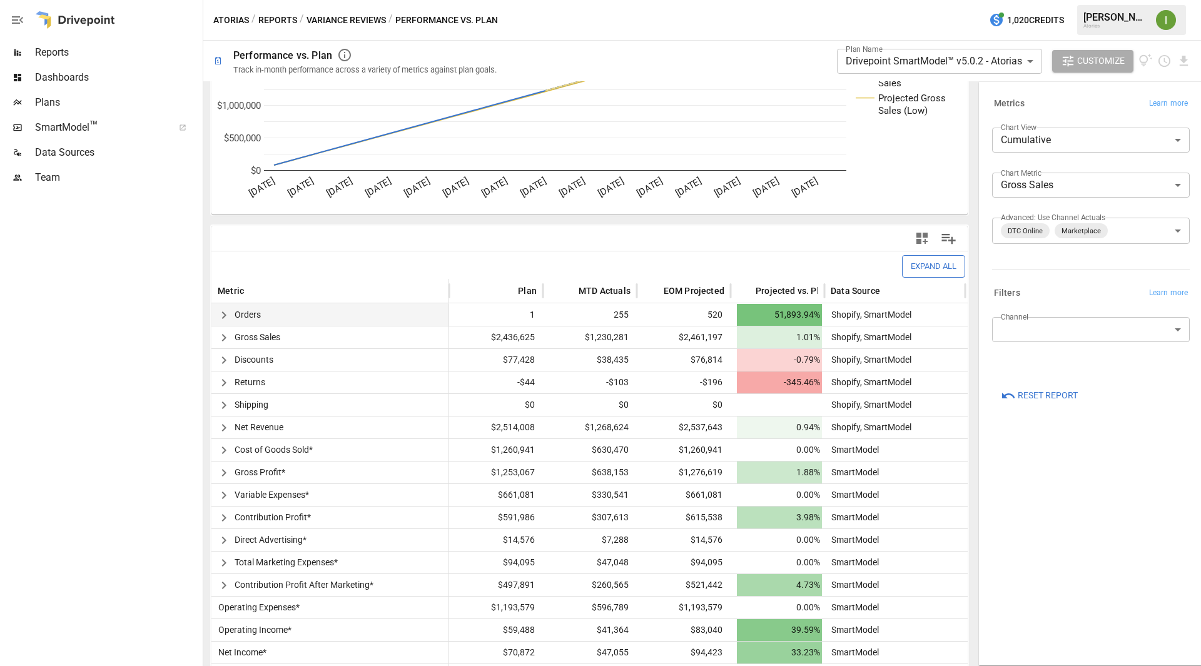
scroll to position [0, 0]
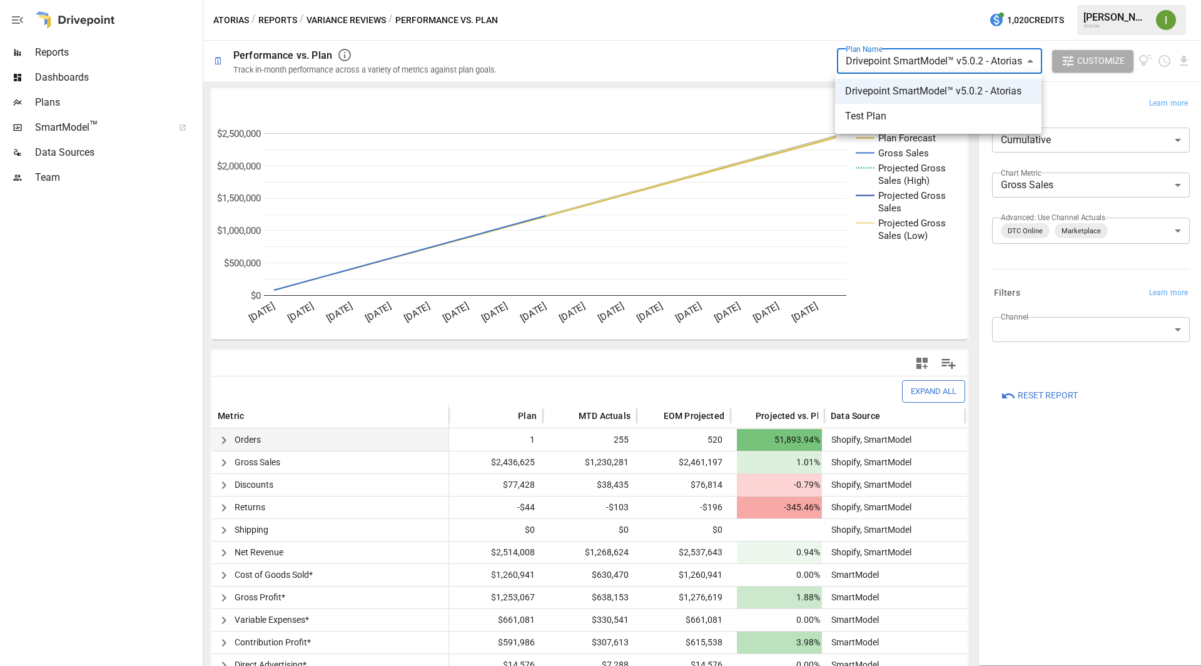
click at [1031, 0] on body "**********" at bounding box center [600, 0] width 1201 height 0
click at [690, 46] on div at bounding box center [600, 333] width 1201 height 666
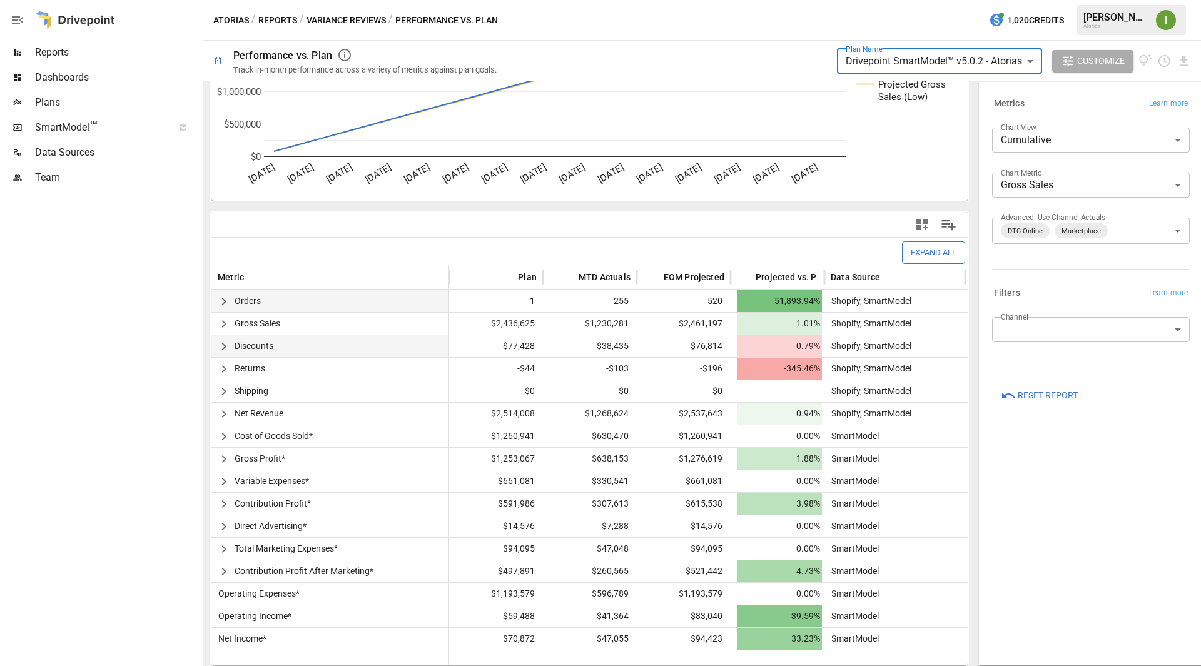
scroll to position [140, 0]
click at [221, 295] on icon "button" at bounding box center [224, 300] width 15 height 15
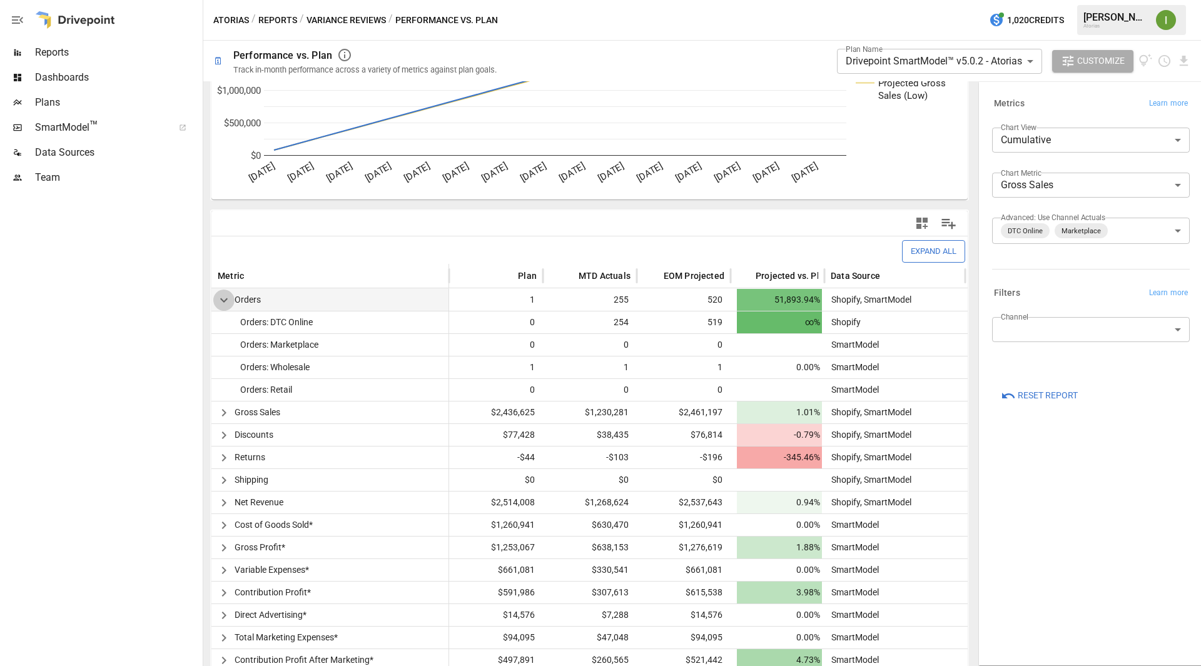
click at [225, 302] on icon "button" at bounding box center [224, 300] width 15 height 15
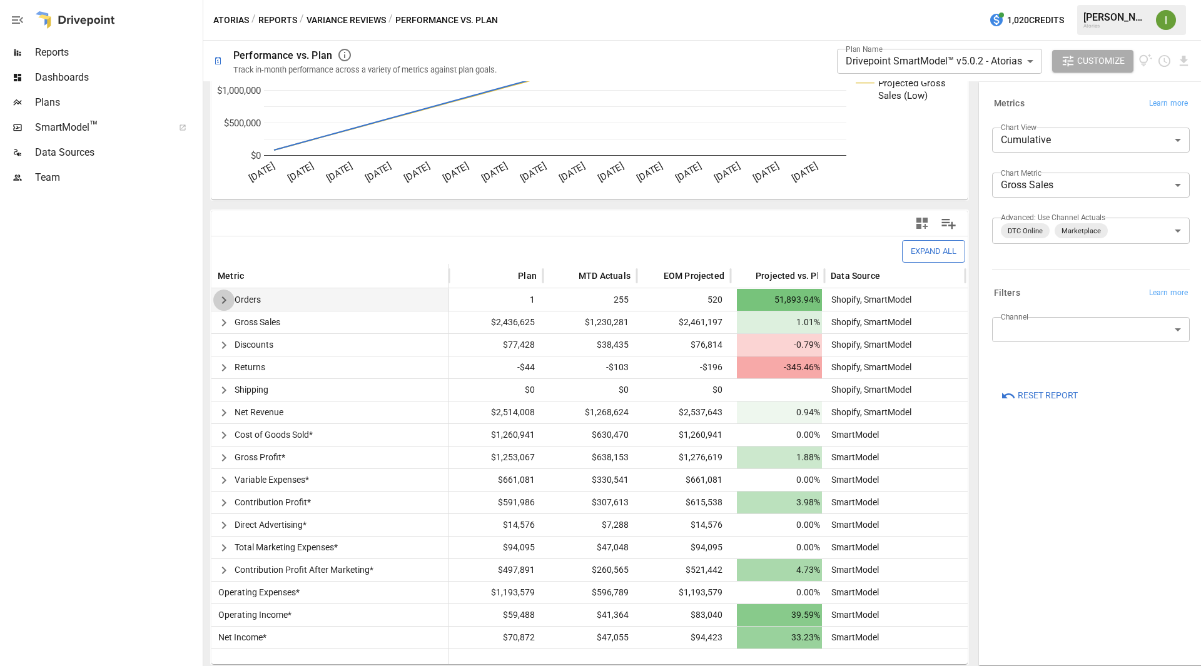
click at [225, 302] on icon "button" at bounding box center [224, 300] width 15 height 15
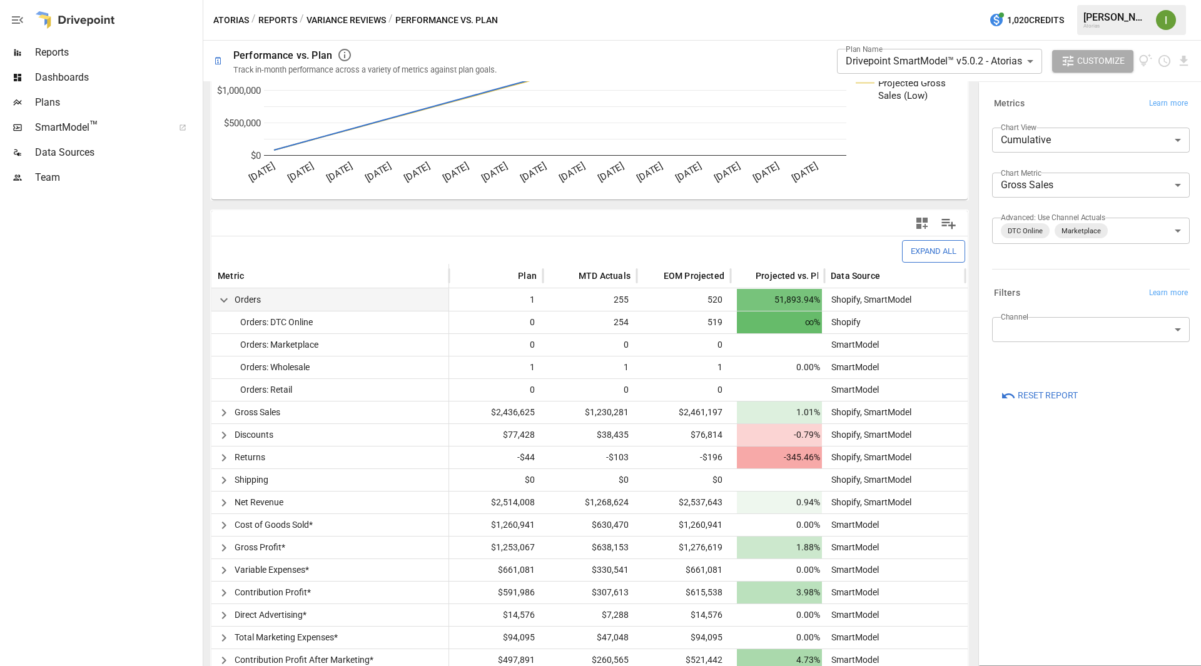
click at [225, 302] on icon "button" at bounding box center [224, 300] width 15 height 15
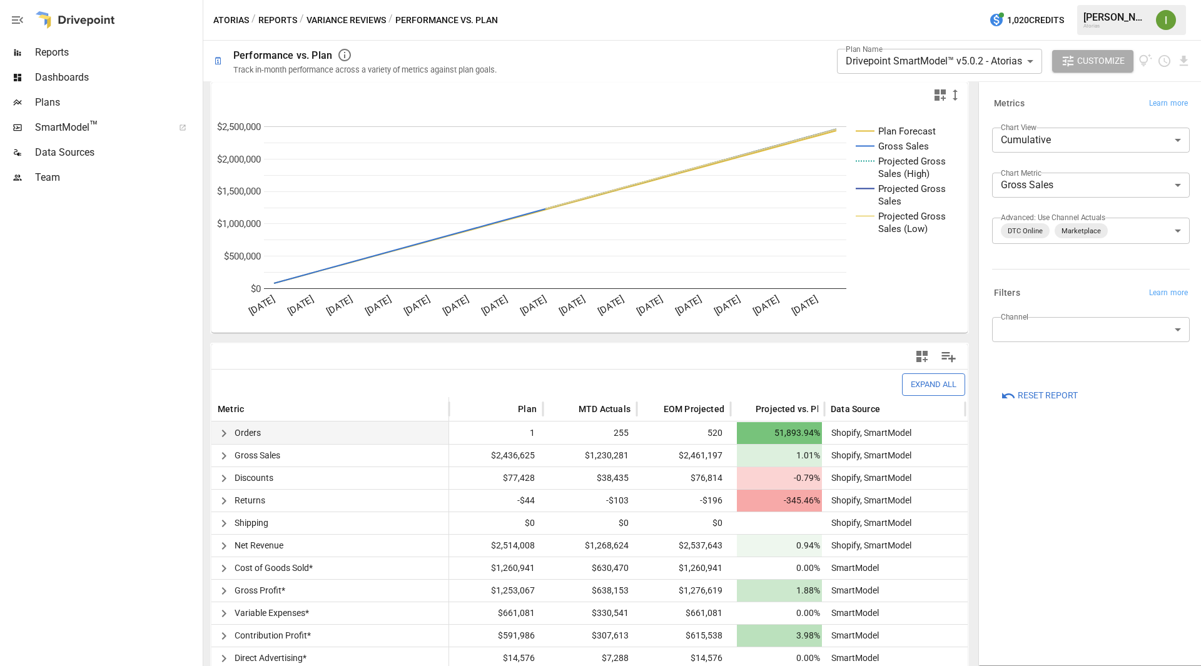
scroll to position [0, 0]
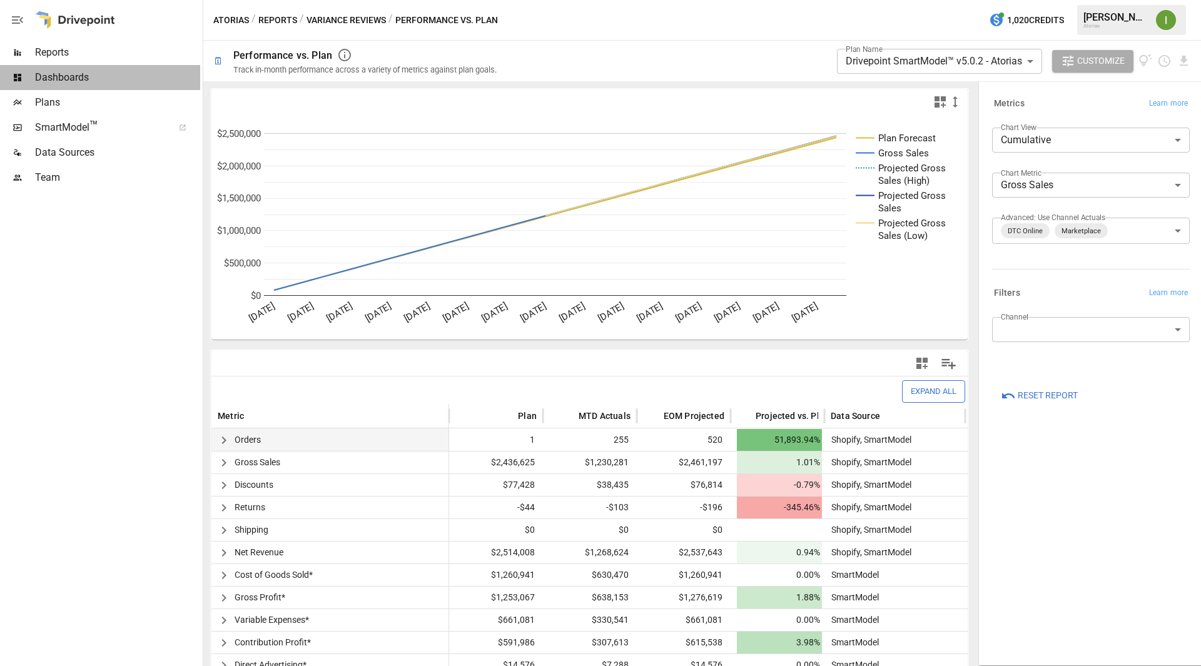
click at [72, 73] on span "Dashboards" at bounding box center [117, 77] width 165 height 15
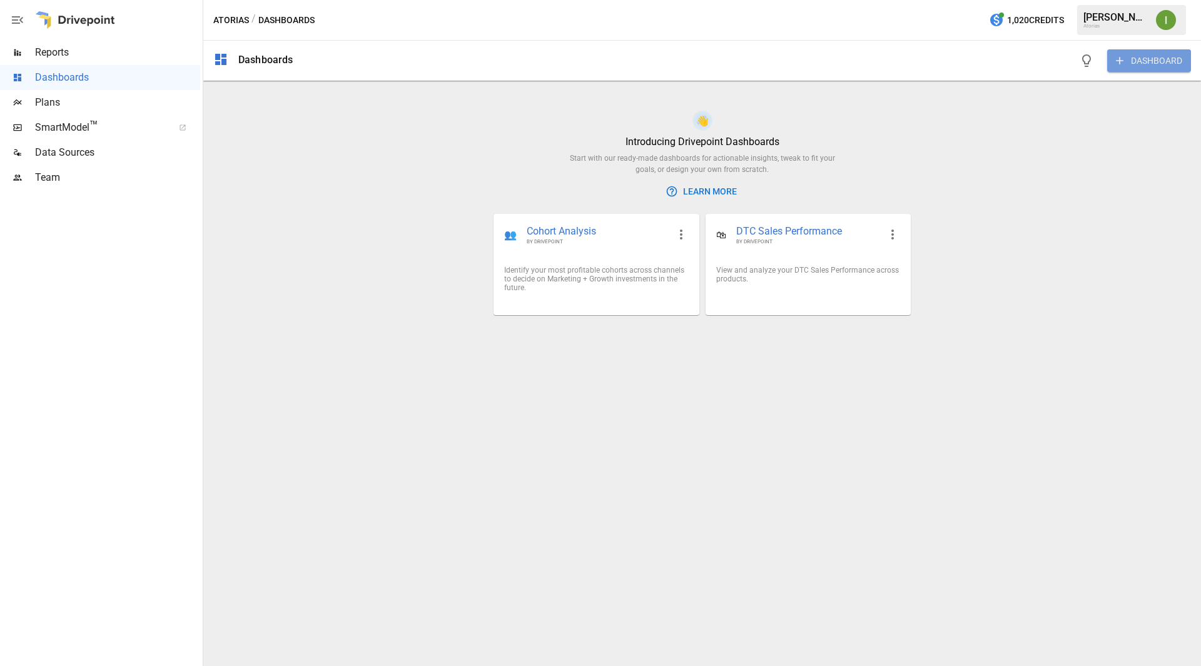
click at [1138, 62] on button "DASHBOARD" at bounding box center [1150, 60] width 84 height 23
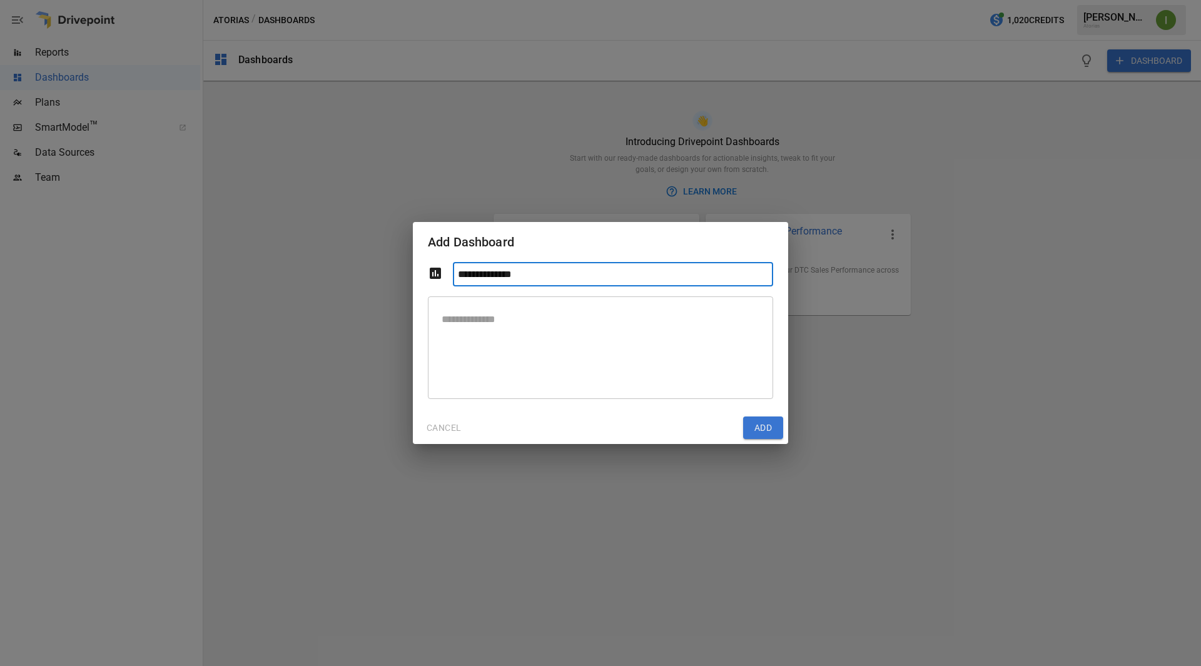
type input "**********"
click at [765, 429] on button "Add" at bounding box center [763, 428] width 40 height 23
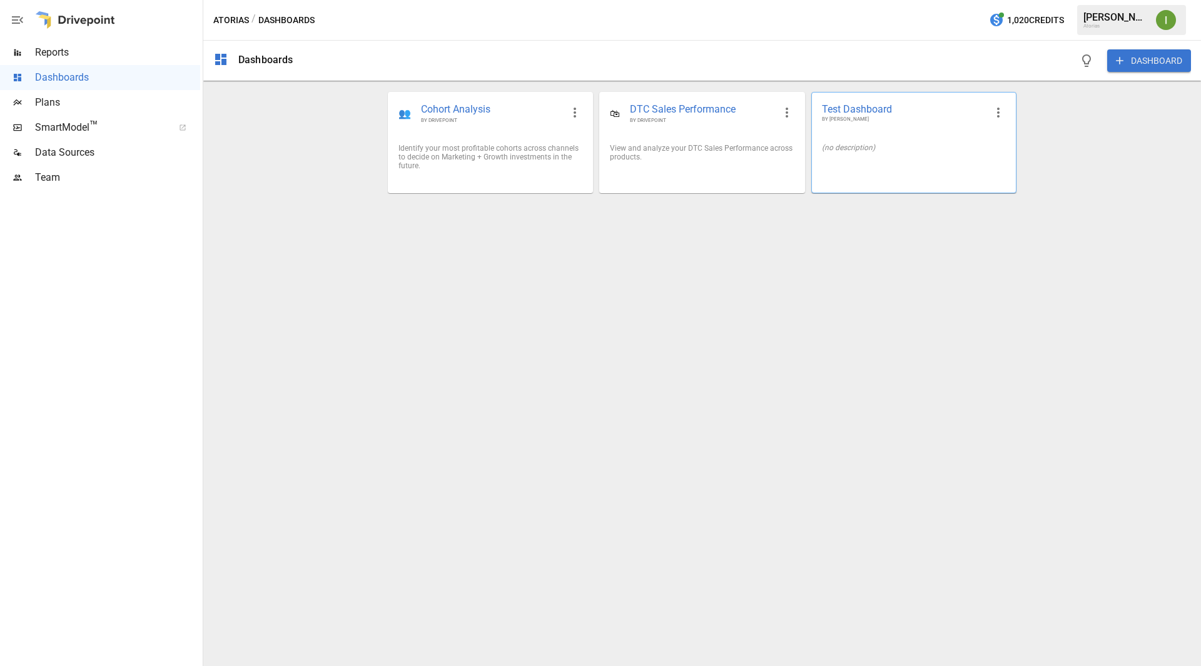
click at [872, 130] on div "Test Dashboard BY [PERSON_NAME]" at bounding box center [914, 113] width 204 height 41
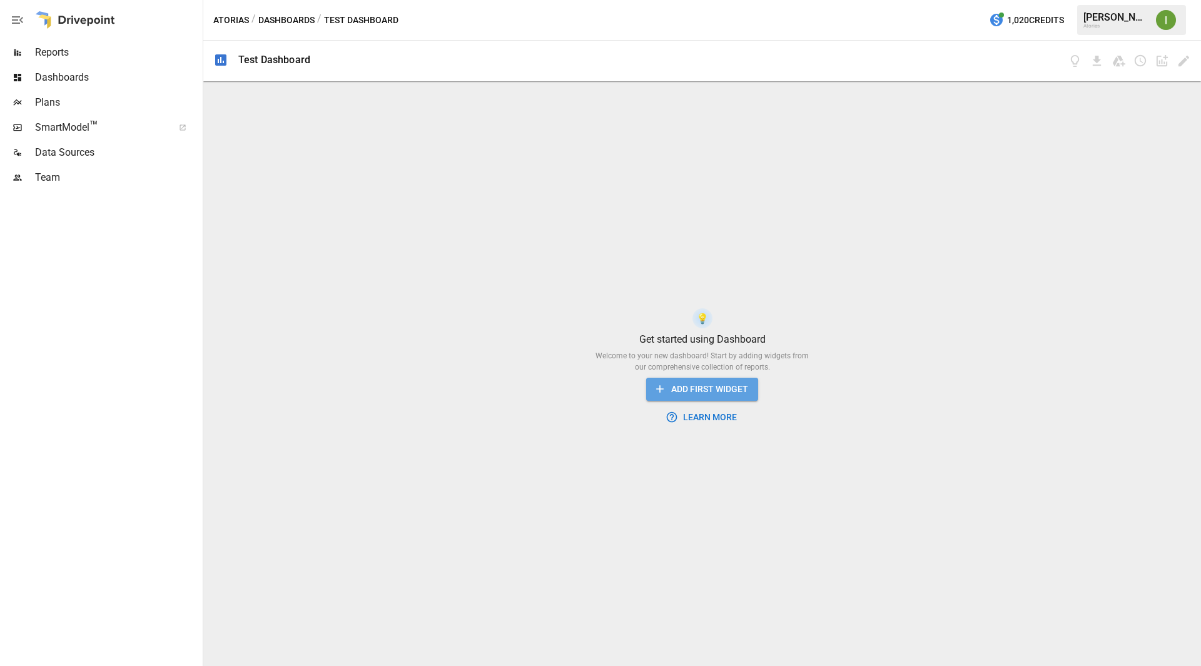
click at [706, 389] on button "ADD FIRST WIDGET" at bounding box center [702, 389] width 112 height 23
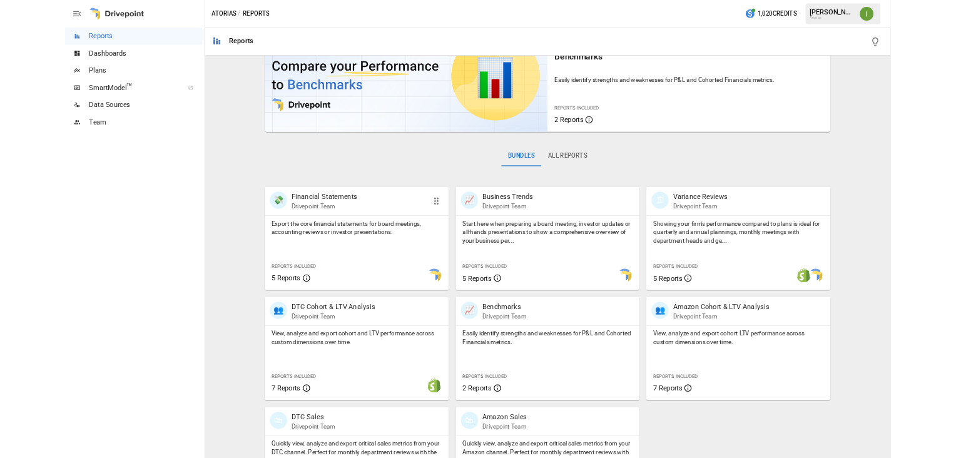
scroll to position [125, 0]
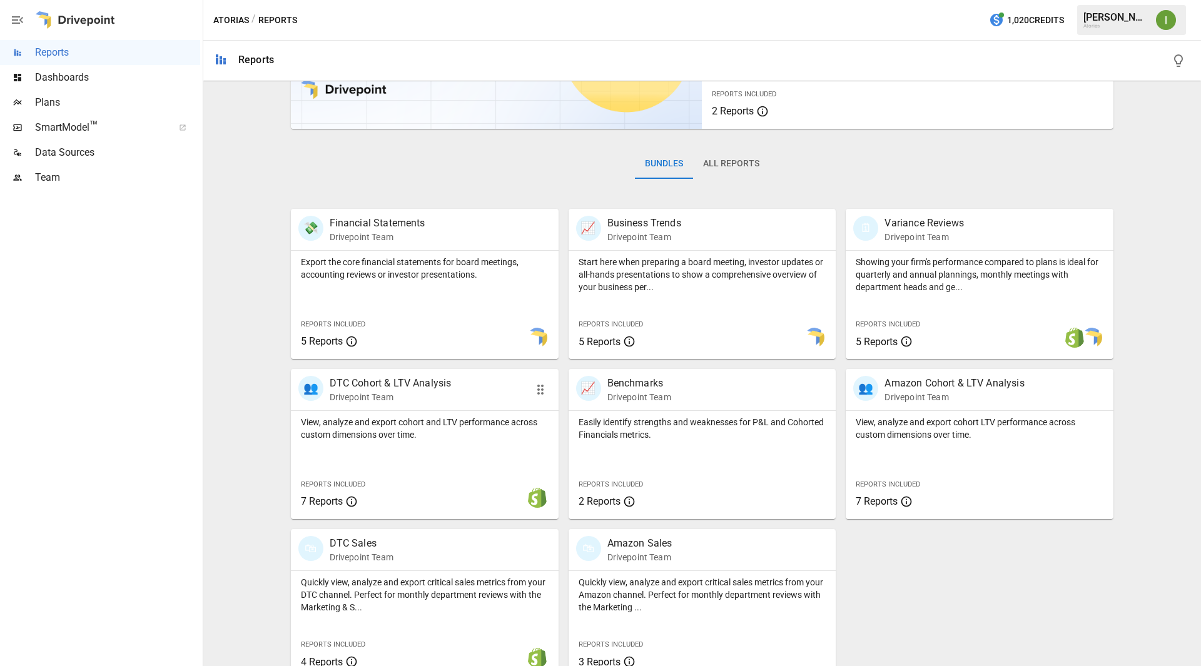
click at [421, 437] on p "View, analyze and export cohort and LTV performance across custom dimensions ov…" at bounding box center [425, 428] width 248 height 25
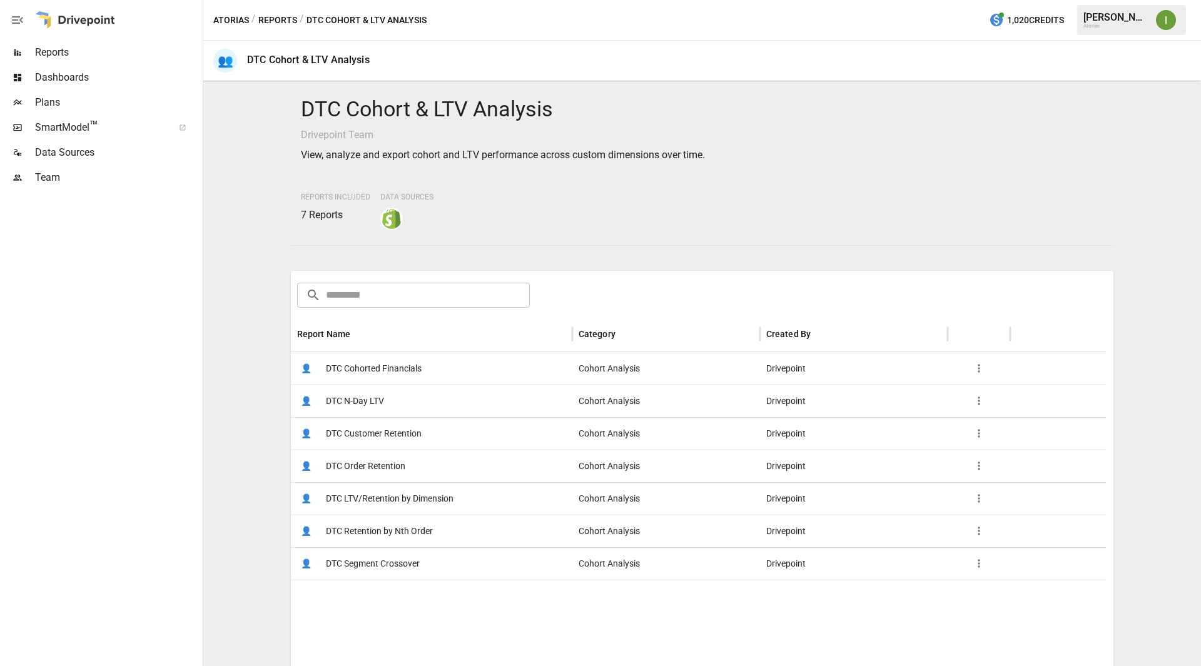
click at [442, 434] on div "👤 DTC Customer Retention" at bounding box center [432, 433] width 282 height 33
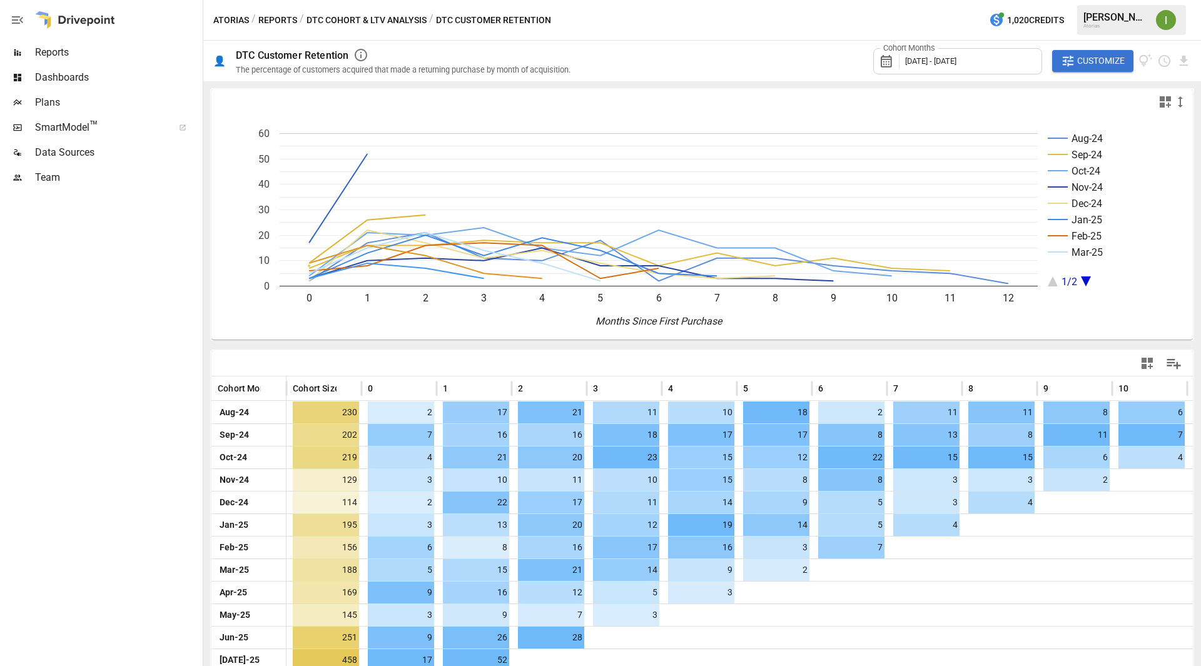
click at [1018, 65] on div "Cohort Months [DATE] - [DATE]" at bounding box center [958, 61] width 169 height 26
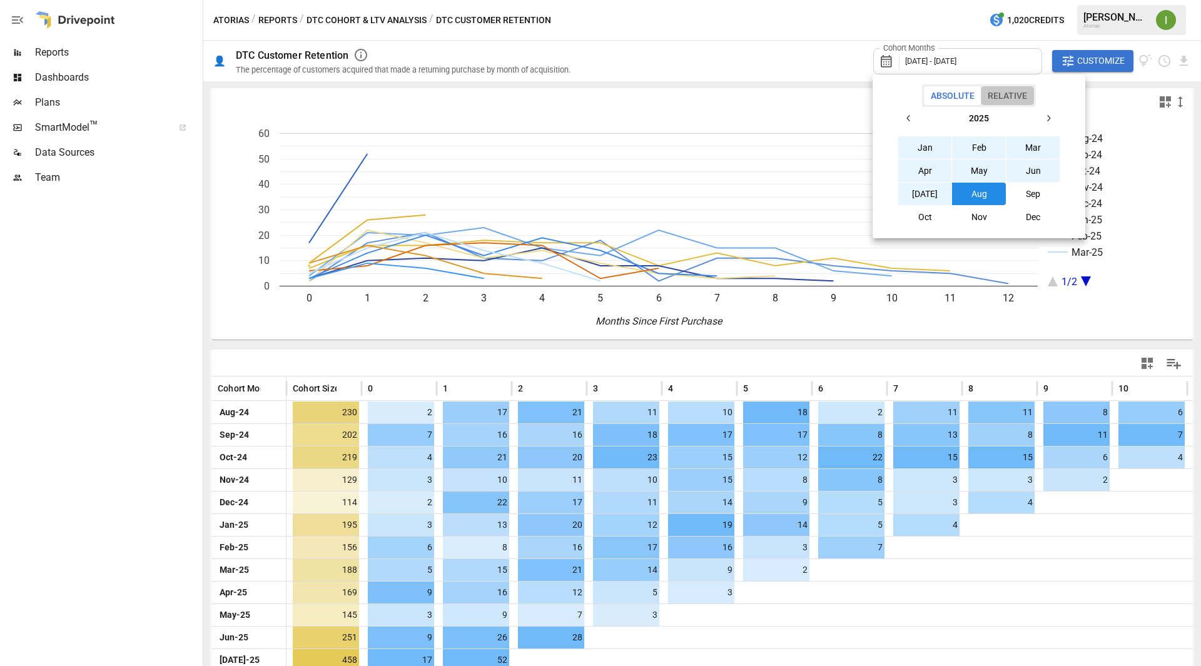
click at [1010, 97] on button "Relative" at bounding box center [1007, 95] width 53 height 19
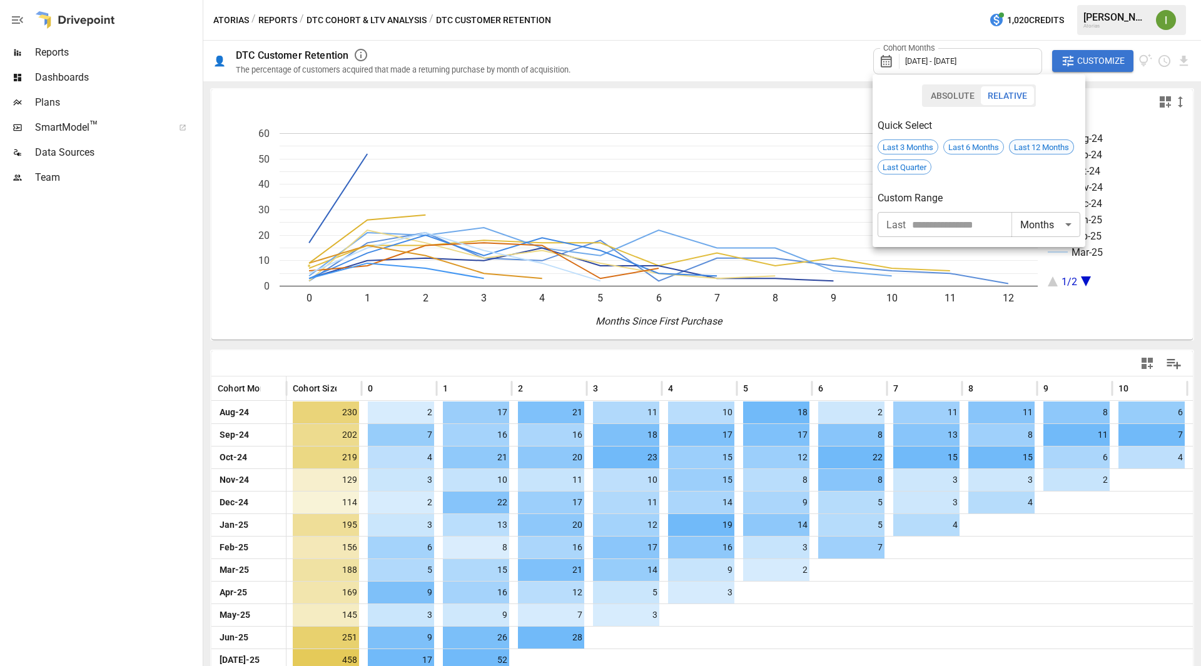
click at [1049, 145] on span "Last 12 Months" at bounding box center [1042, 147] width 64 height 9
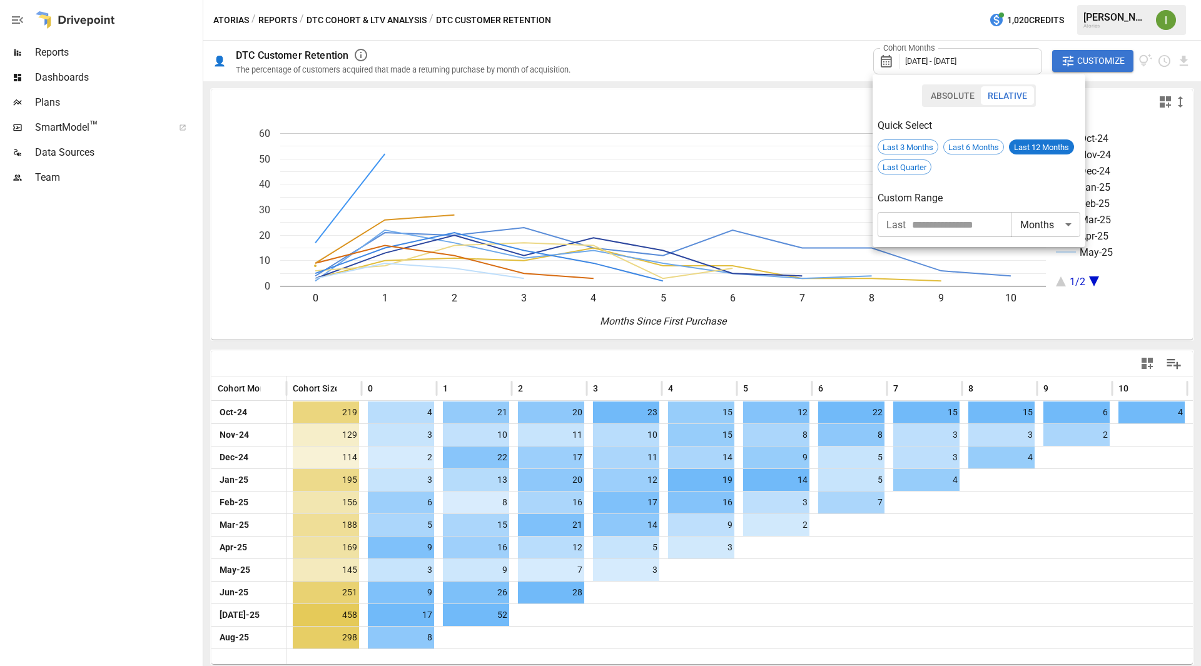
click at [1058, 186] on div "Custom Range" at bounding box center [979, 194] width 203 height 28
click at [1126, 328] on div at bounding box center [600, 333] width 1201 height 666
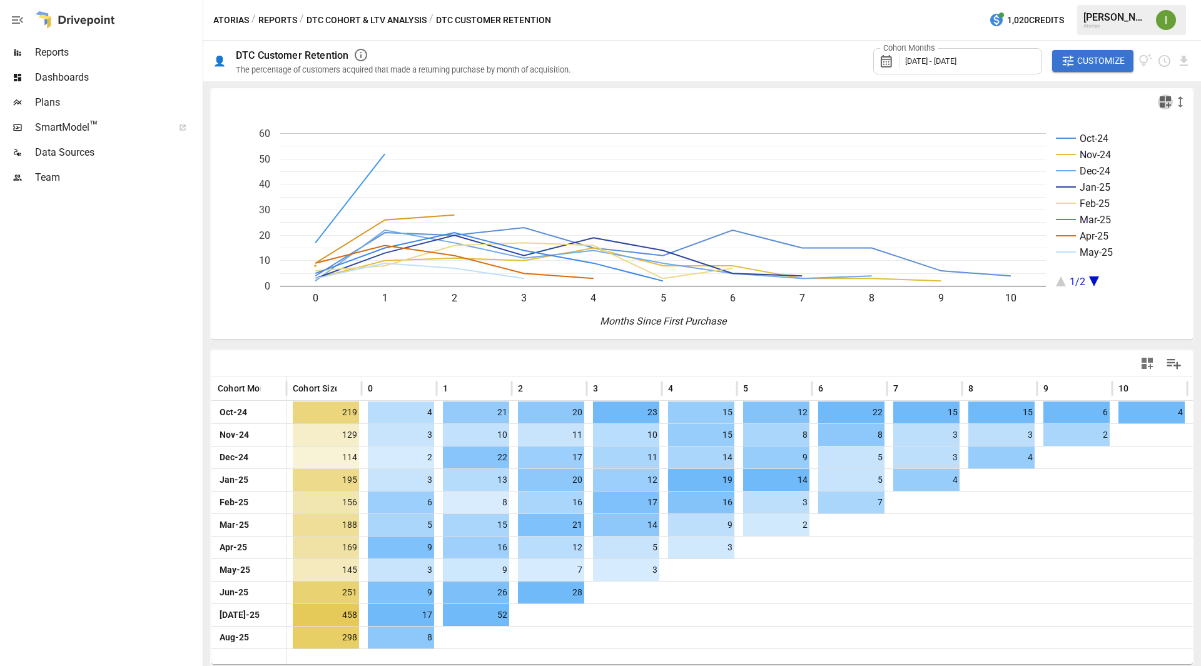
click at [1165, 96] on icon "button" at bounding box center [1165, 101] width 11 height 11
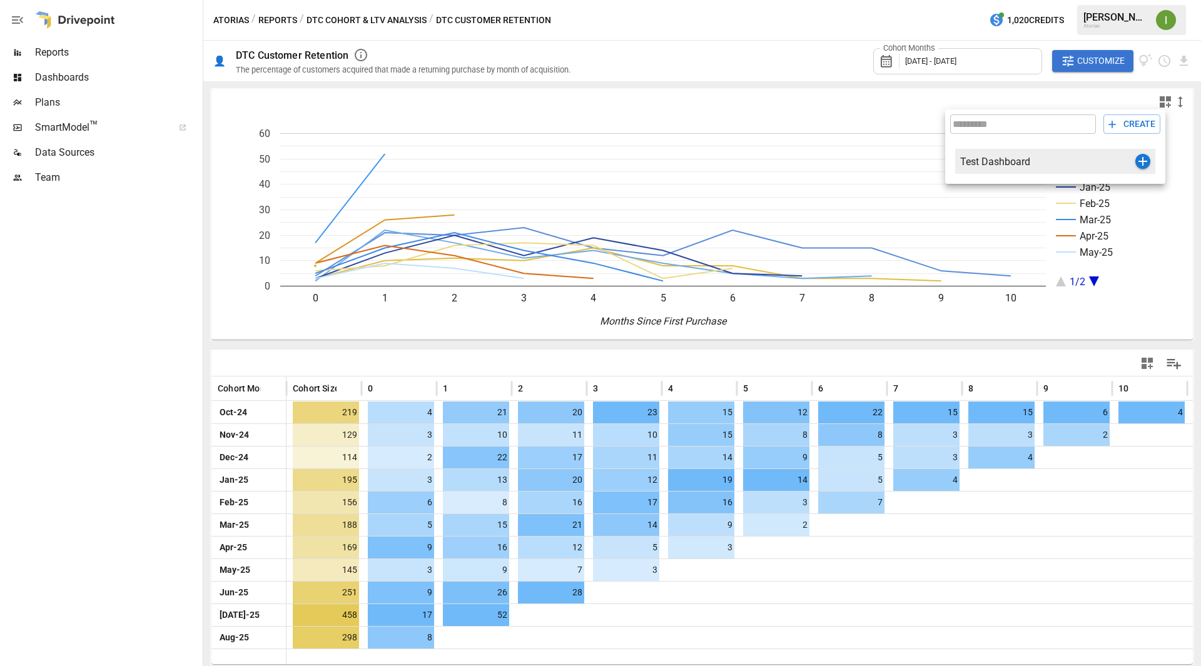
click at [999, 161] on div "Test Dashboard" at bounding box center [1048, 162] width 175 height 12
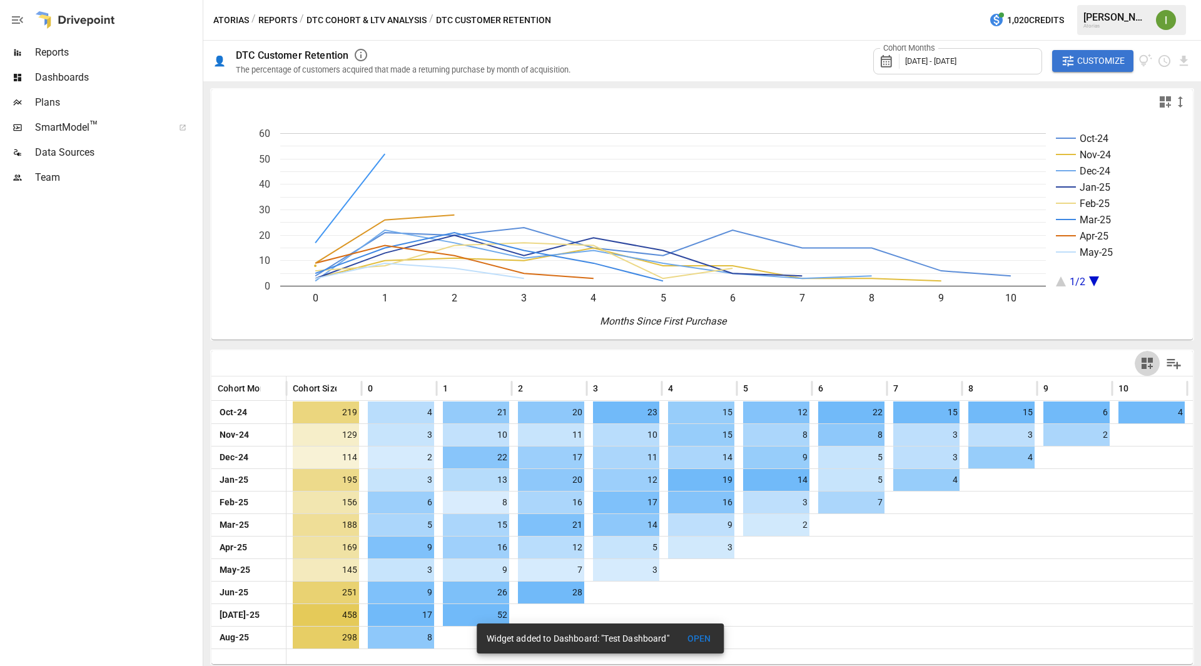
click at [1150, 358] on icon "button" at bounding box center [1147, 363] width 15 height 15
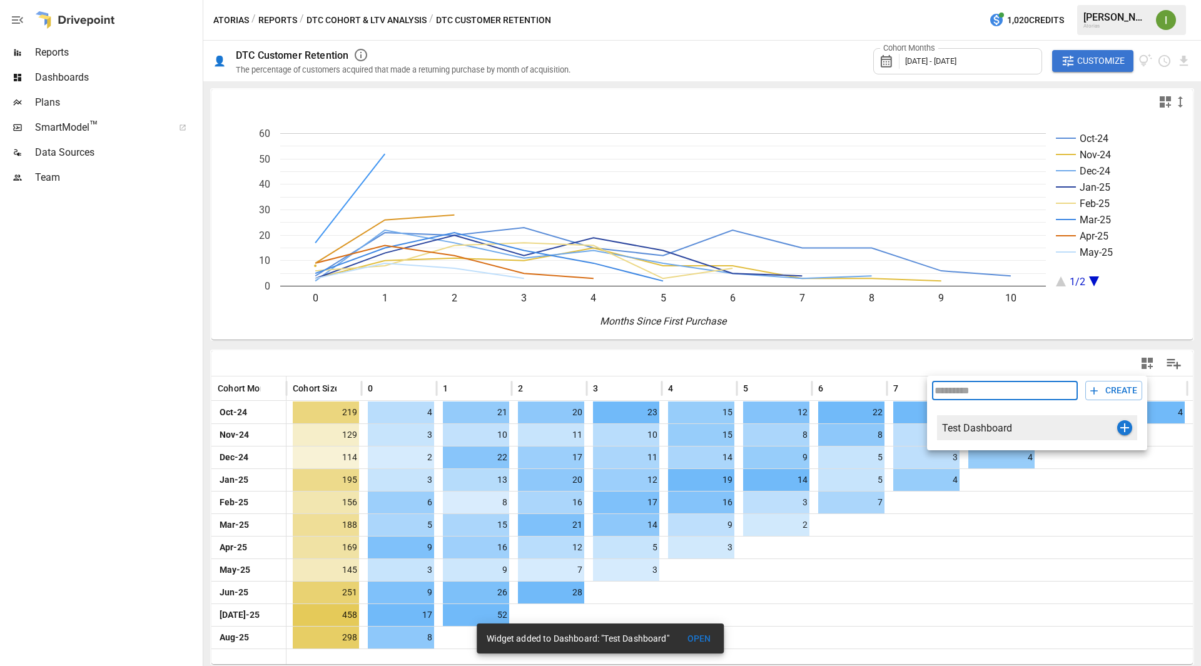
click at [1090, 424] on div "Test Dashboard" at bounding box center [1029, 428] width 175 height 12
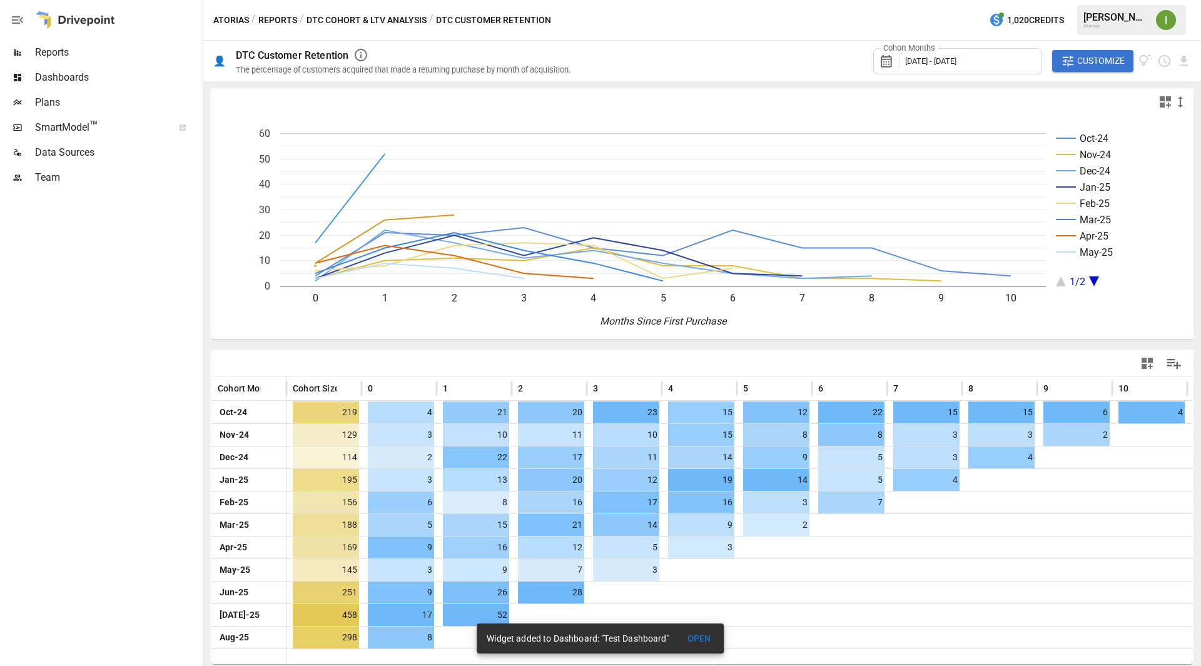
click at [61, 80] on span "Dashboards" at bounding box center [117, 77] width 165 height 15
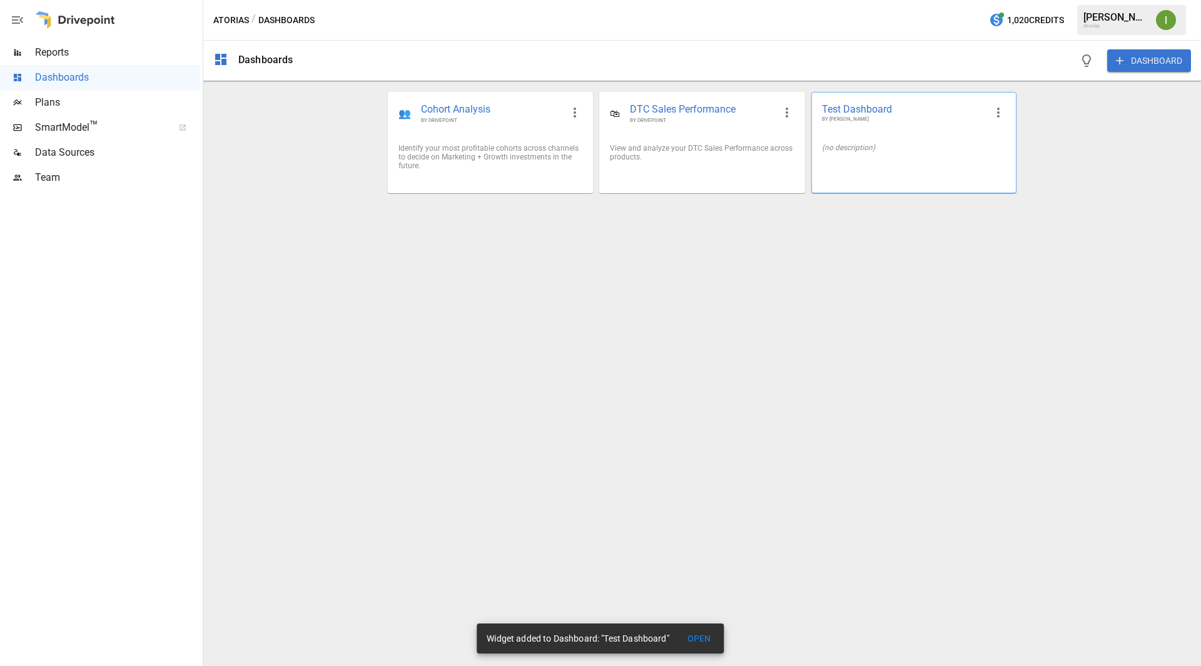
click at [921, 105] on span "Test Dashboard" at bounding box center [904, 109] width 164 height 13
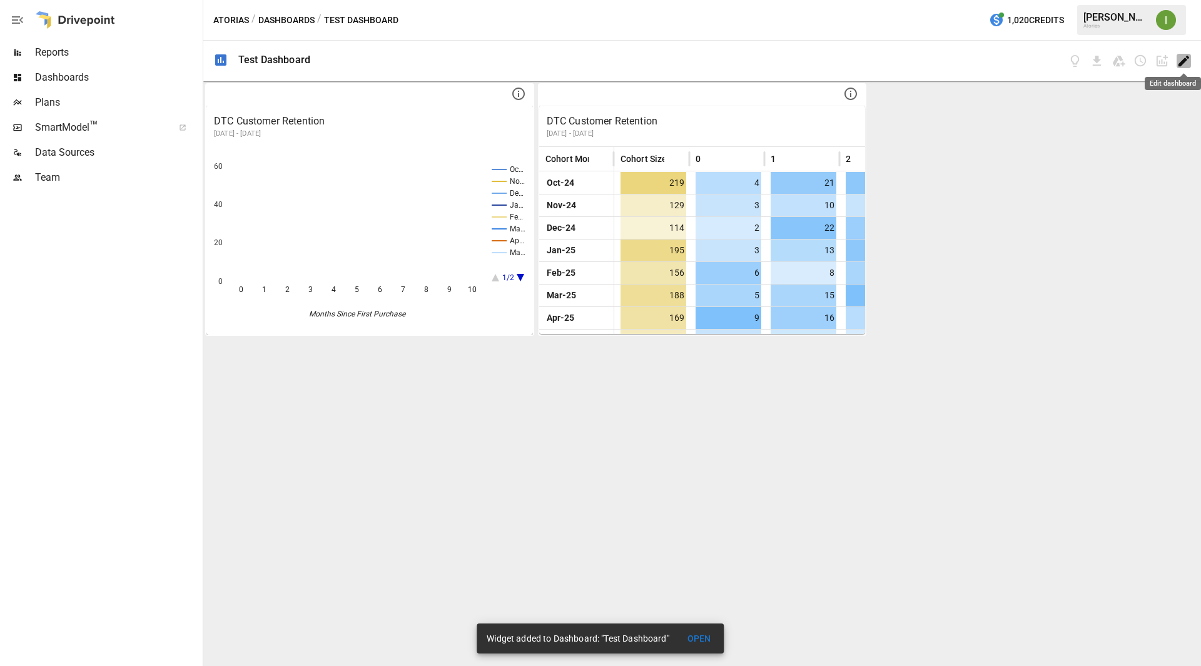
click at [1183, 61] on icon "Edit dashboard" at bounding box center [1184, 61] width 11 height 11
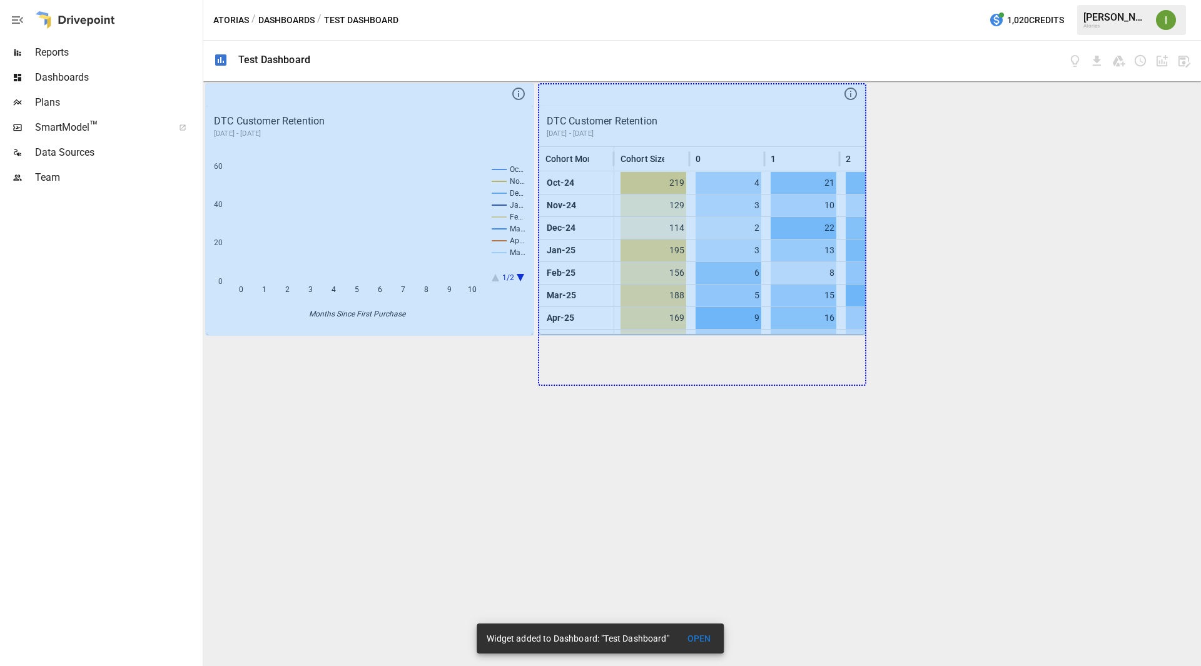
drag, startPoint x: 849, startPoint y: 321, endPoint x: 949, endPoint y: 365, distance: 109.9
click at [949, 365] on div "DTC Customer Retention [DATE] - [DATE] Oc… No… De… Ja… Fe… Ma… Ap… Ma… 1/2 0 1 …" at bounding box center [702, 373] width 998 height 585
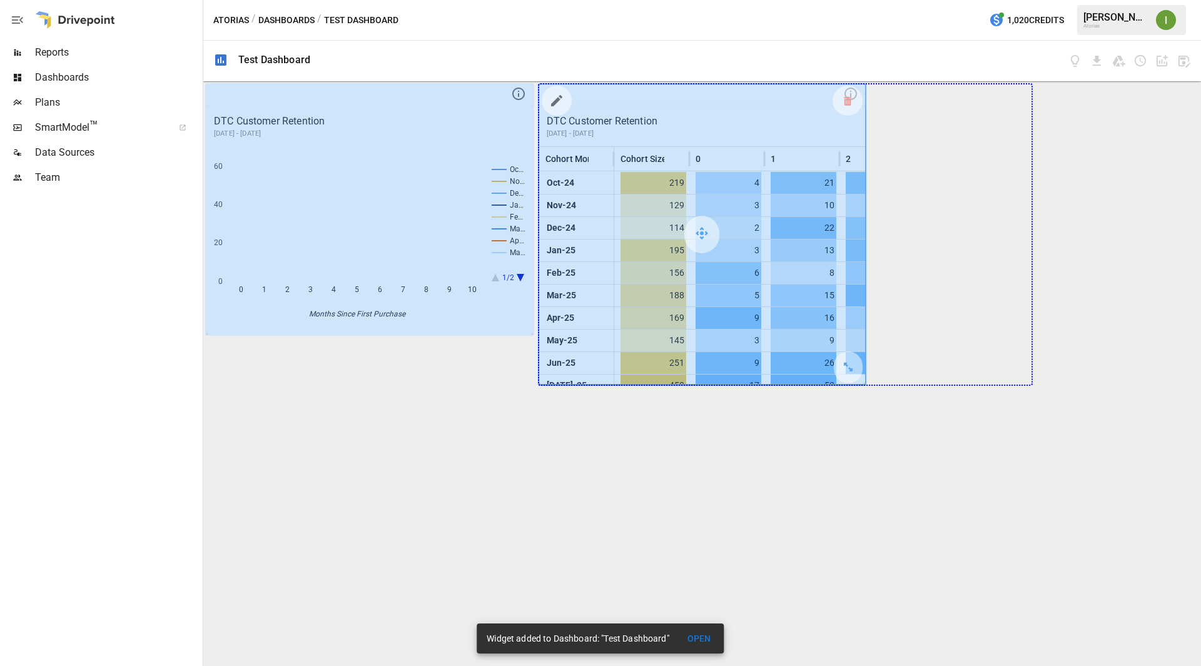
drag, startPoint x: 853, startPoint y: 373, endPoint x: 986, endPoint y: 368, distance: 133.4
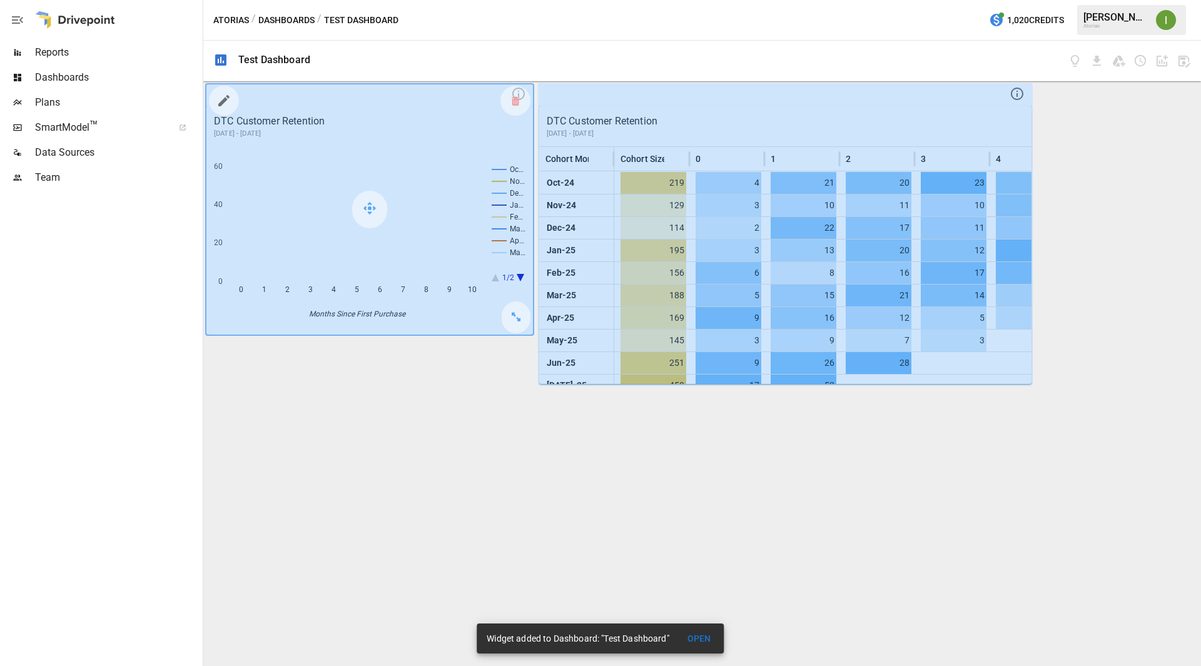
click at [224, 99] on icon "button" at bounding box center [223, 100] width 11 height 11
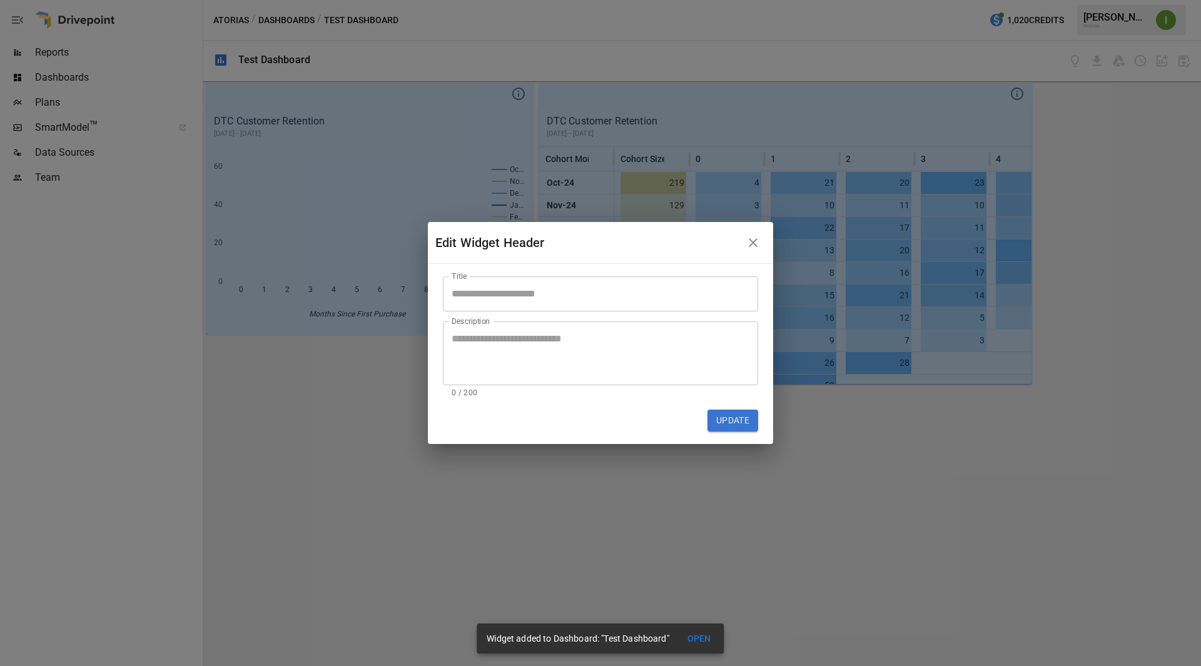
click at [758, 242] on icon "button" at bounding box center [753, 242] width 15 height 15
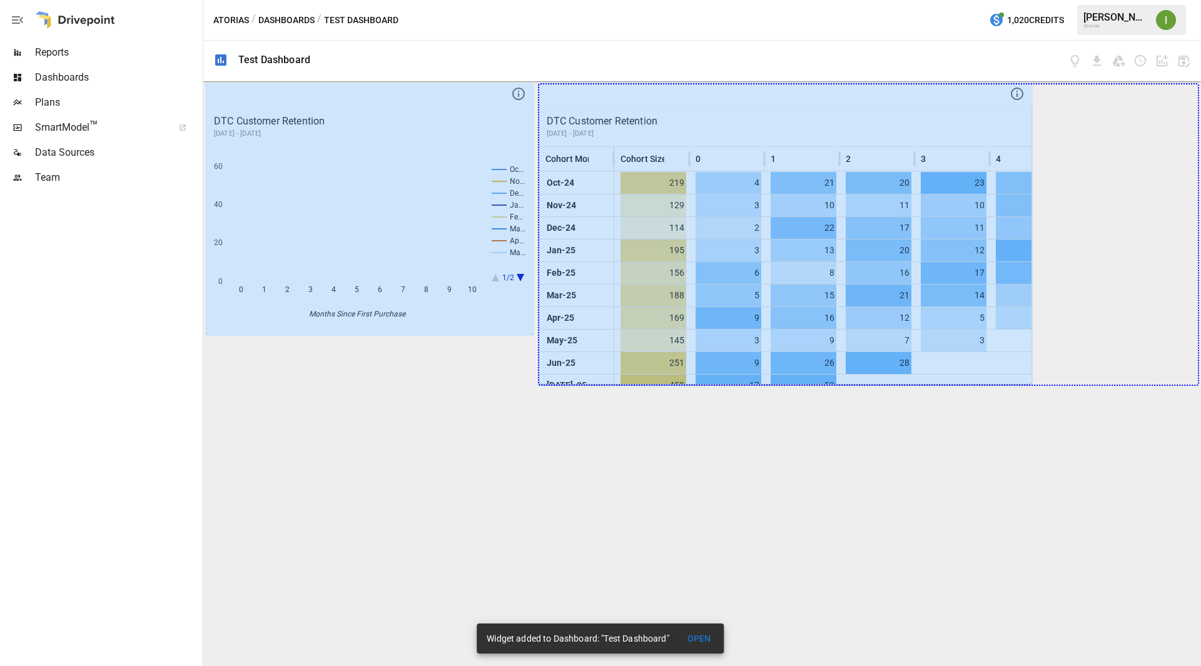
drag, startPoint x: 1020, startPoint y: 372, endPoint x: 1167, endPoint y: 389, distance: 147.9
click at [1167, 389] on div "DTC Customer Retention [DATE] - [DATE] Oc… No… De… Ja… Fe… Ma… Ap… Ma… 1/2 0 1 …" at bounding box center [702, 373] width 998 height 585
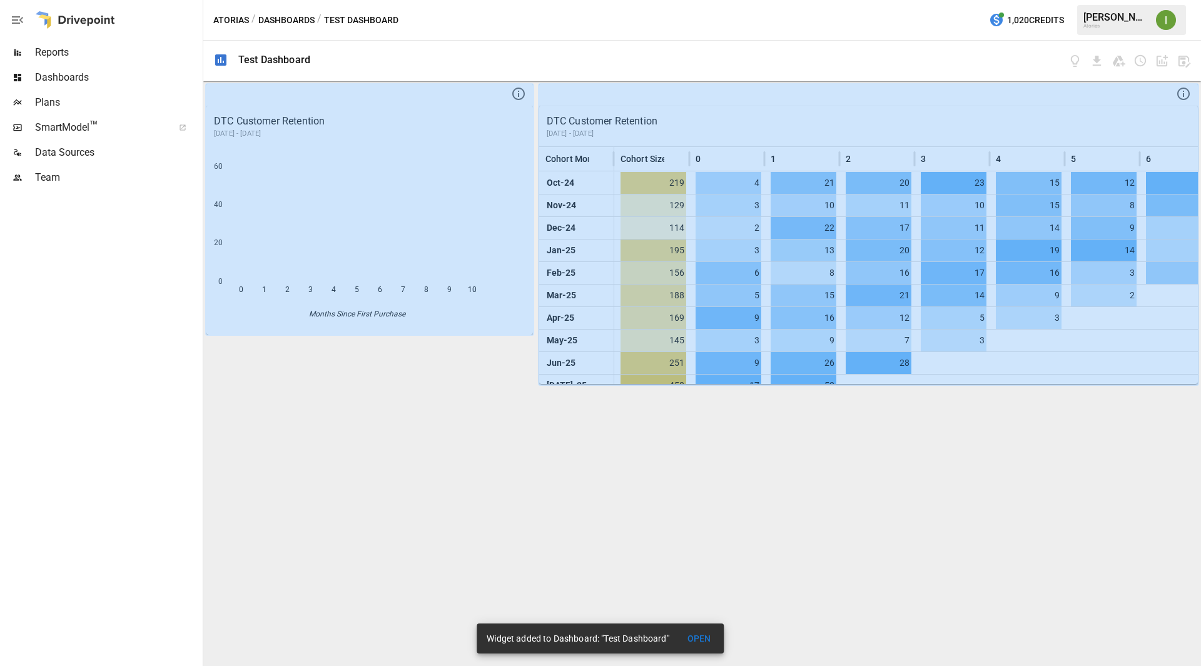
click at [720, 462] on div "DTC Customer Retention [DATE] - [DATE] 0 1 2 3 4 5 6 7 8 9 10 0 20 40 60 Months…" at bounding box center [702, 373] width 998 height 585
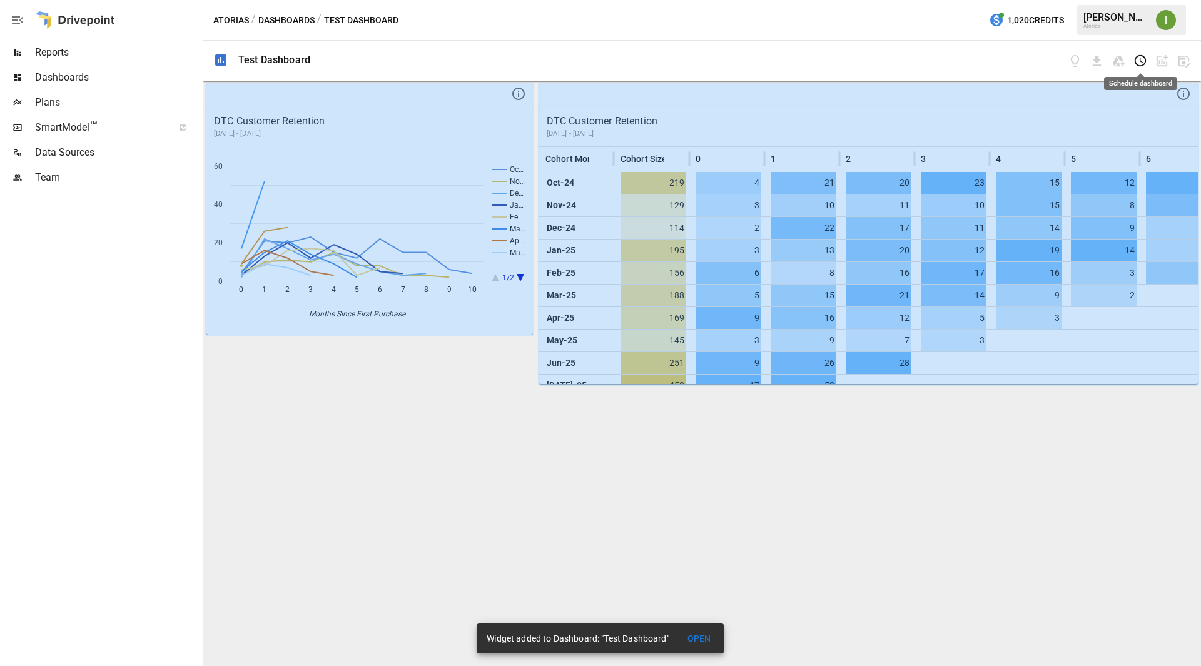
click at [1137, 59] on icon "Schedule dashboard" at bounding box center [1141, 61] width 14 height 14
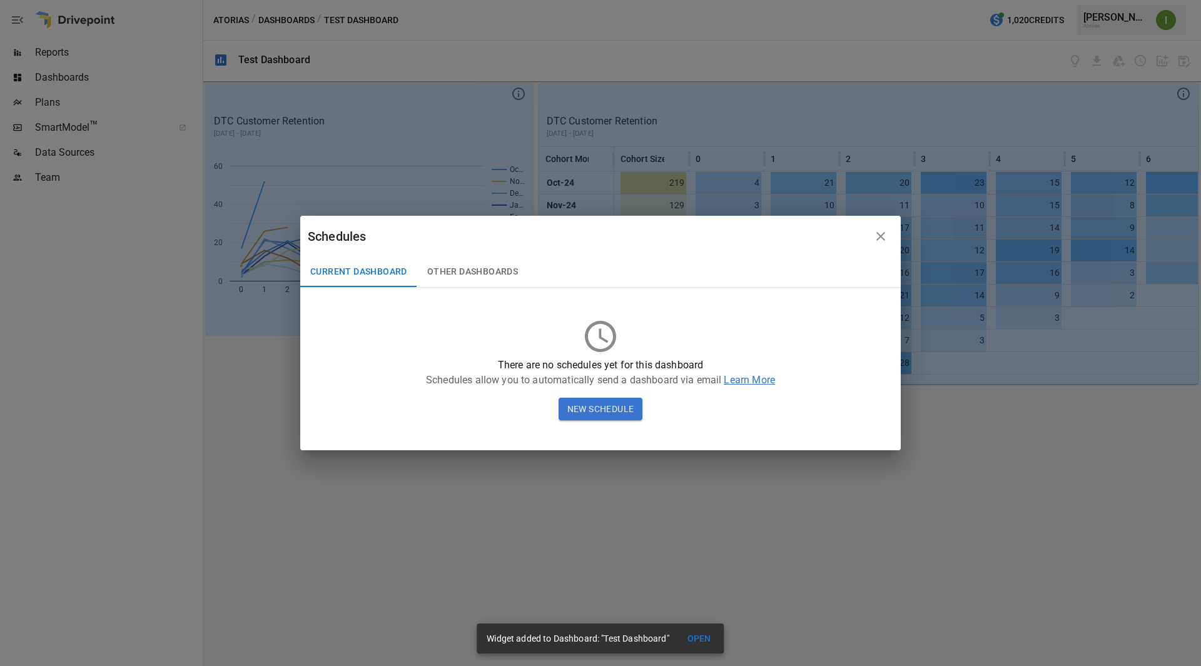
click at [881, 238] on icon "button" at bounding box center [881, 236] width 15 height 15
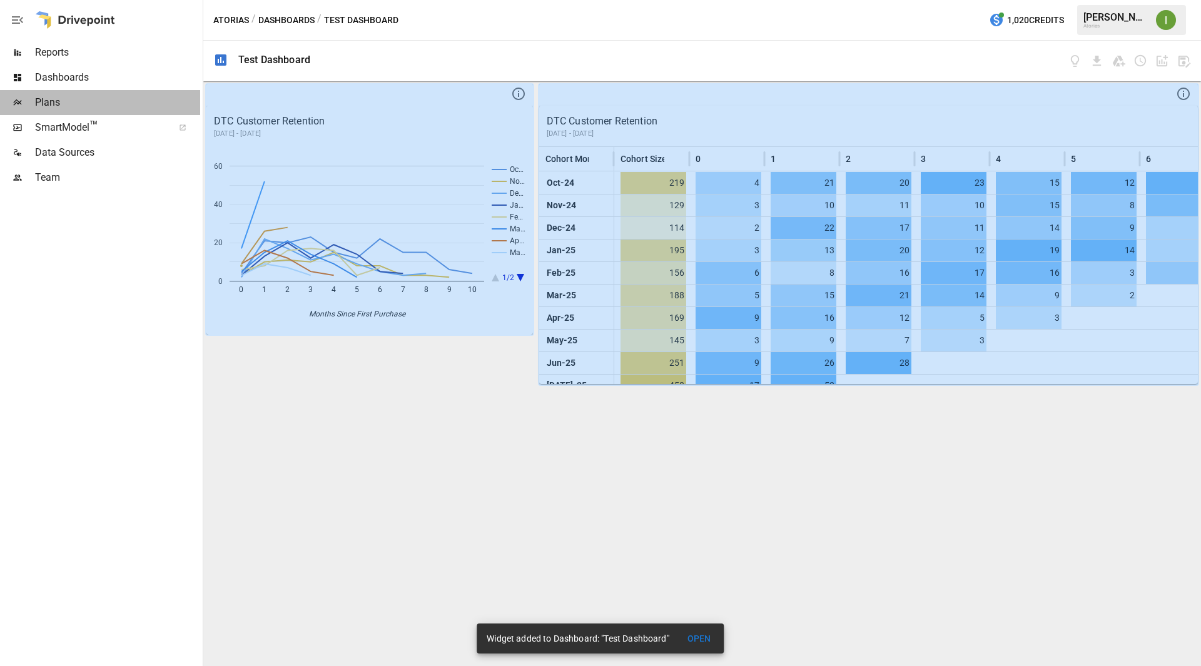
click at [50, 105] on span "Plans" at bounding box center [117, 102] width 165 height 15
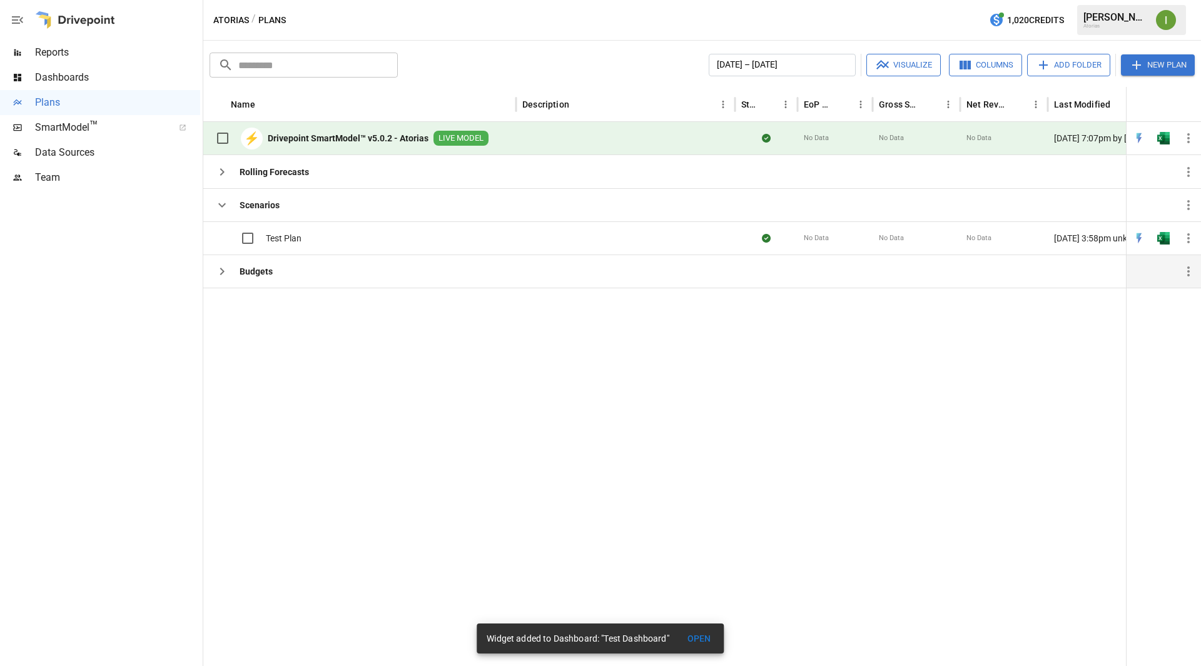
click at [220, 270] on icon "button" at bounding box center [222, 271] width 15 height 15
